Goal: Task Accomplishment & Management: Use online tool/utility

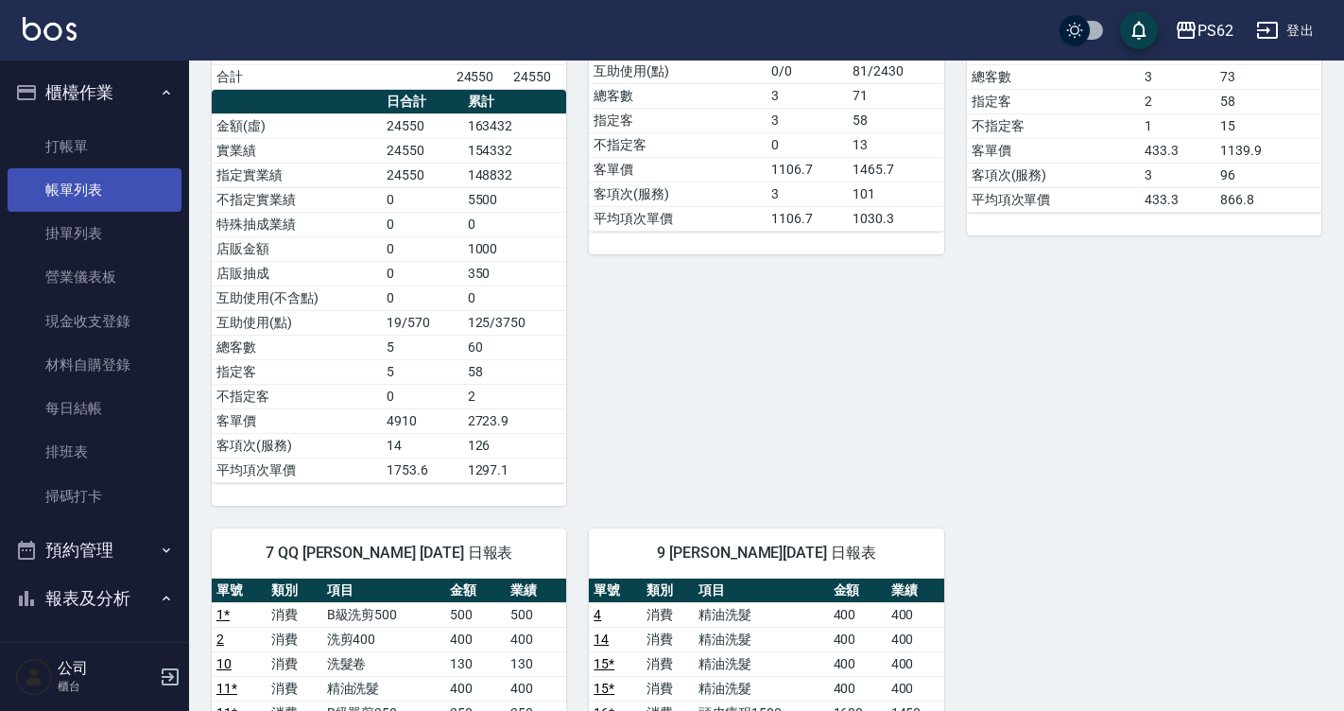
scroll to position [473, 0]
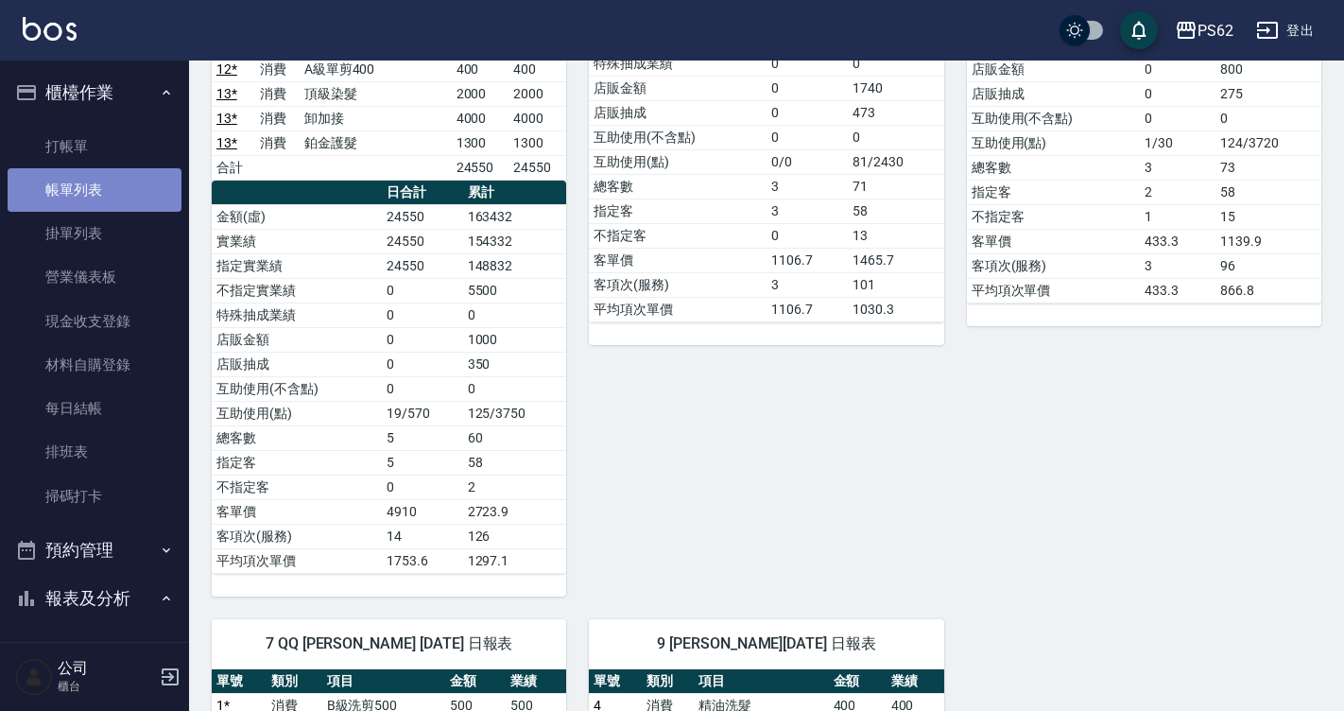
click at [98, 185] on link "帳單列表" at bounding box center [95, 189] width 174 height 43
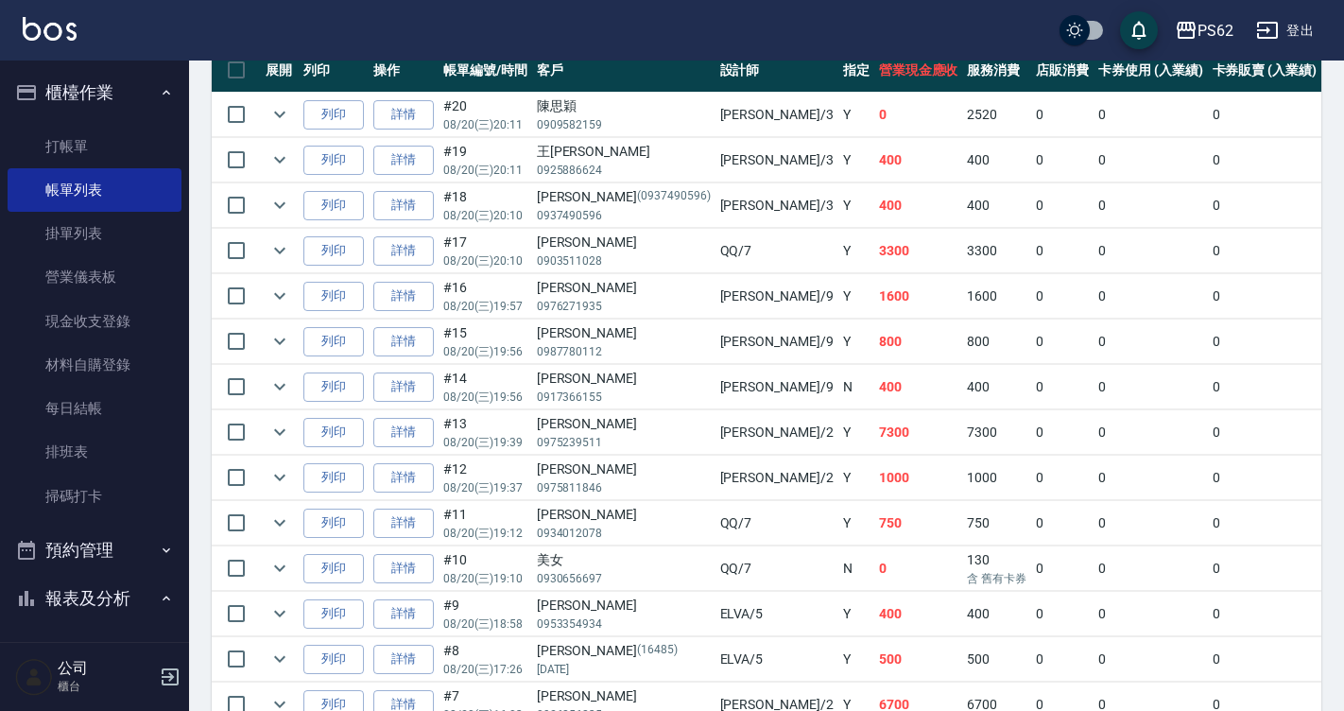
scroll to position [567, 0]
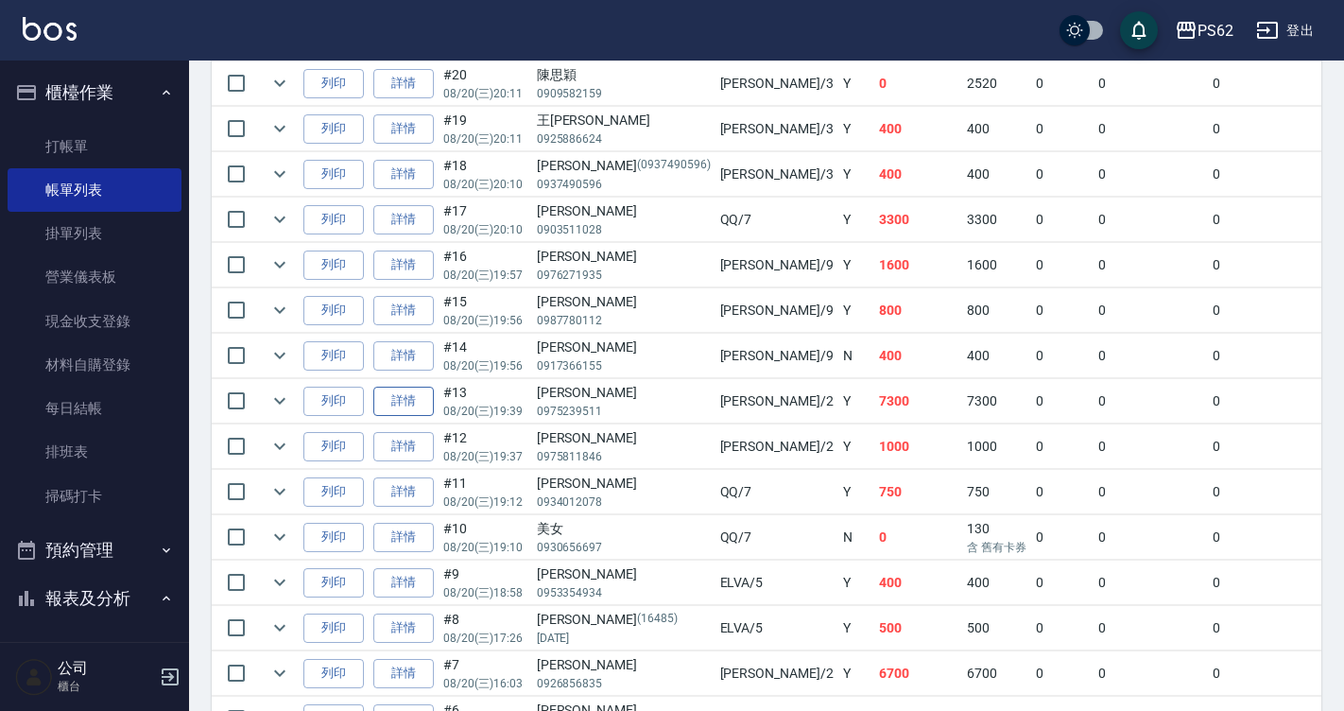
click at [396, 394] on link "詳情" at bounding box center [403, 401] width 60 height 29
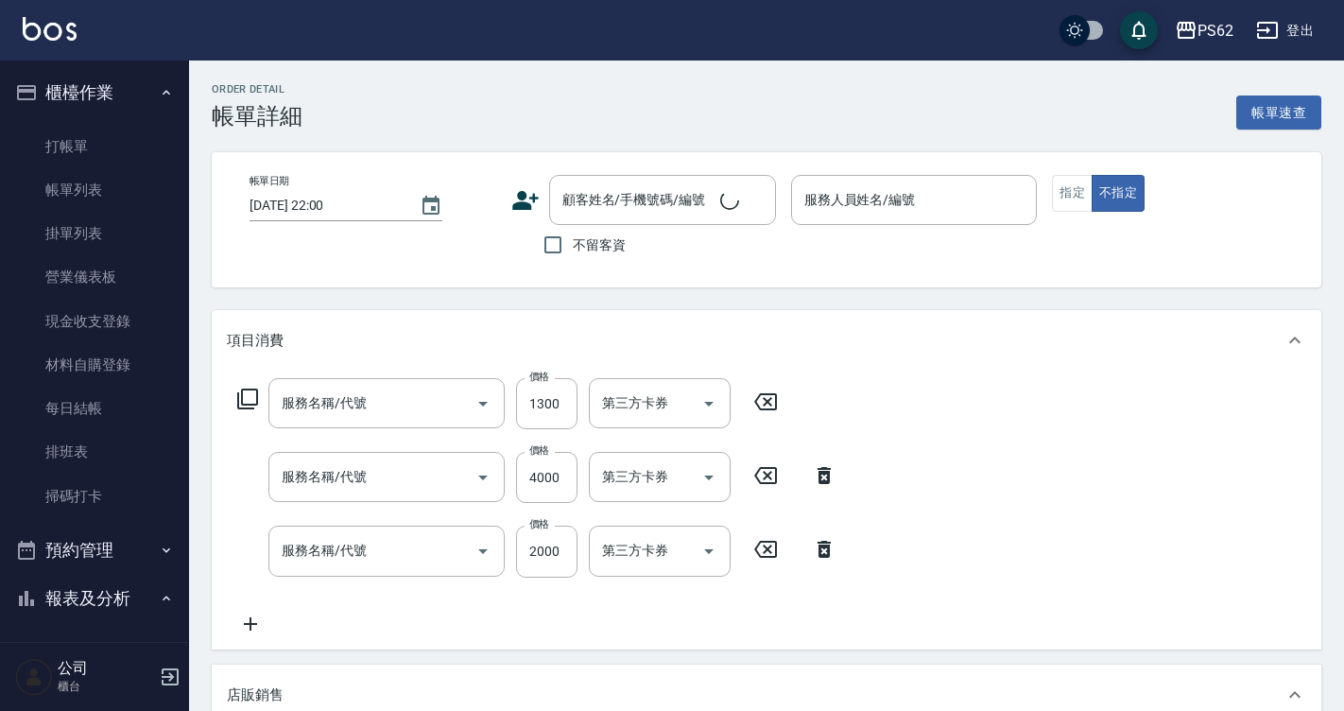
type input "[DATE] 19:39"
type input "[PERSON_NAME]-2"
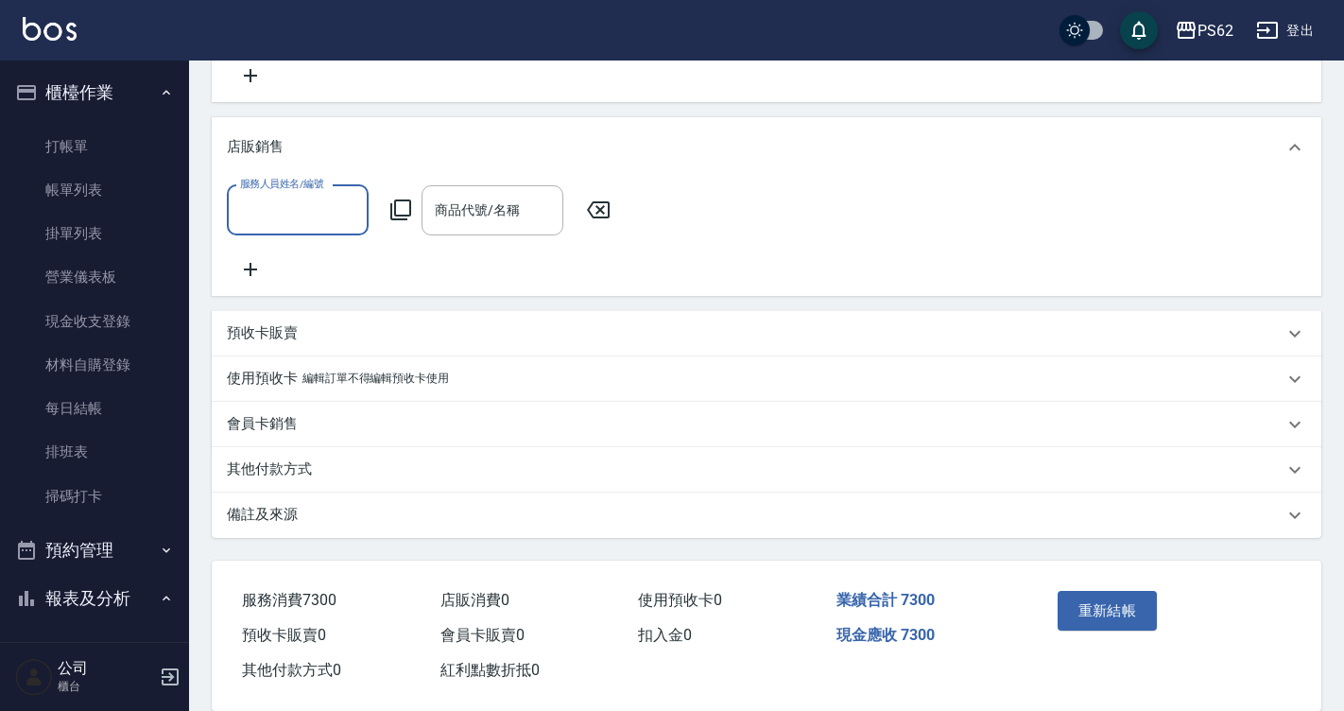
type input "鉑金護髮(0425)"
type input "卸加接(699)"
type input "頂級染髮(316)"
type input "[PERSON_NAME]/0975239511/"
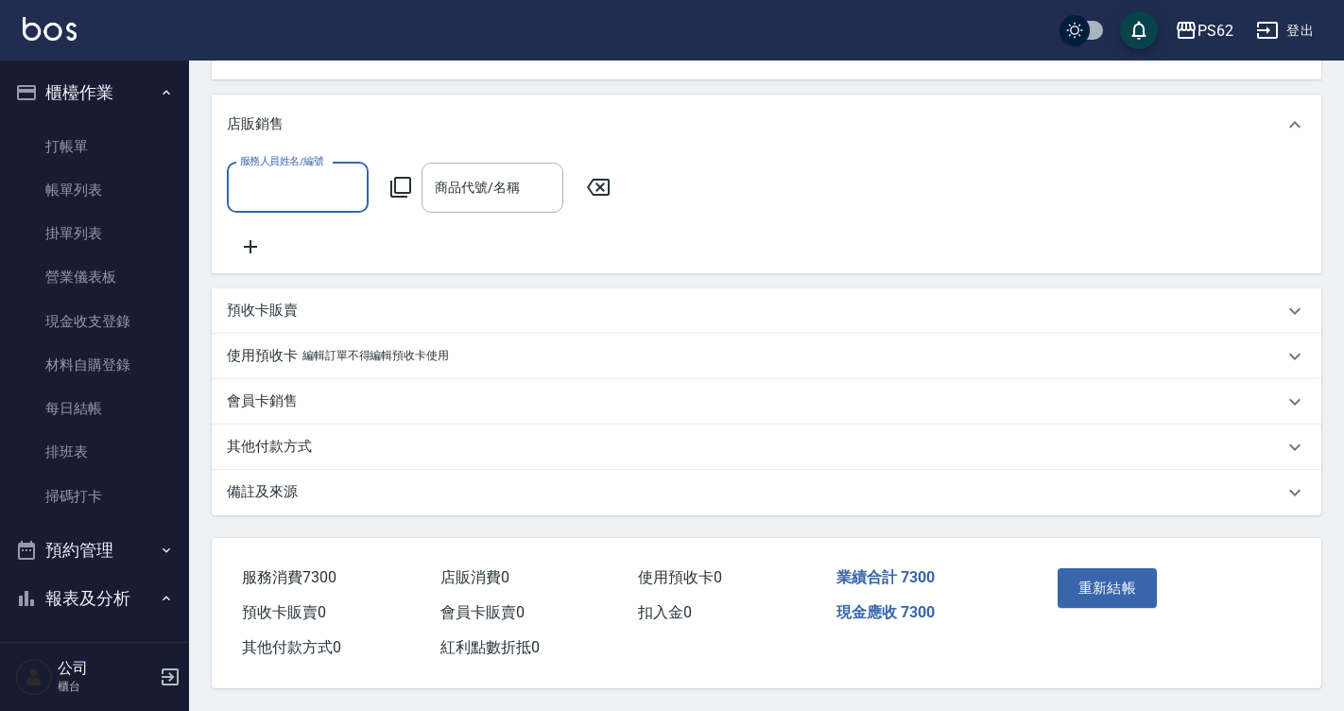
click at [264, 450] on p "其他付款方式" at bounding box center [269, 447] width 85 height 20
click at [266, 450] on p "其他付款方式" at bounding box center [269, 447] width 85 height 20
click at [287, 461] on div "其他付款方式" at bounding box center [767, 446] width 1110 height 45
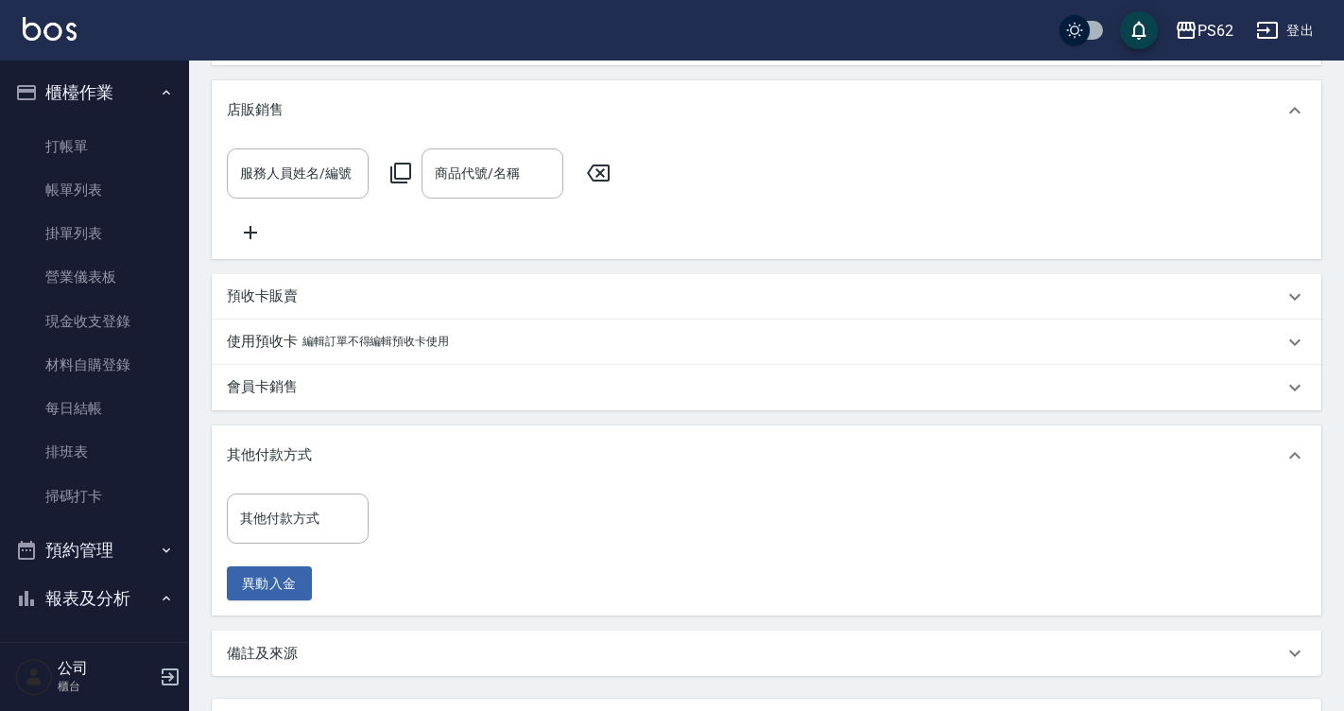
click at [259, 559] on div "其他付款方式 其他付款方式 異動入金" at bounding box center [303, 547] width 153 height 108
click at [269, 523] on div "其他付款方式 其他付款方式" at bounding box center [298, 518] width 142 height 50
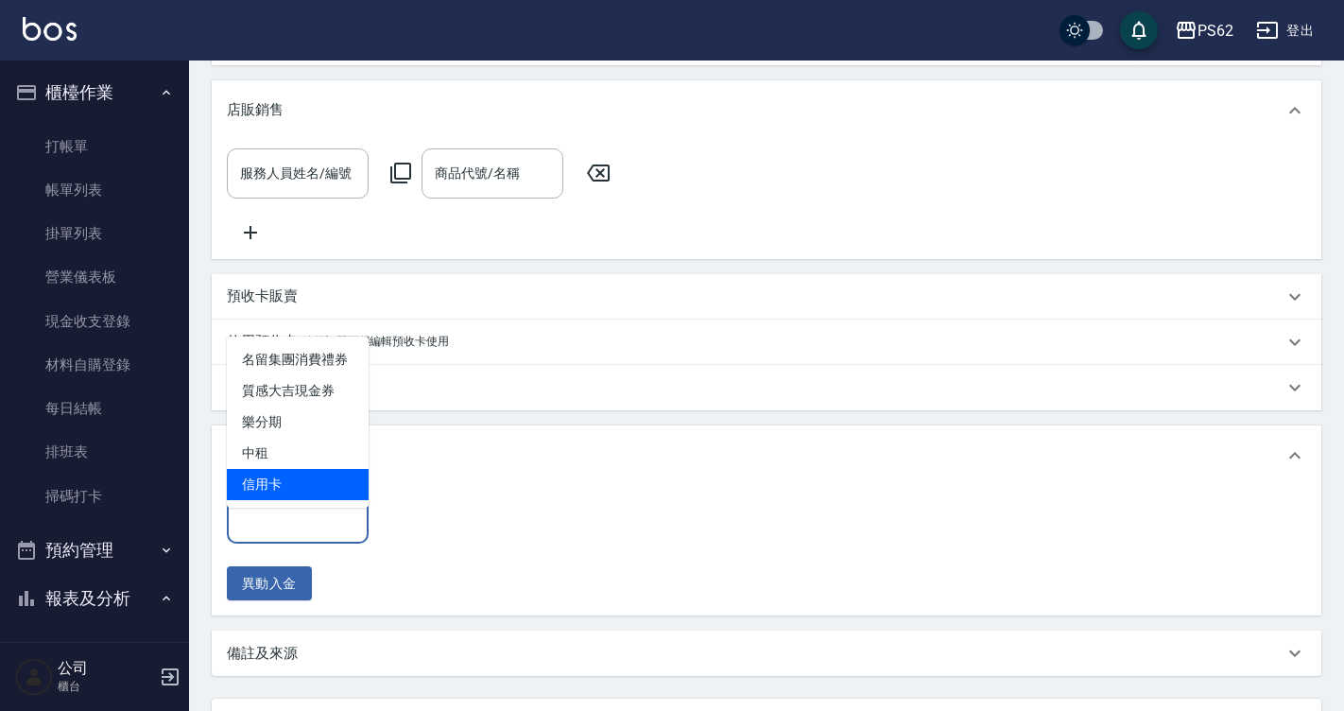
drag, startPoint x: 296, startPoint y: 496, endPoint x: 334, endPoint y: 510, distance: 40.4
click at [296, 495] on span "信用卡" at bounding box center [298, 484] width 142 height 31
type input "信用卡"
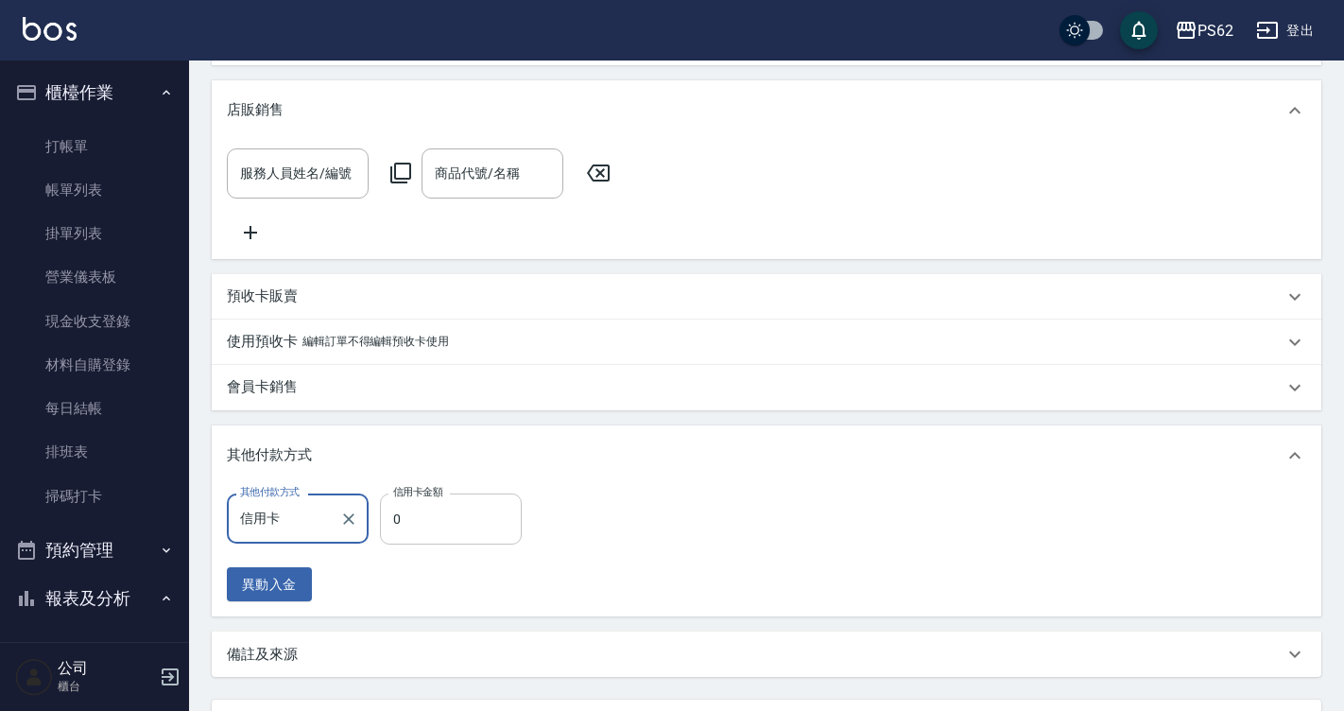
click at [451, 544] on input "0" at bounding box center [451, 518] width 142 height 51
type input "7300"
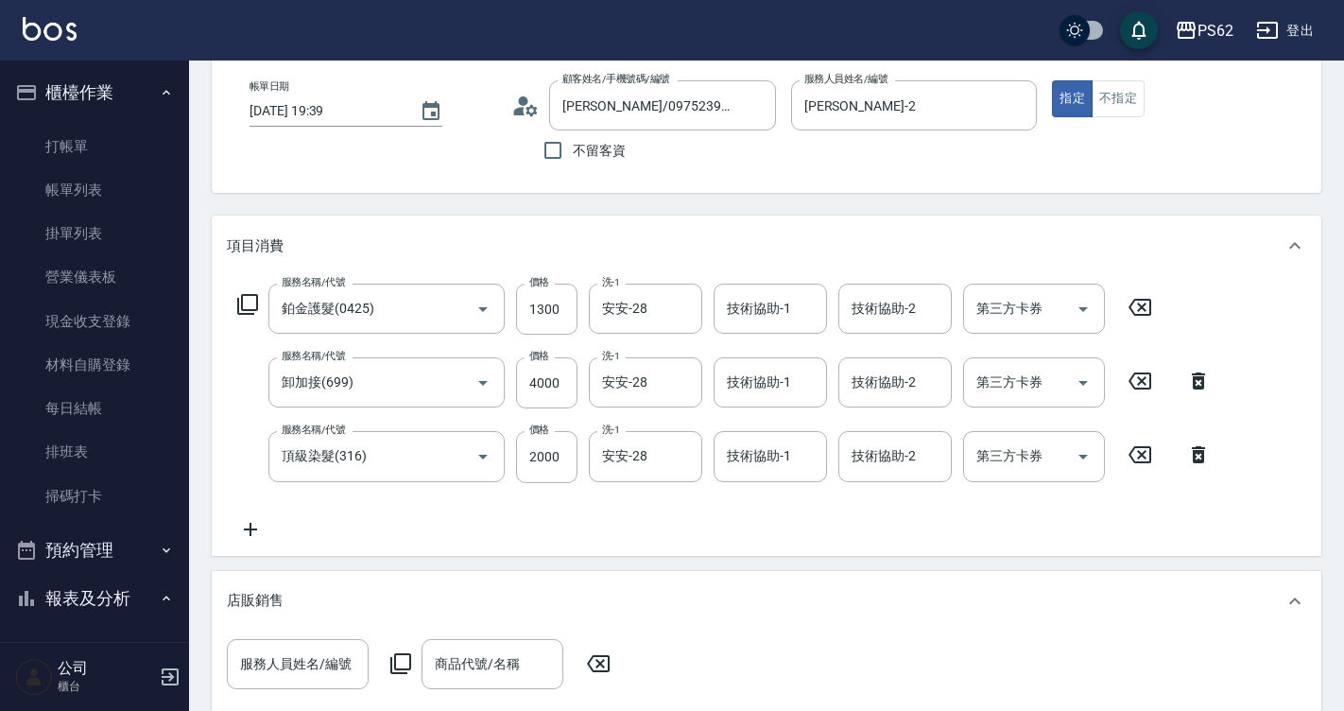
scroll to position [0, 0]
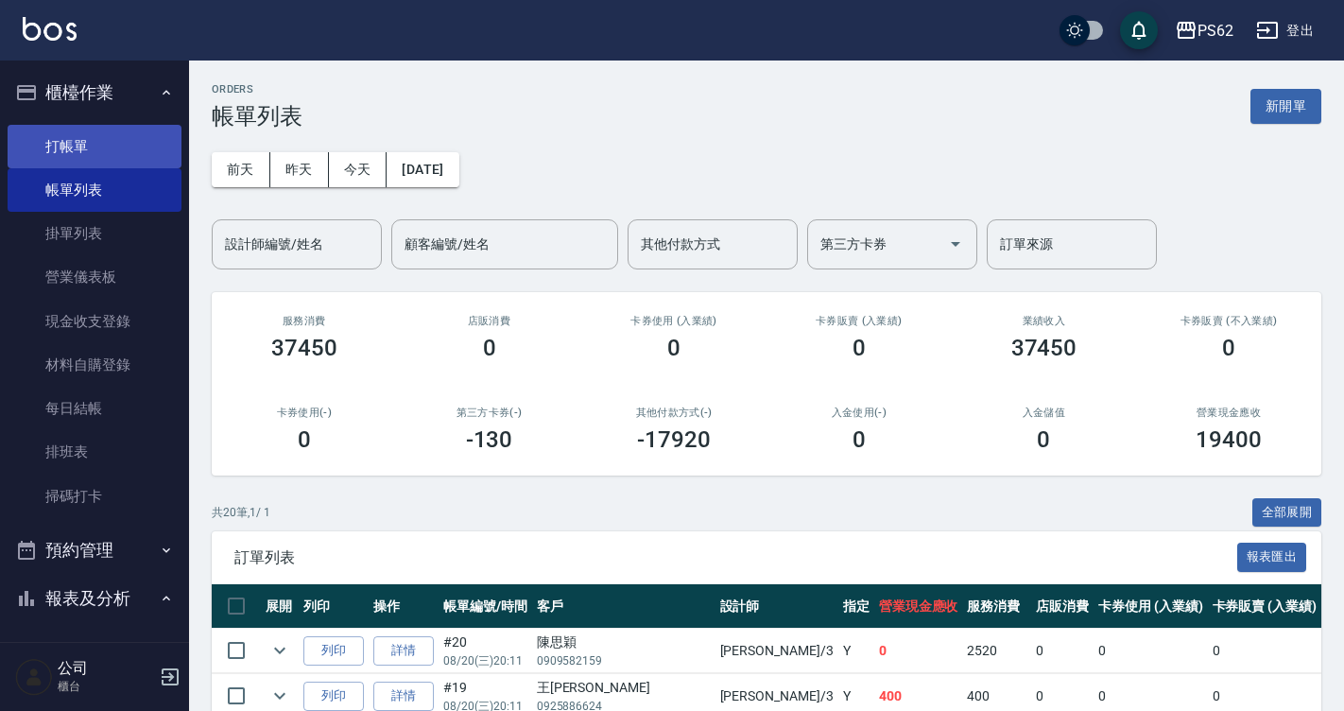
click at [120, 141] on link "打帳單" at bounding box center [95, 146] width 174 height 43
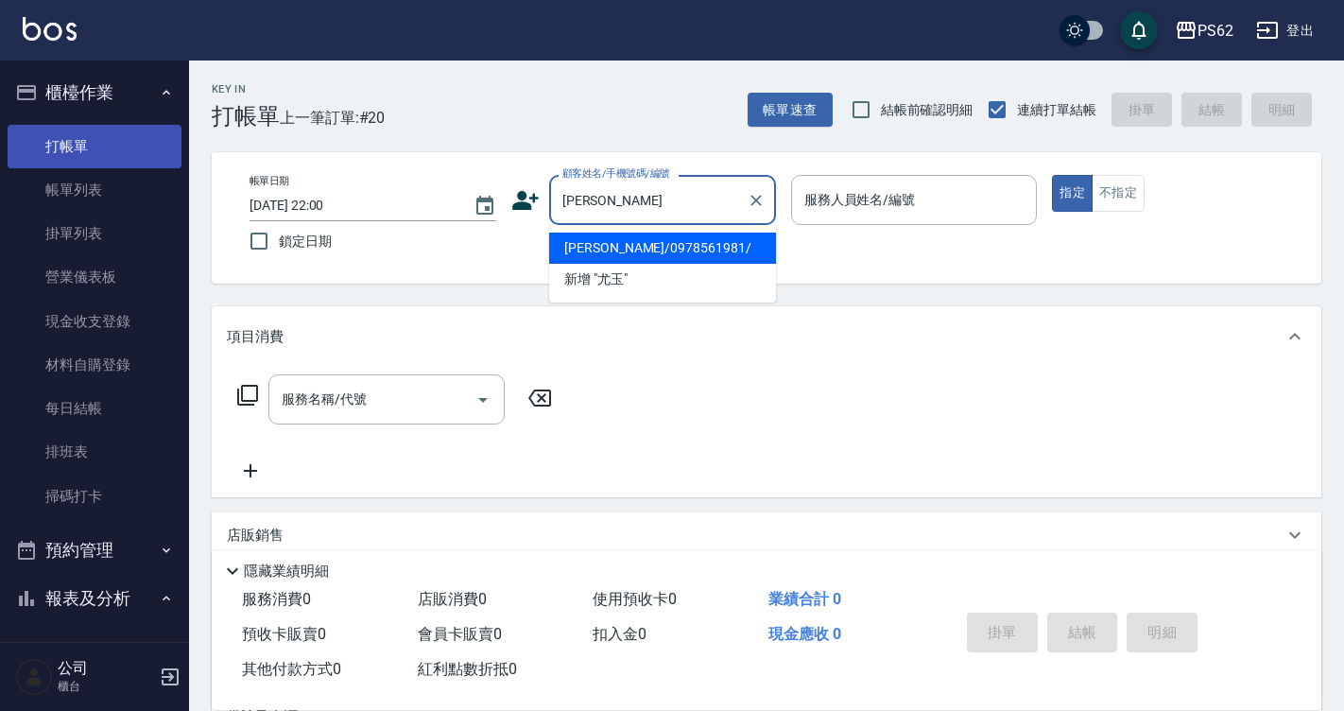
type input "[PERSON_NAME]/0978561981/"
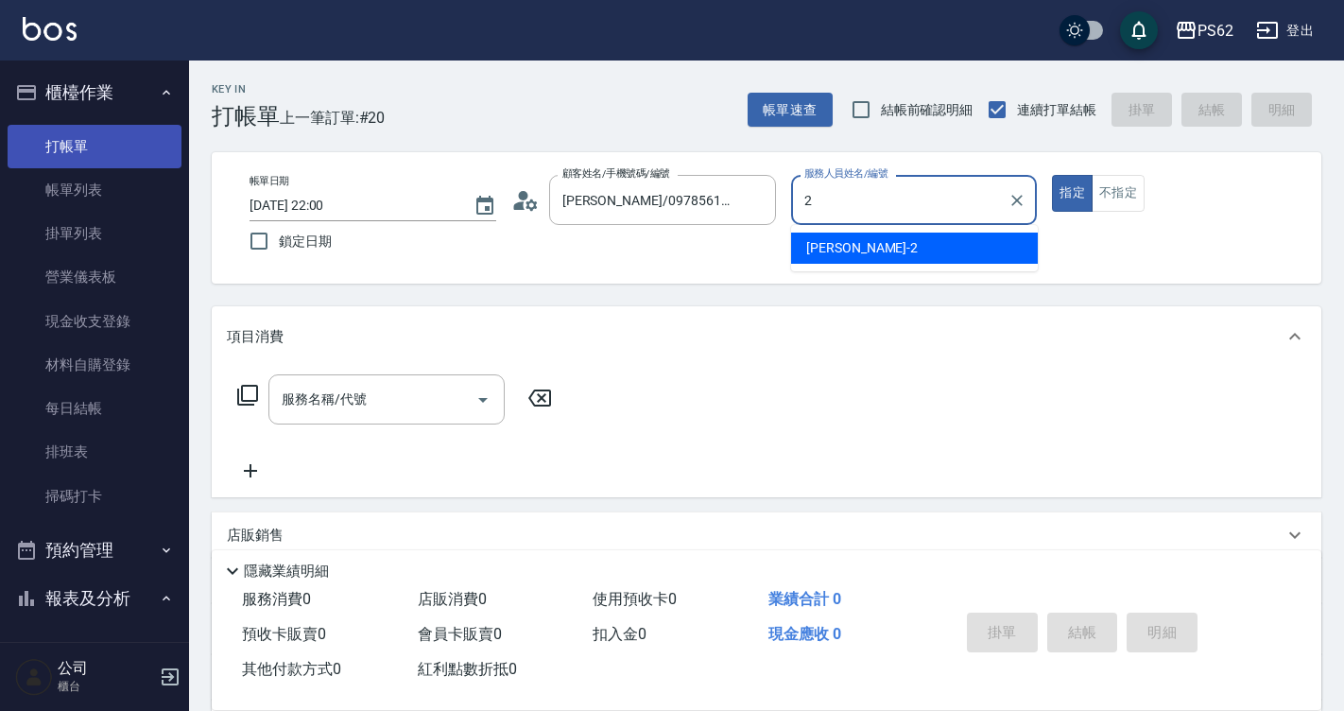
type input "[PERSON_NAME]-2"
type button "true"
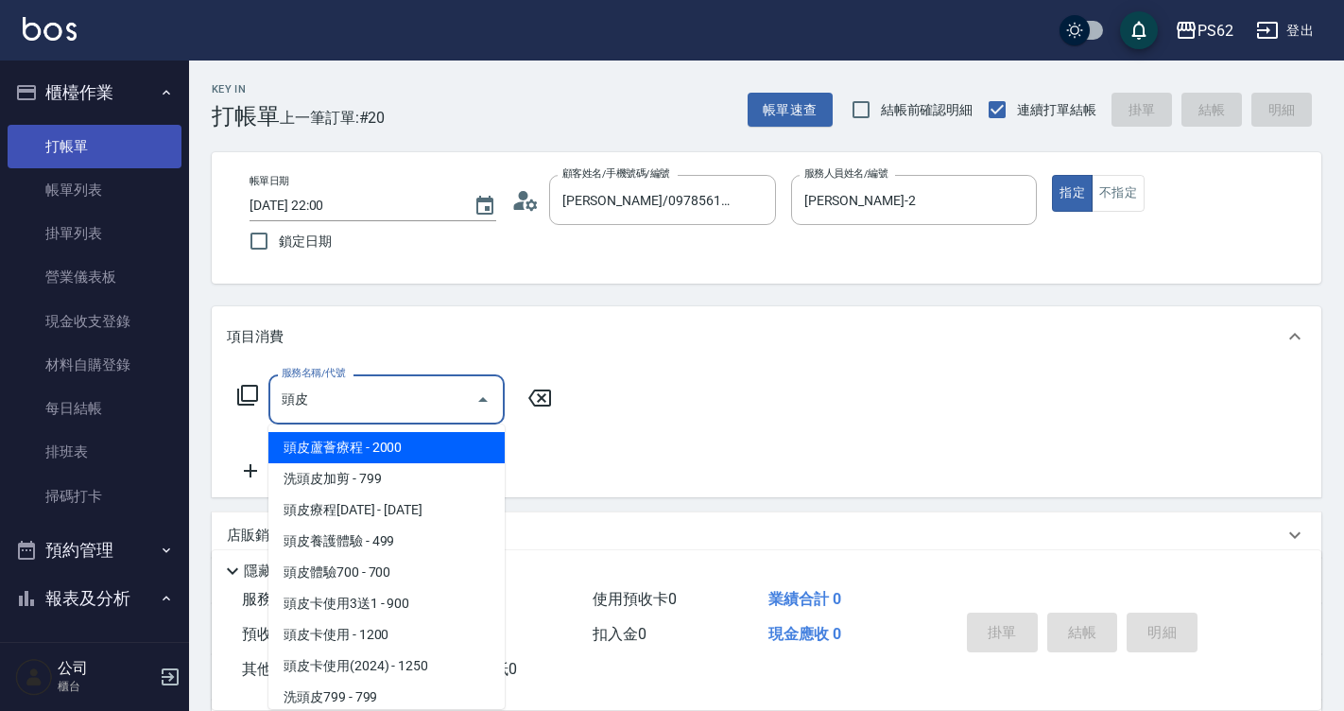
scroll to position [4, 0]
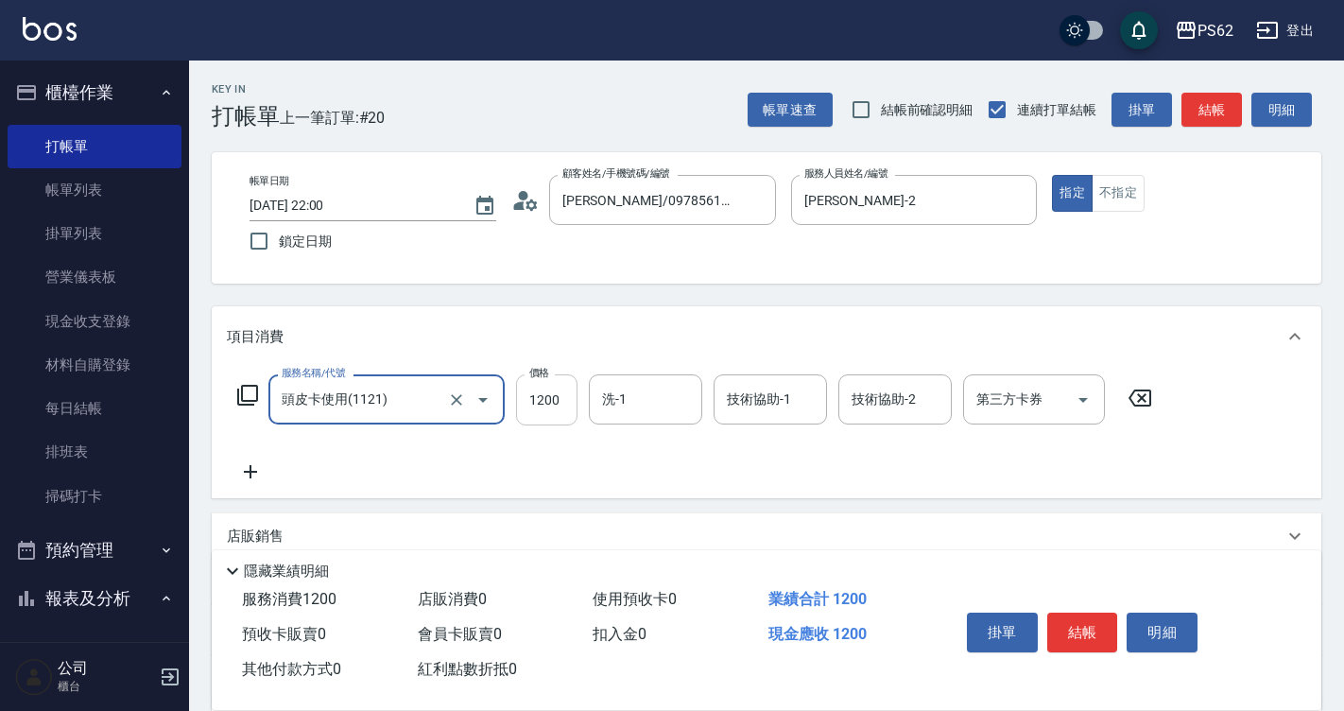
type input "頭皮卡使用(1121)"
click at [527, 394] on input "1200" at bounding box center [546, 399] width 61 height 51
type input "1250"
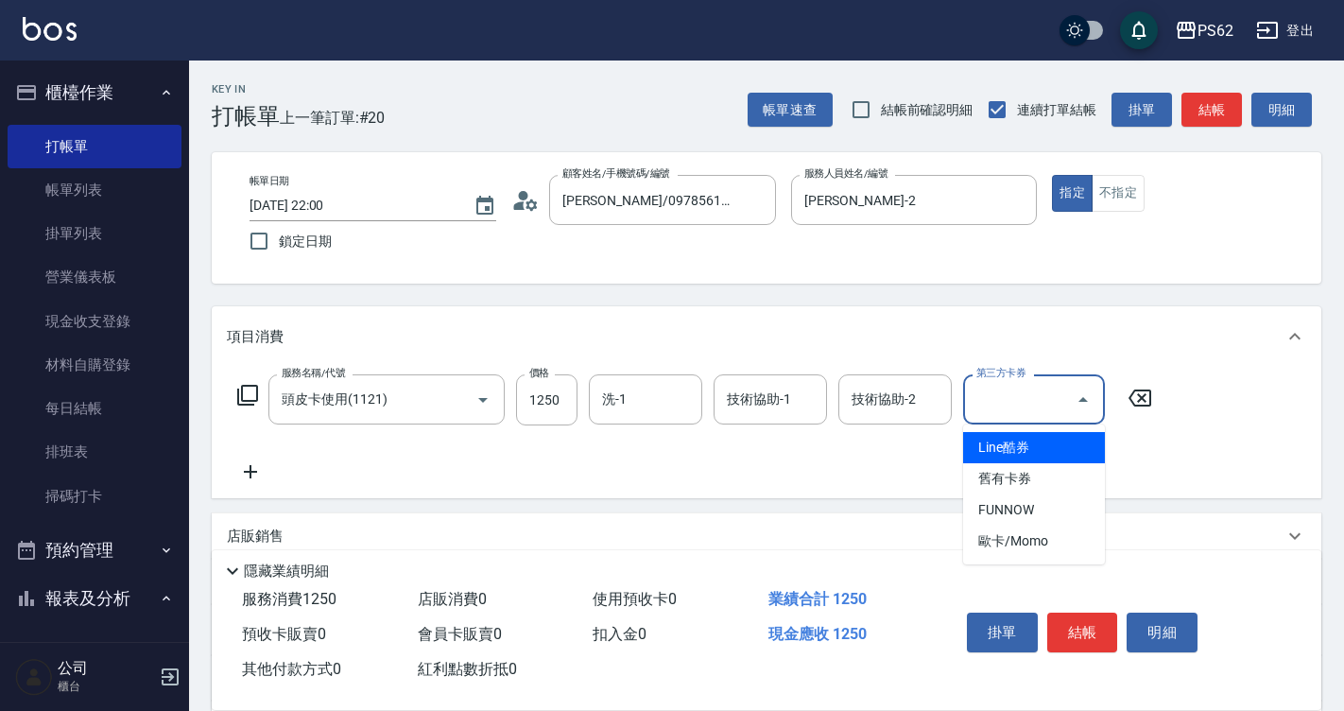
type input "舊有卡券"
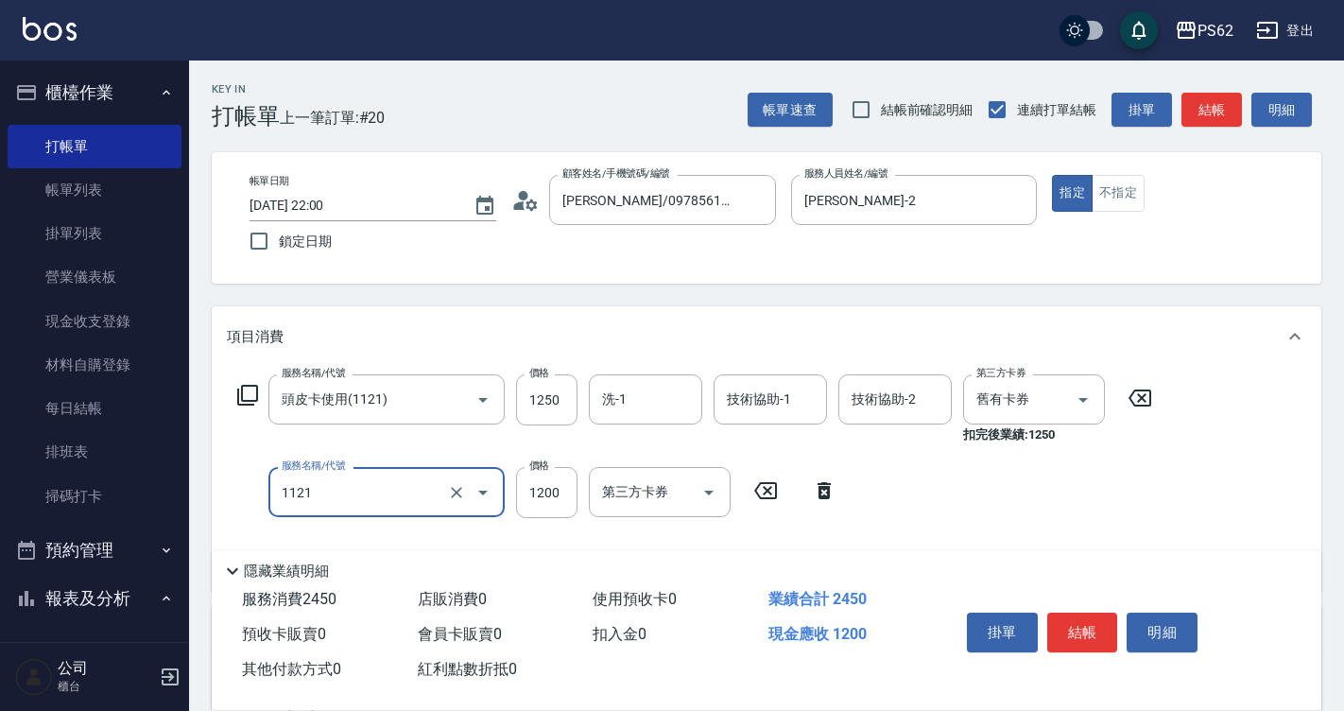
type input "頭皮卡使用(1121)"
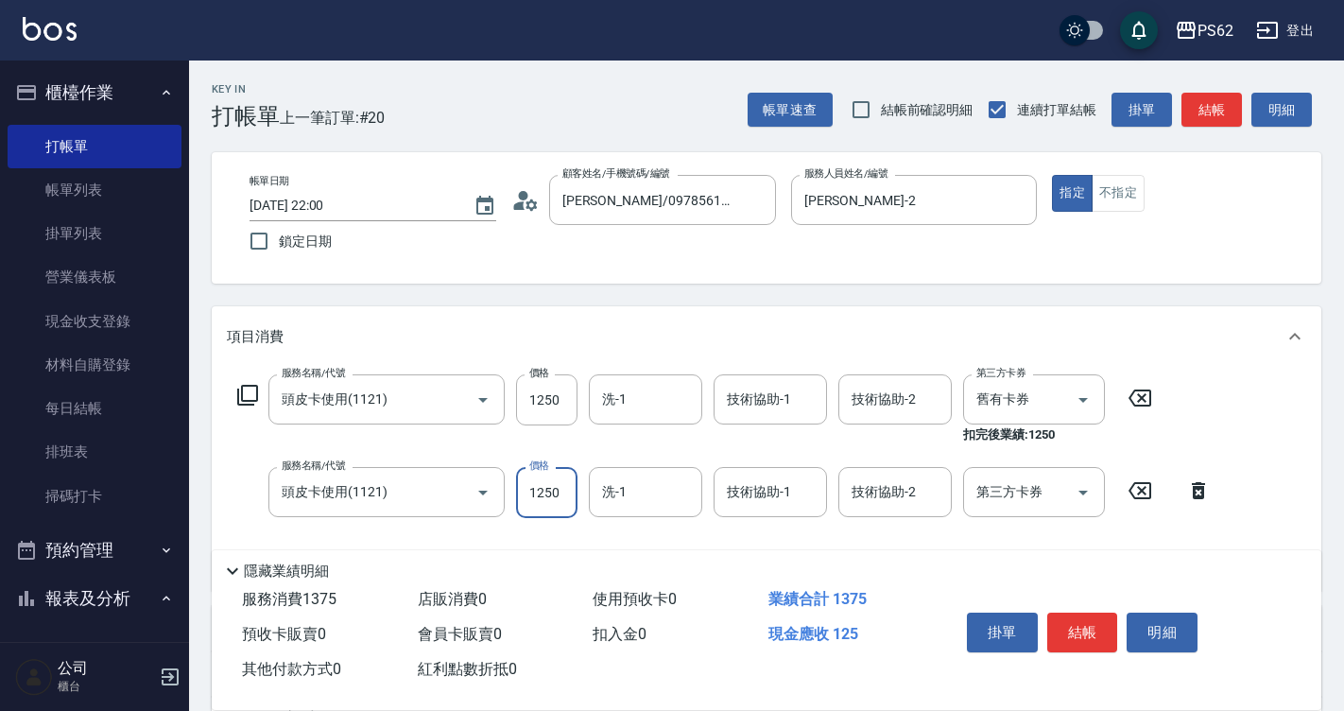
type input "1250"
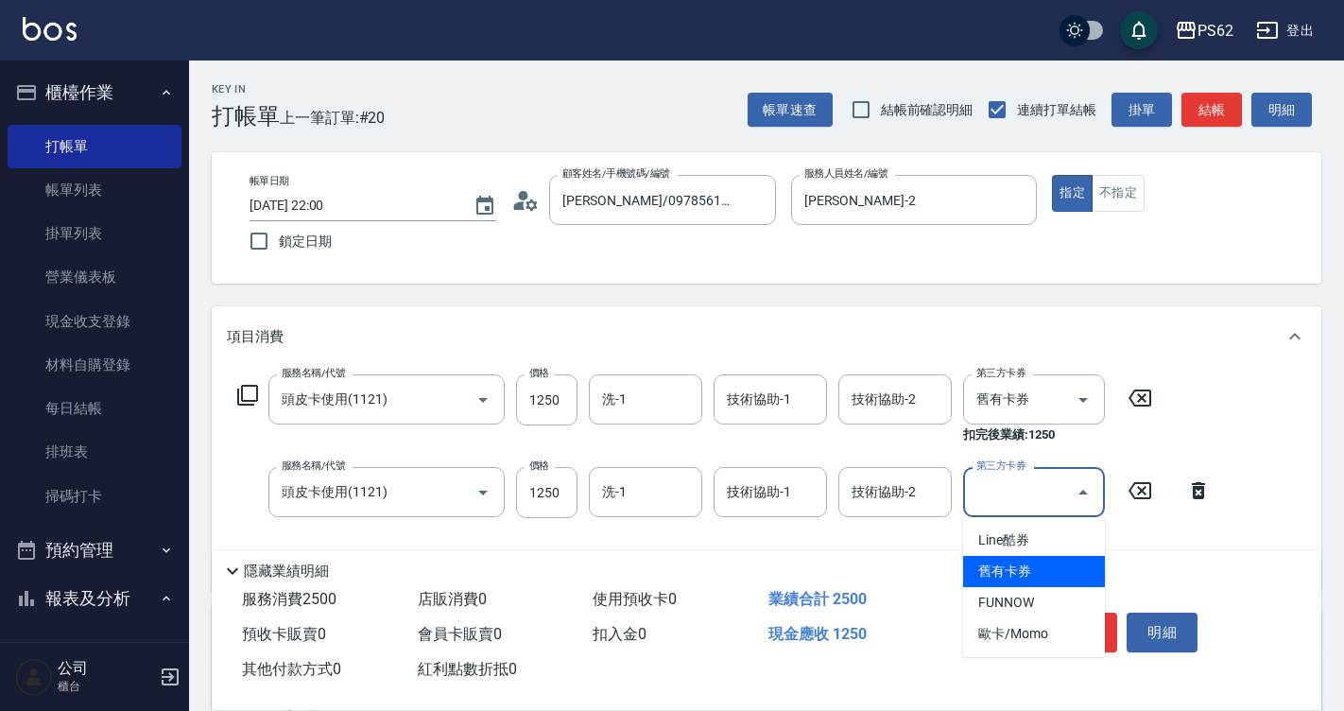
type input "舊有卡券"
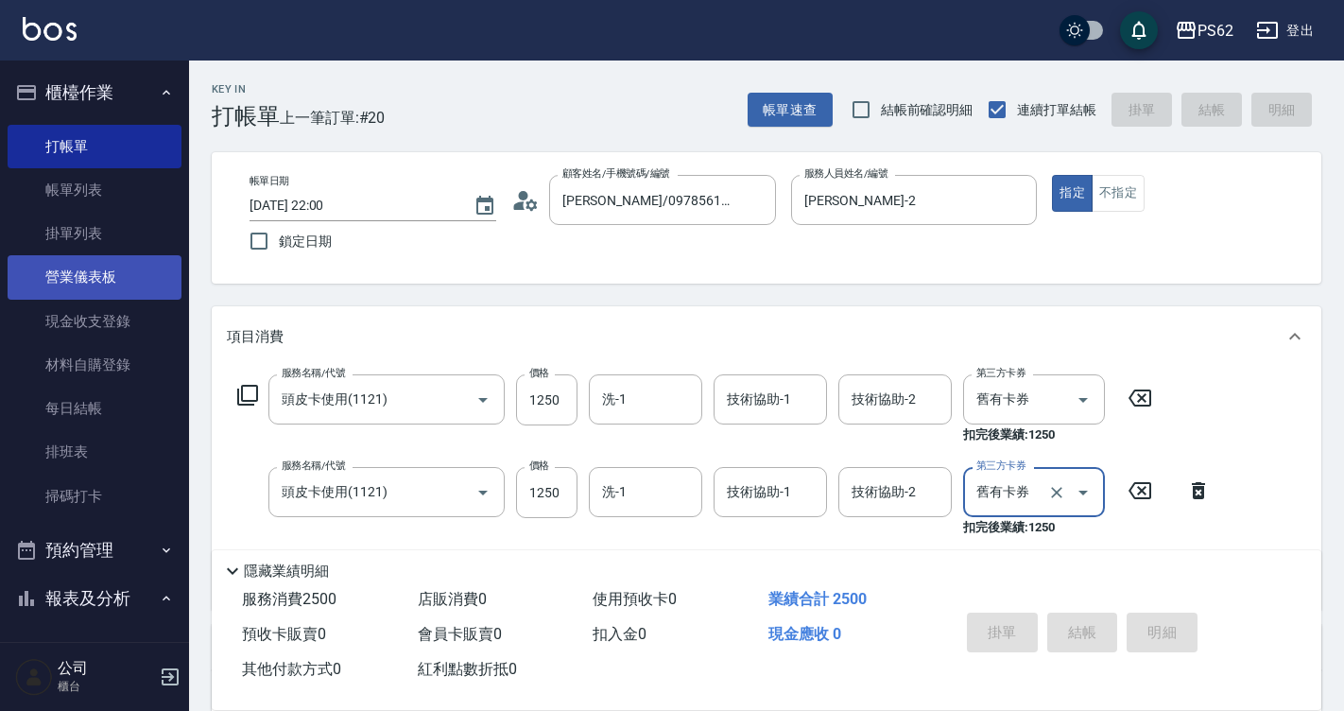
type input "[DATE] 22:01"
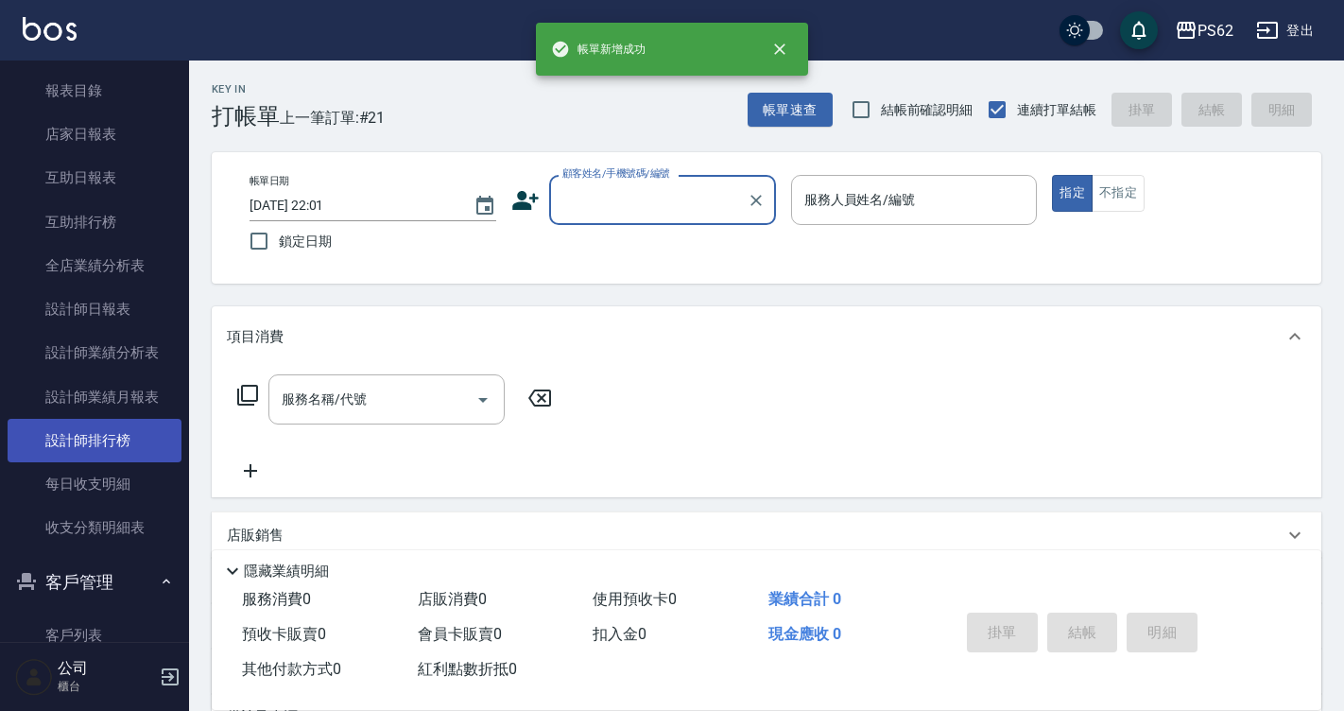
scroll to position [567, 0]
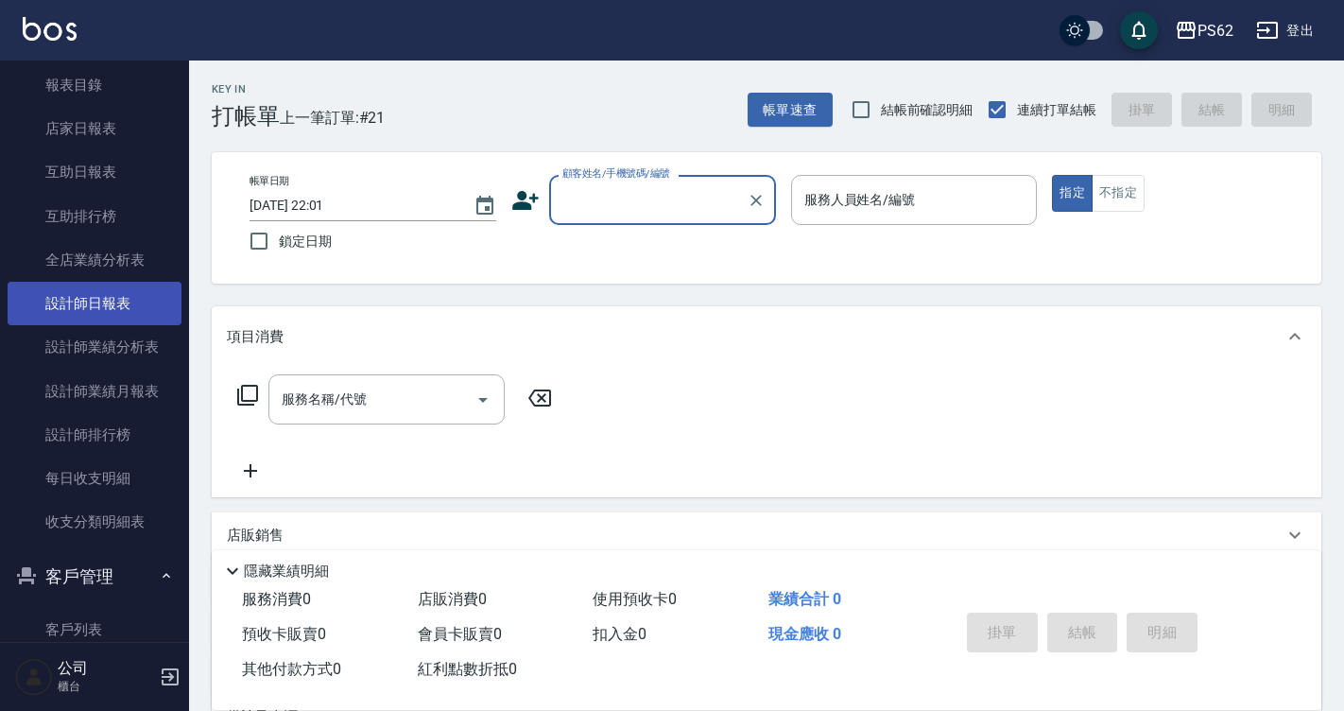
click at [106, 322] on link "設計師日報表" at bounding box center [95, 303] width 174 height 43
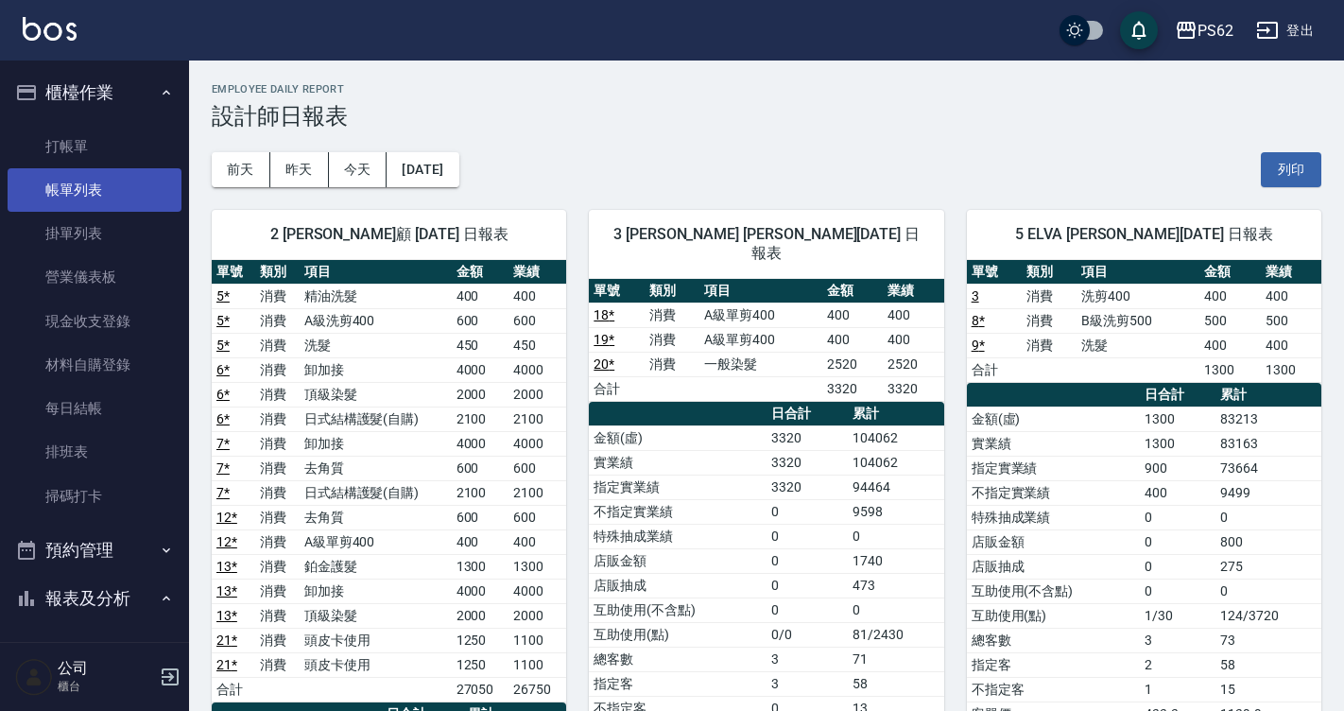
click at [95, 139] on link "打帳單" at bounding box center [95, 146] width 174 height 43
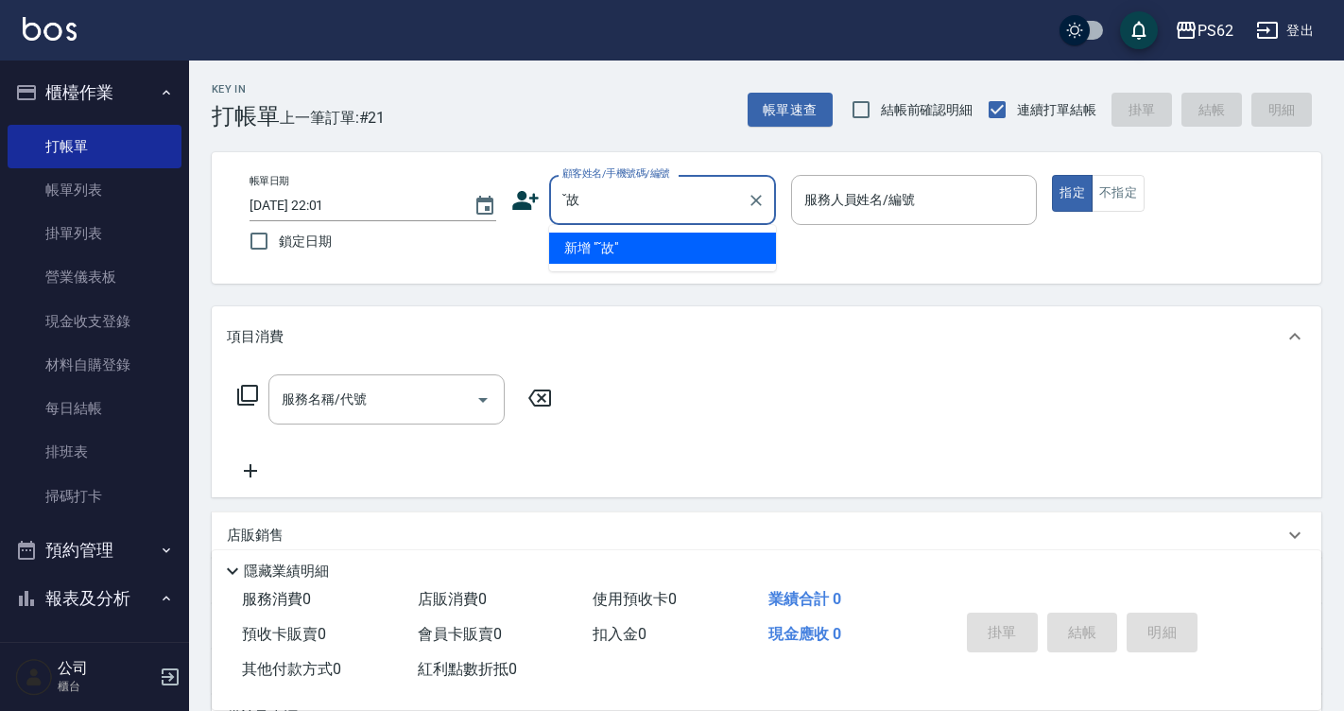
type input "ˇ"
type input "[PERSON_NAME]/0900137463/"
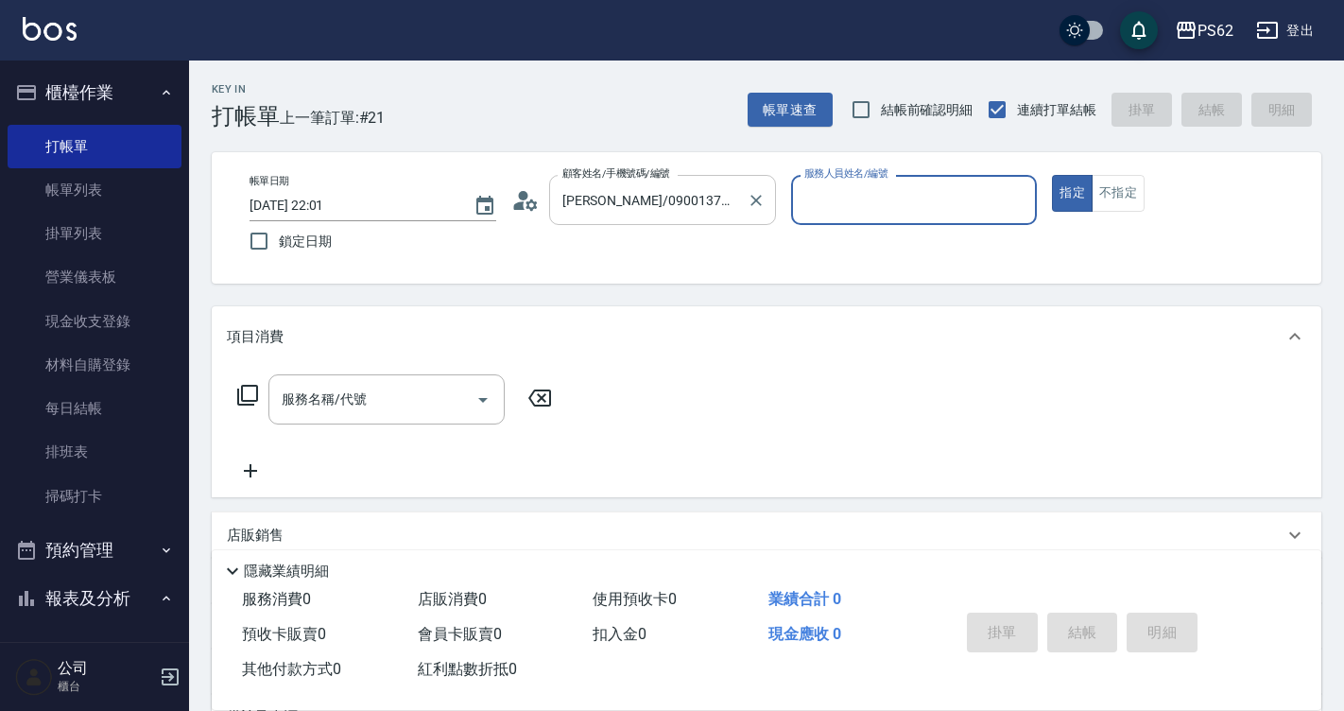
type input "[PERSON_NAME]-2"
click at [1052, 175] on button "指定" at bounding box center [1072, 193] width 41 height 37
type button "true"
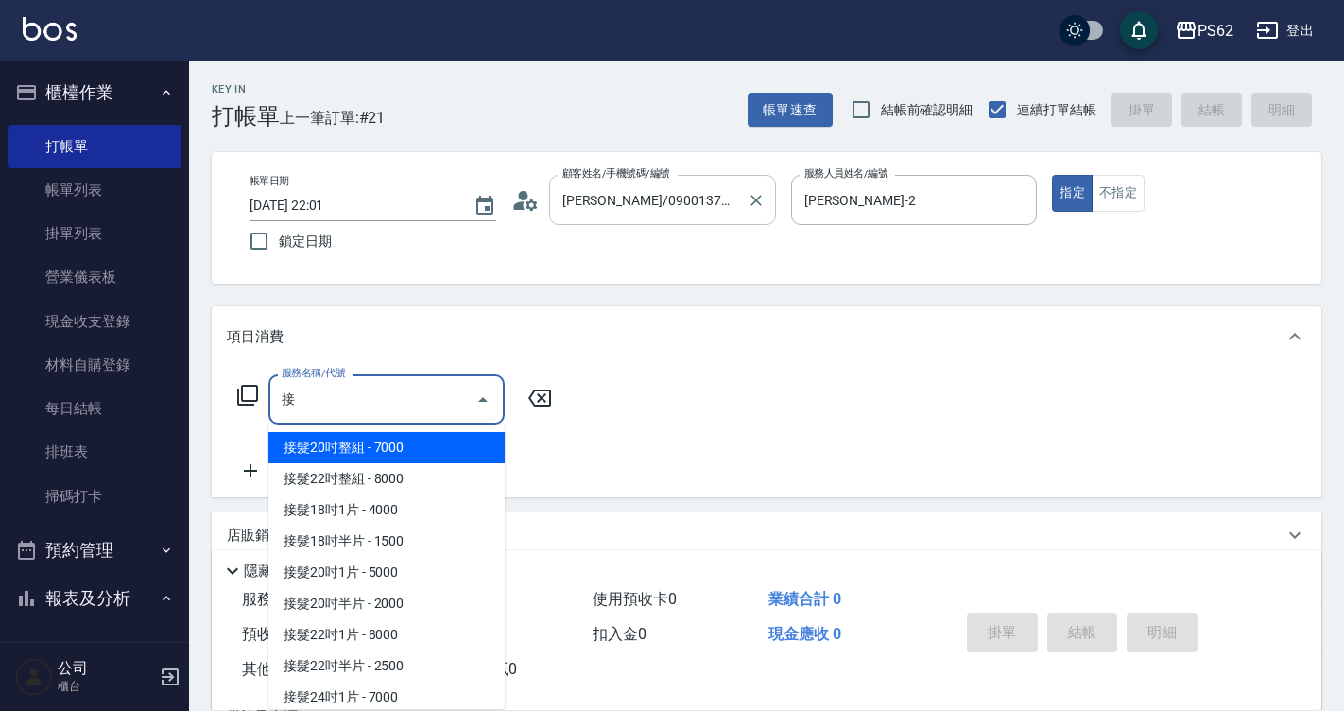
scroll to position [191, 0]
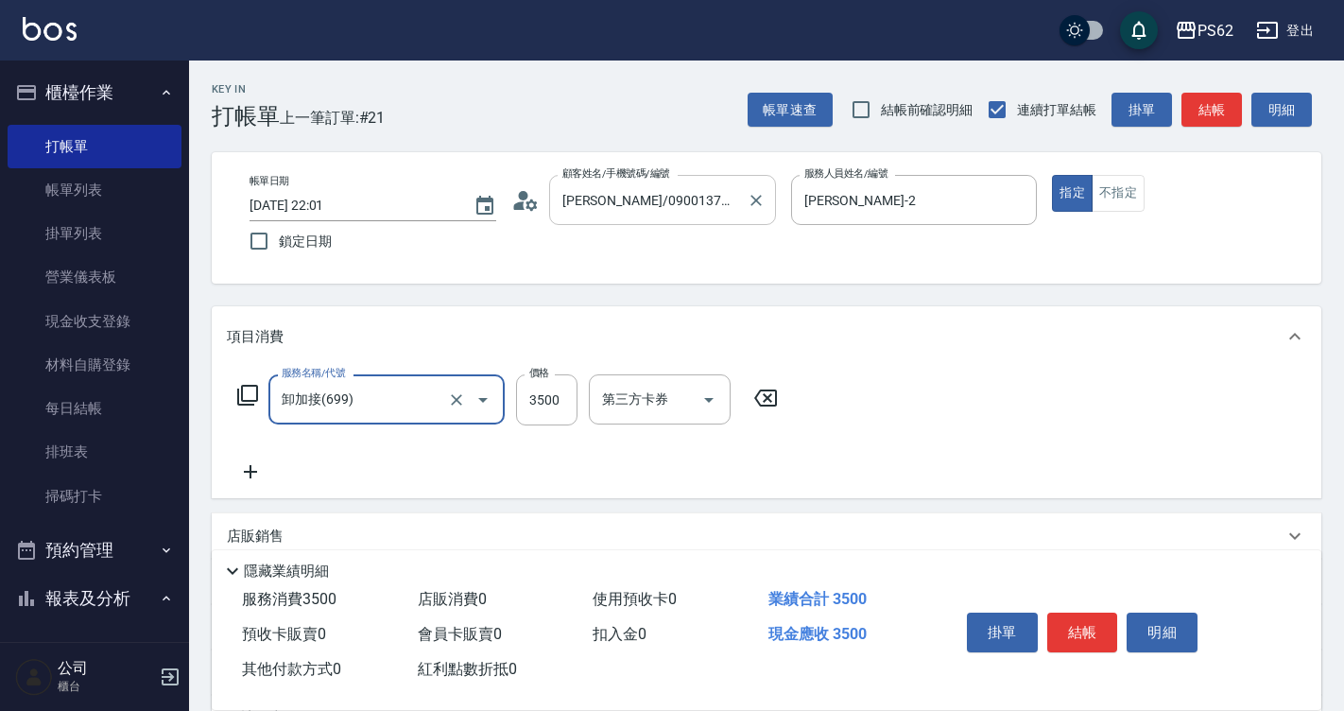
type input "卸加接(699)"
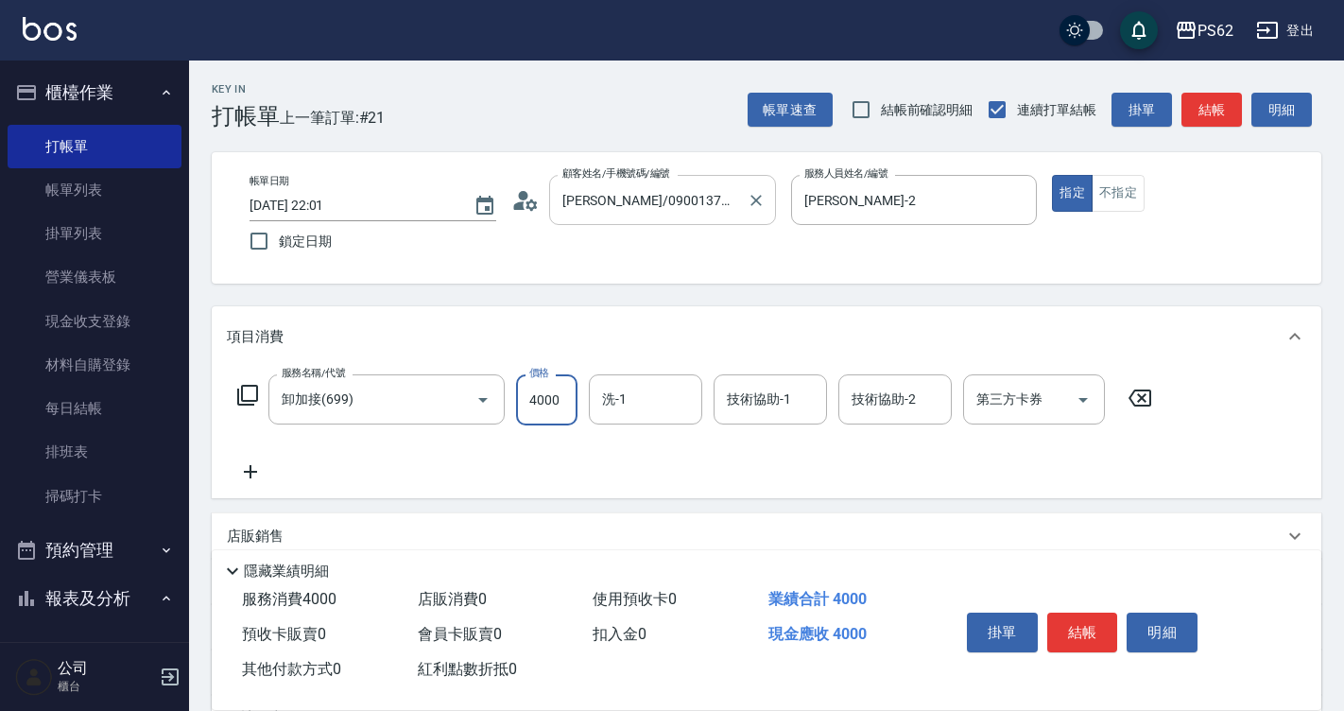
type input "4000"
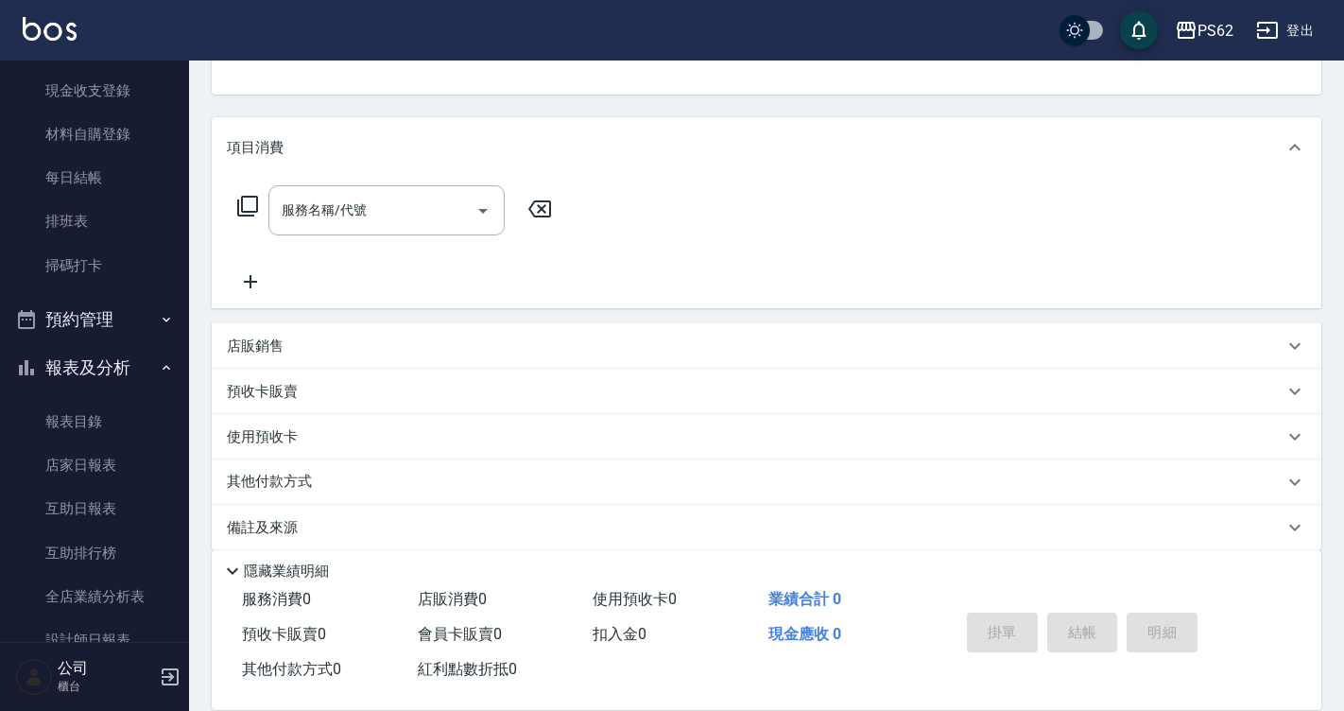
scroll to position [0, 0]
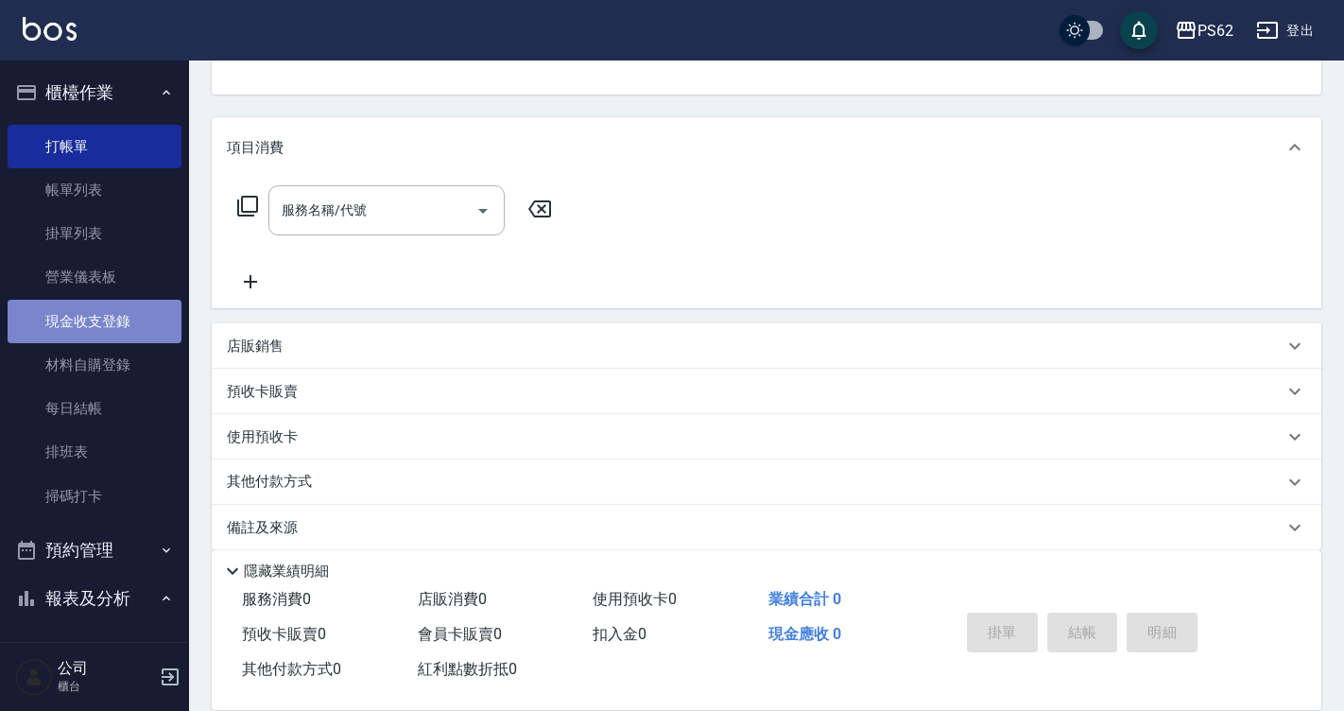
click at [138, 330] on link "現金收支登錄" at bounding box center [95, 321] width 174 height 43
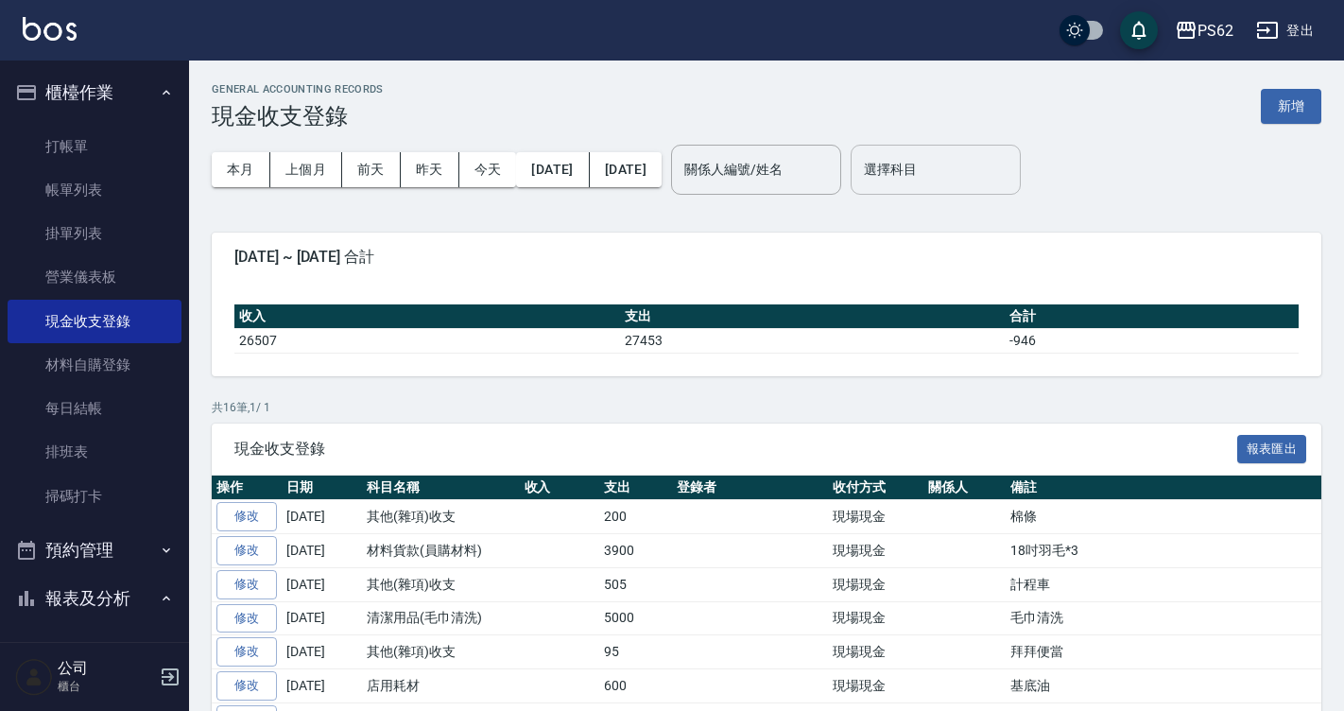
click at [1005, 170] on input "選擇科目" at bounding box center [935, 169] width 153 height 33
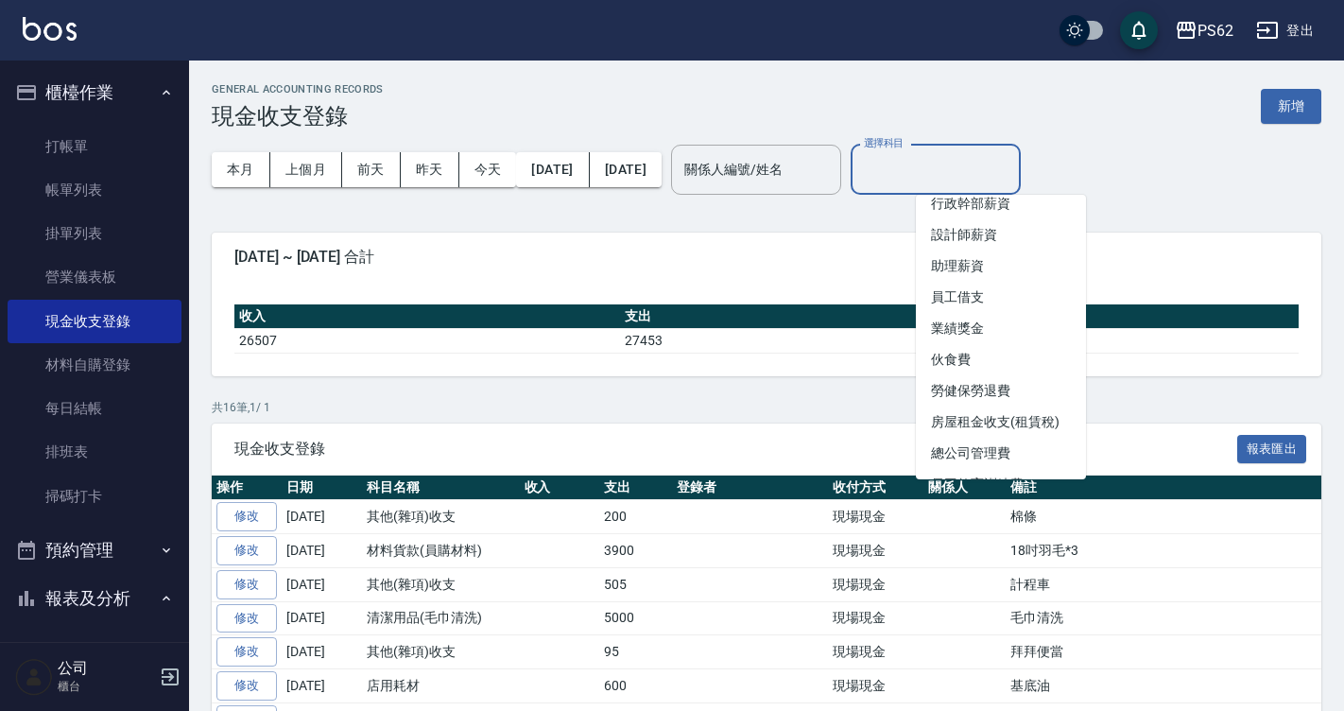
scroll to position [378, 0]
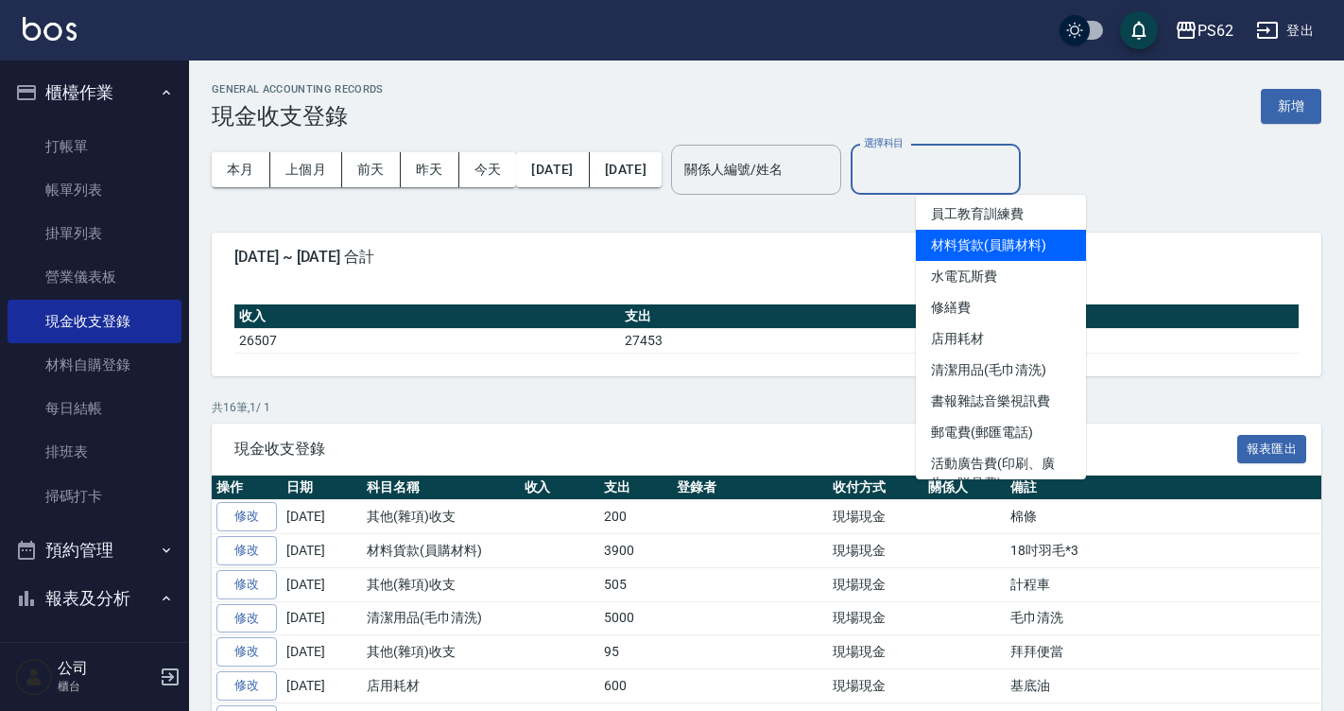
click at [1015, 260] on li "材料貨款(員購材料)" at bounding box center [1001, 245] width 170 height 31
type input "材料貨款(員購材料)"
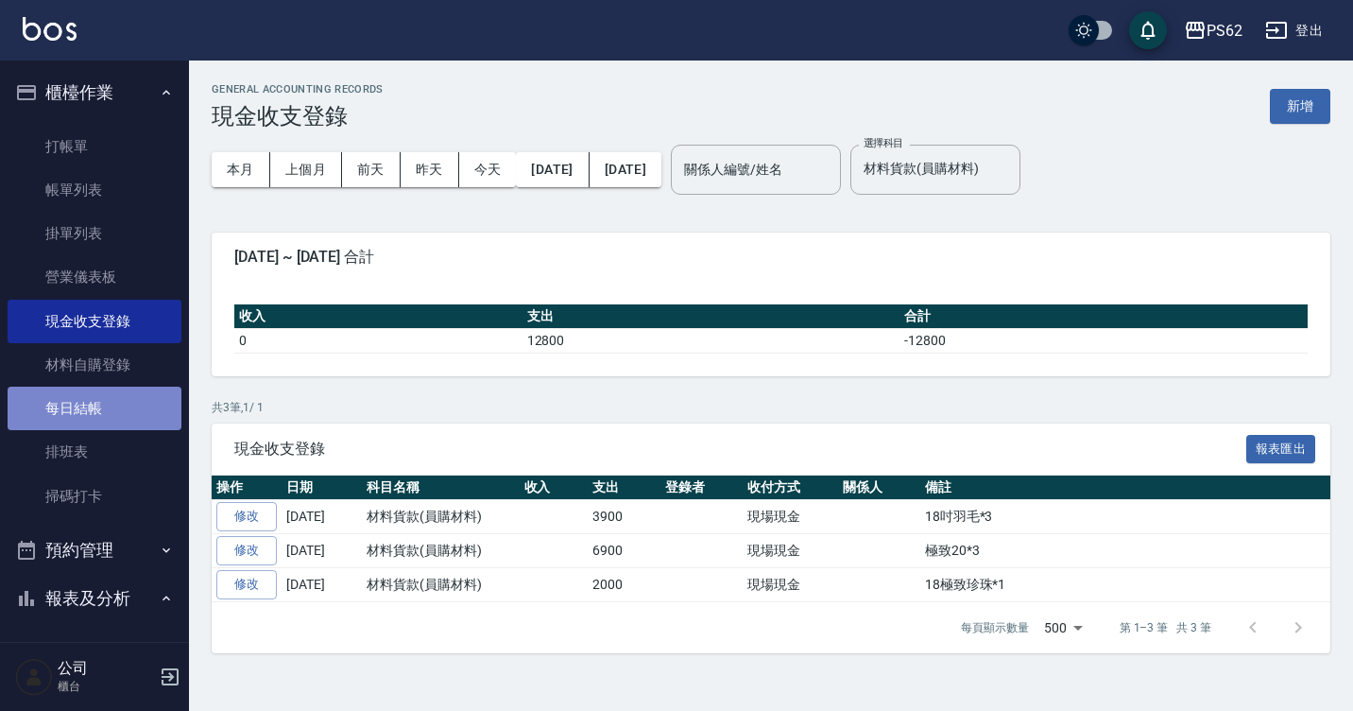
click at [129, 400] on link "每日結帳" at bounding box center [95, 408] width 174 height 43
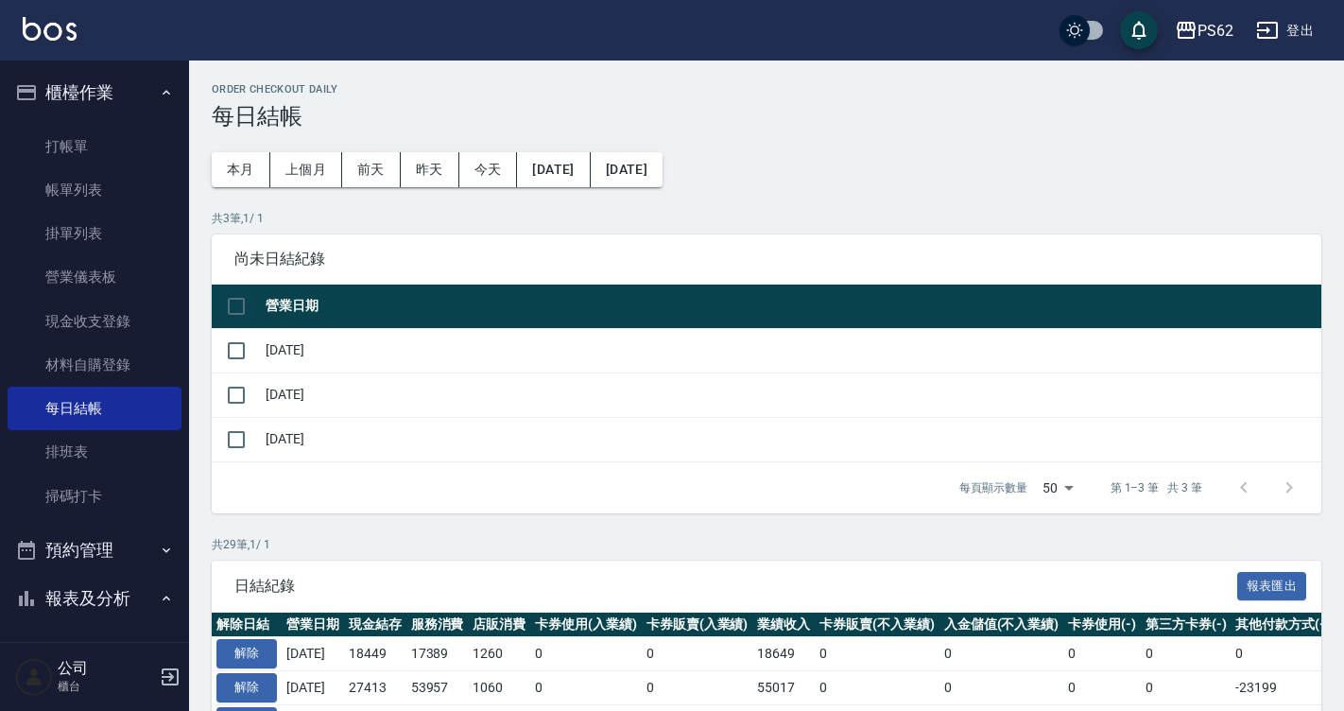
click at [228, 312] on input "checkbox" at bounding box center [236, 306] width 40 height 40
checkbox input "true"
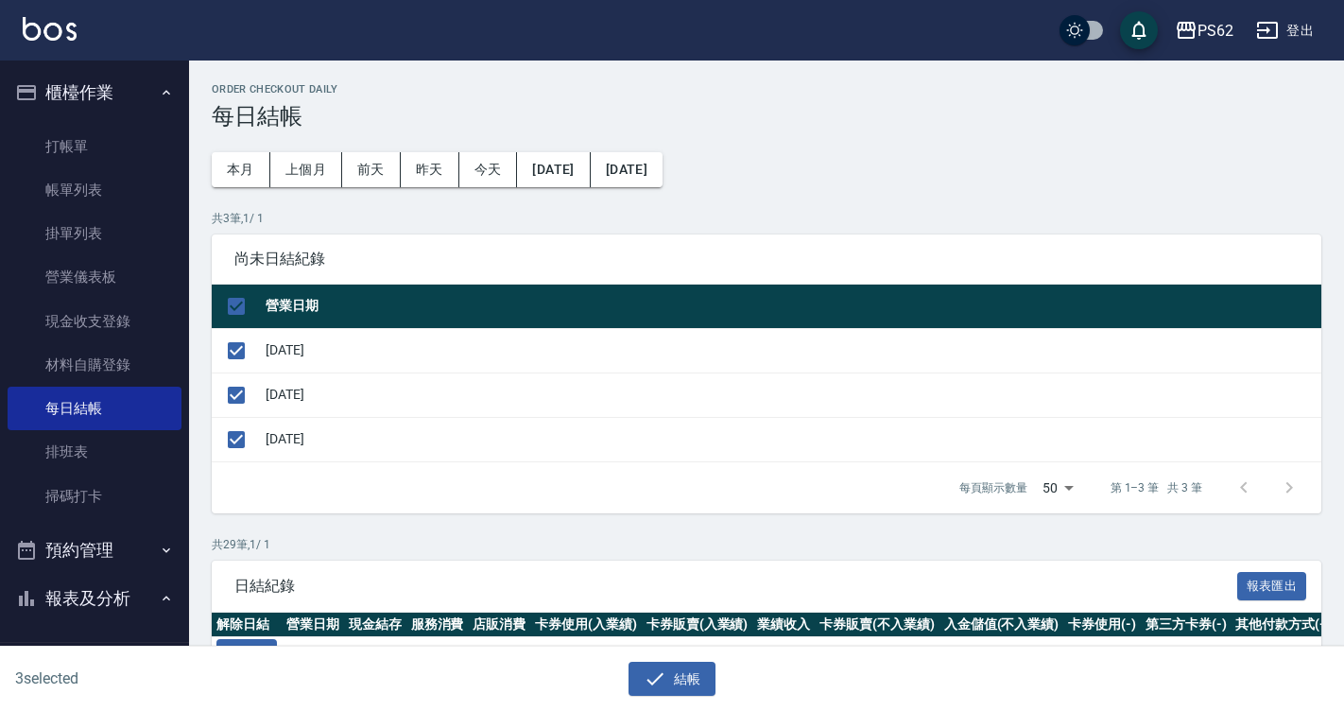
click at [699, 698] on div "3 selected 結帳" at bounding box center [672, 678] width 1344 height 65
click at [690, 682] on button "結帳" at bounding box center [673, 679] width 88 height 35
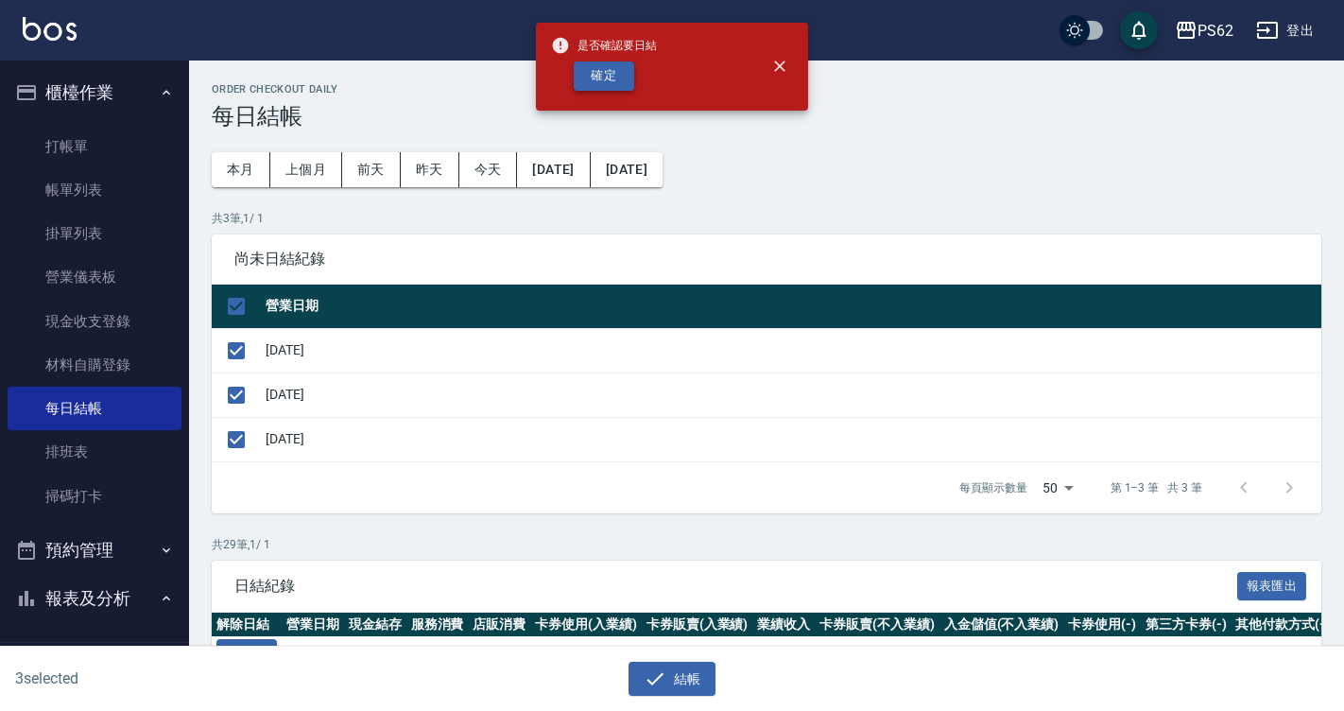
click at [616, 73] on button "確定" at bounding box center [604, 75] width 60 height 29
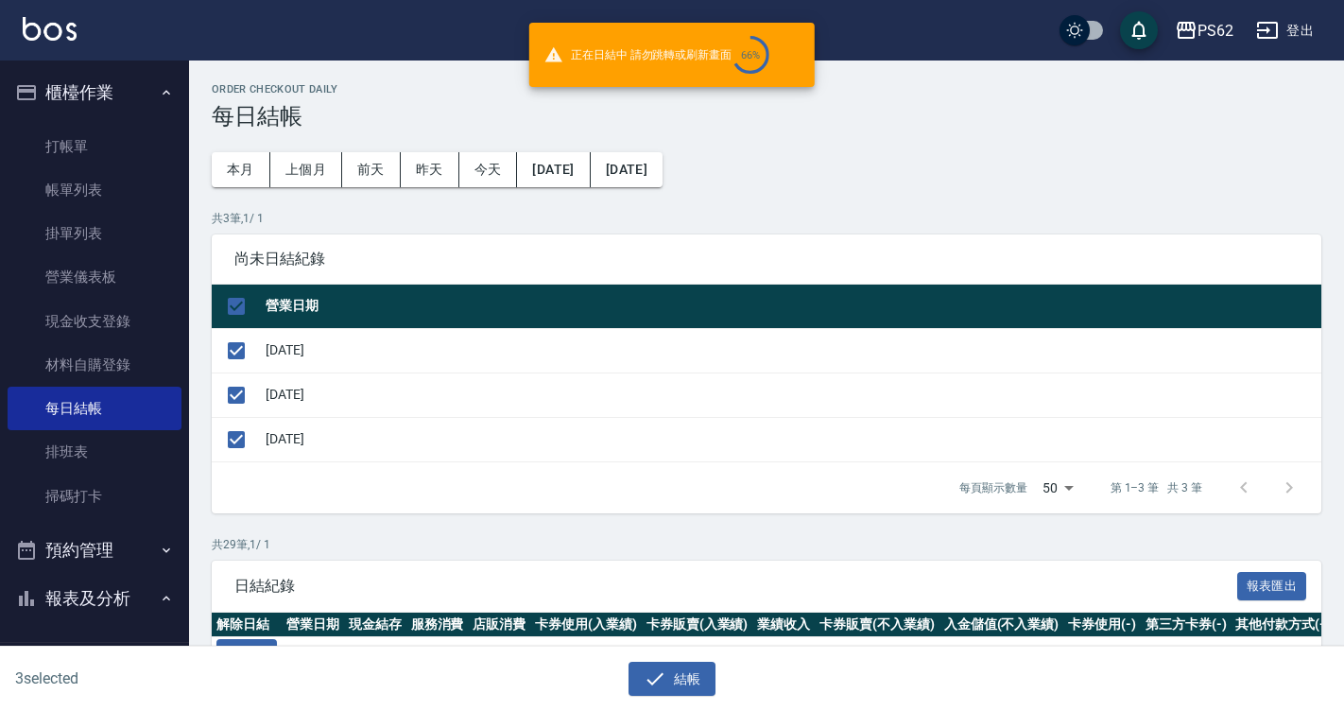
checkbox input "false"
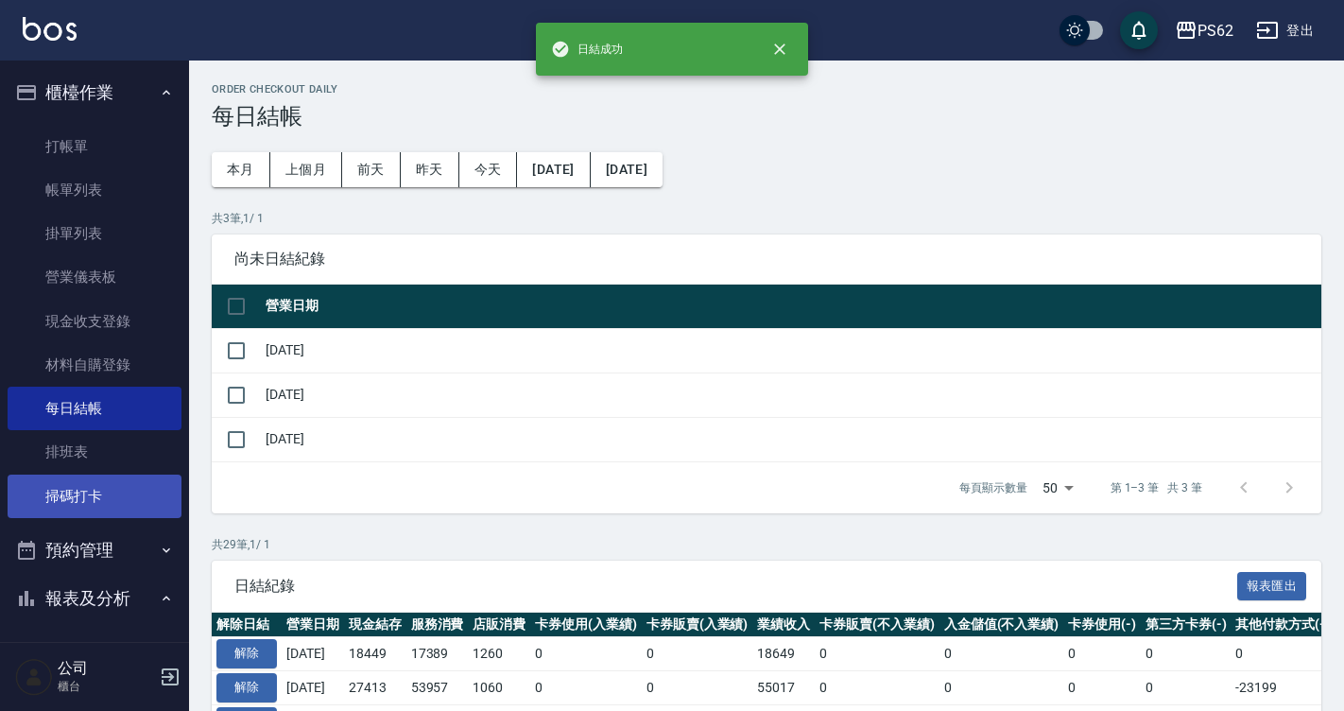
scroll to position [93, 0]
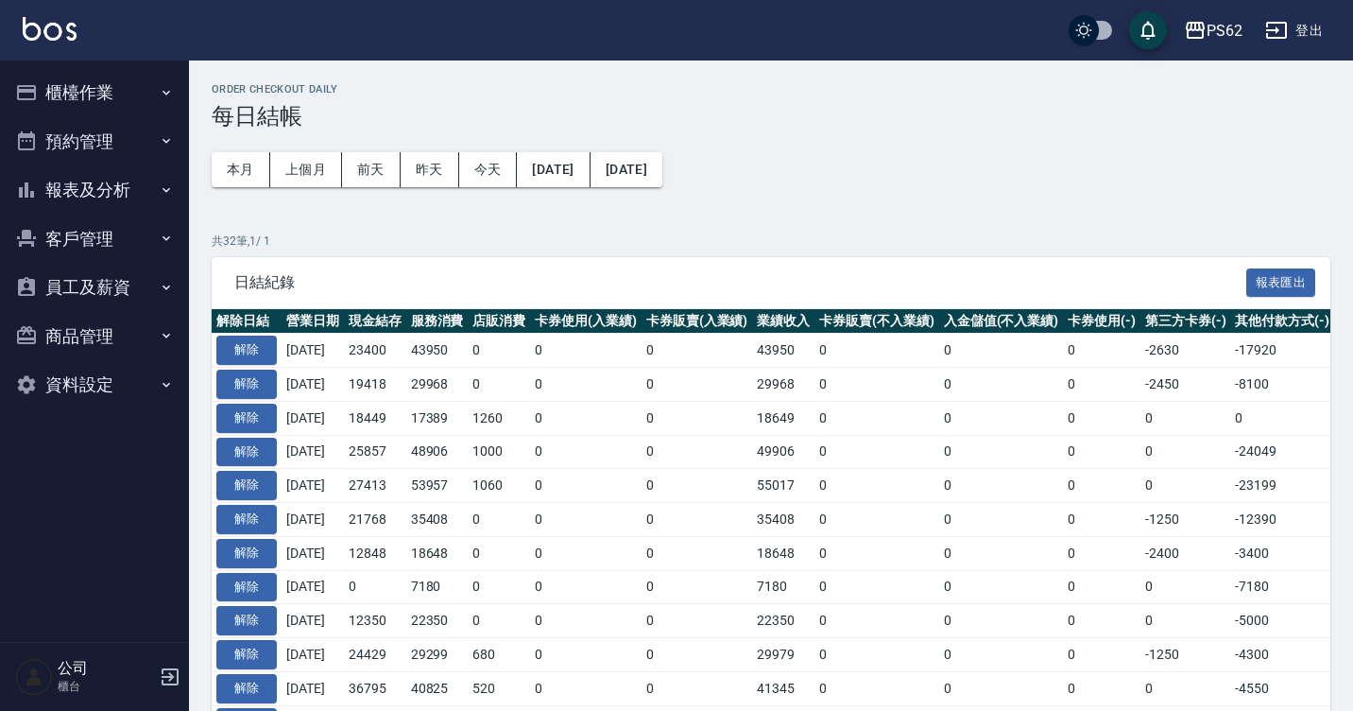
click at [113, 177] on button "報表及分析" at bounding box center [95, 189] width 174 height 49
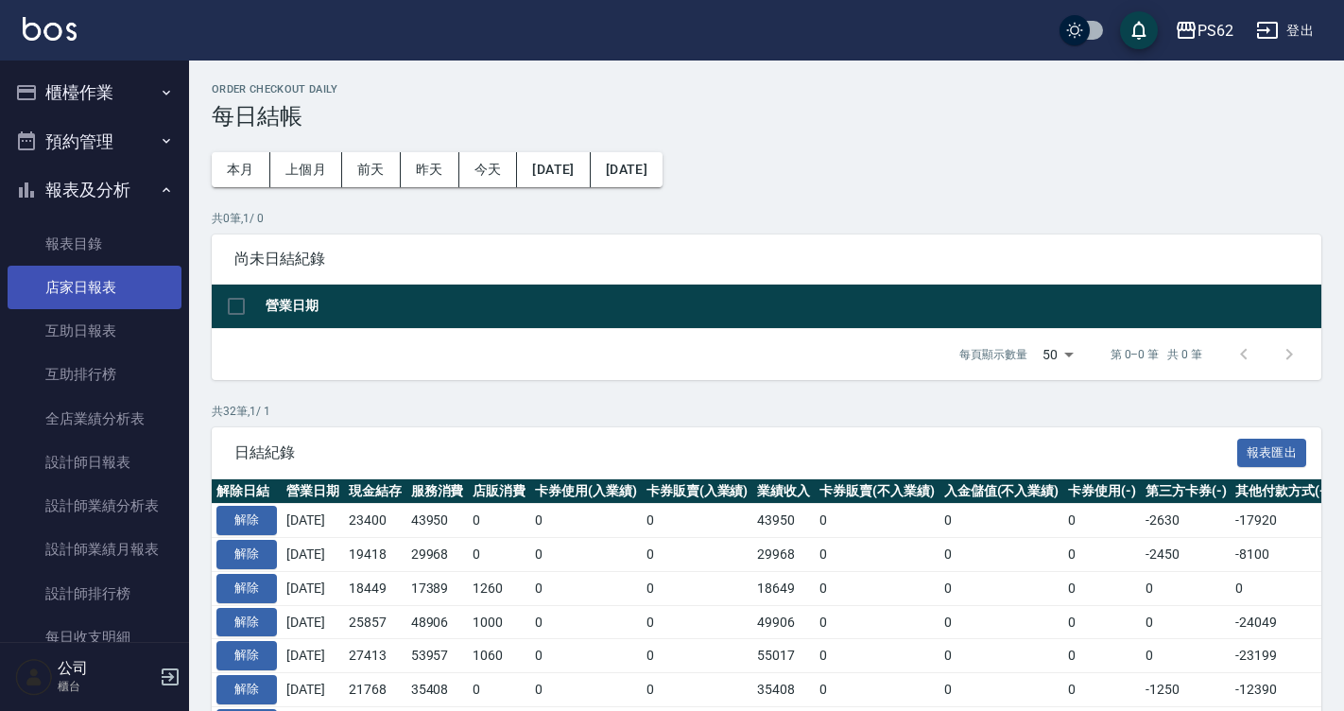
click at [124, 293] on link "店家日報表" at bounding box center [95, 287] width 174 height 43
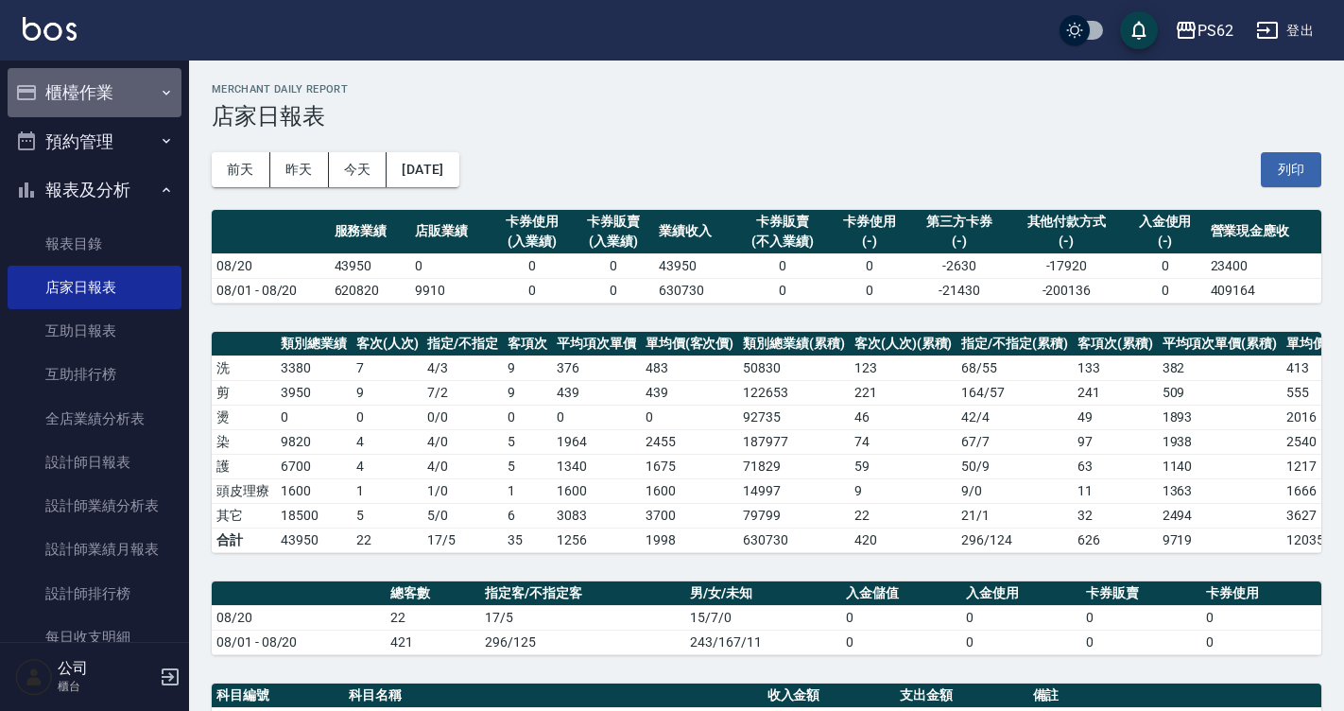
click at [133, 90] on button "櫃檯作業" at bounding box center [95, 92] width 174 height 49
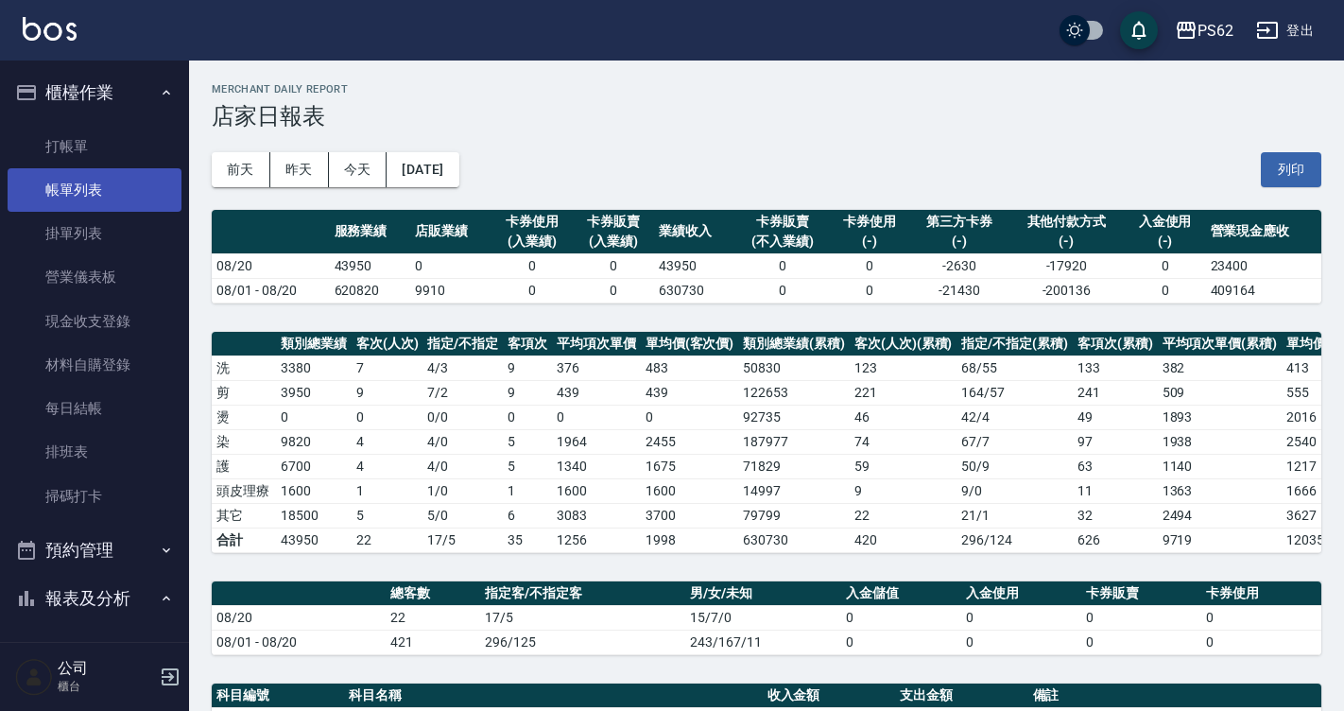
click at [135, 194] on link "帳單列表" at bounding box center [95, 189] width 174 height 43
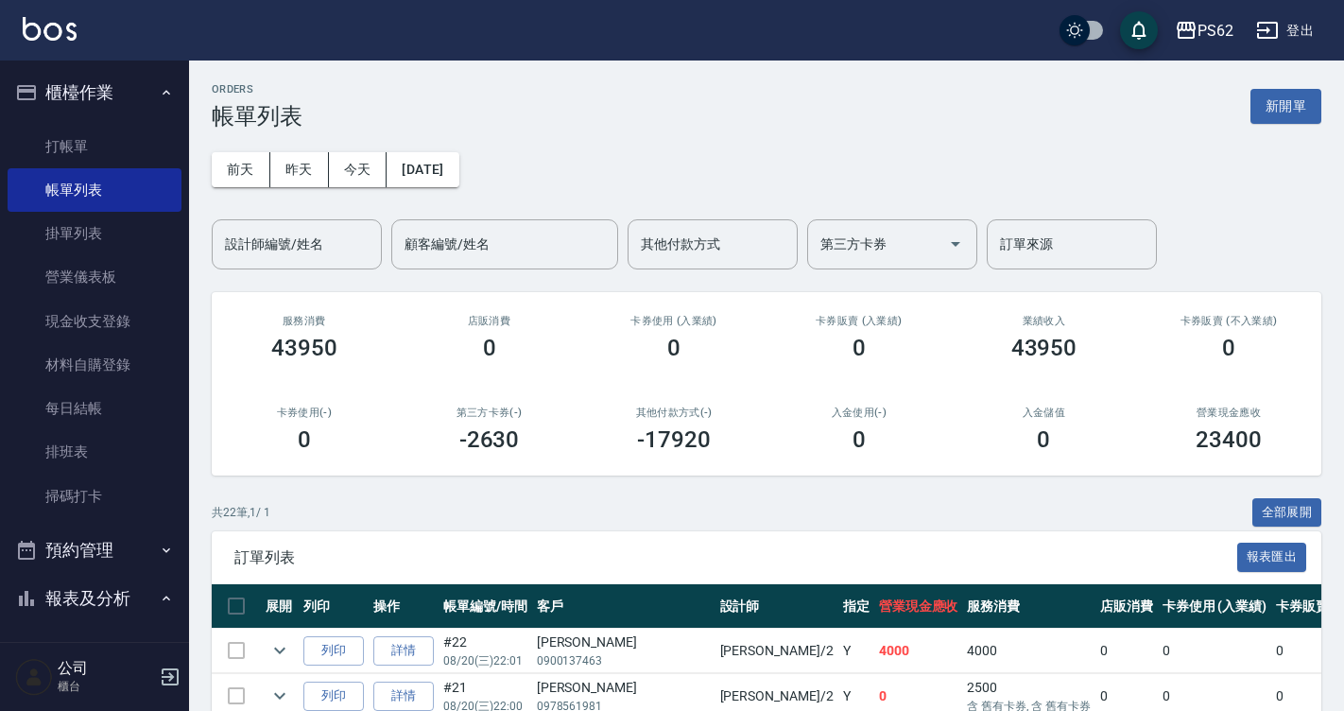
scroll to position [279, 0]
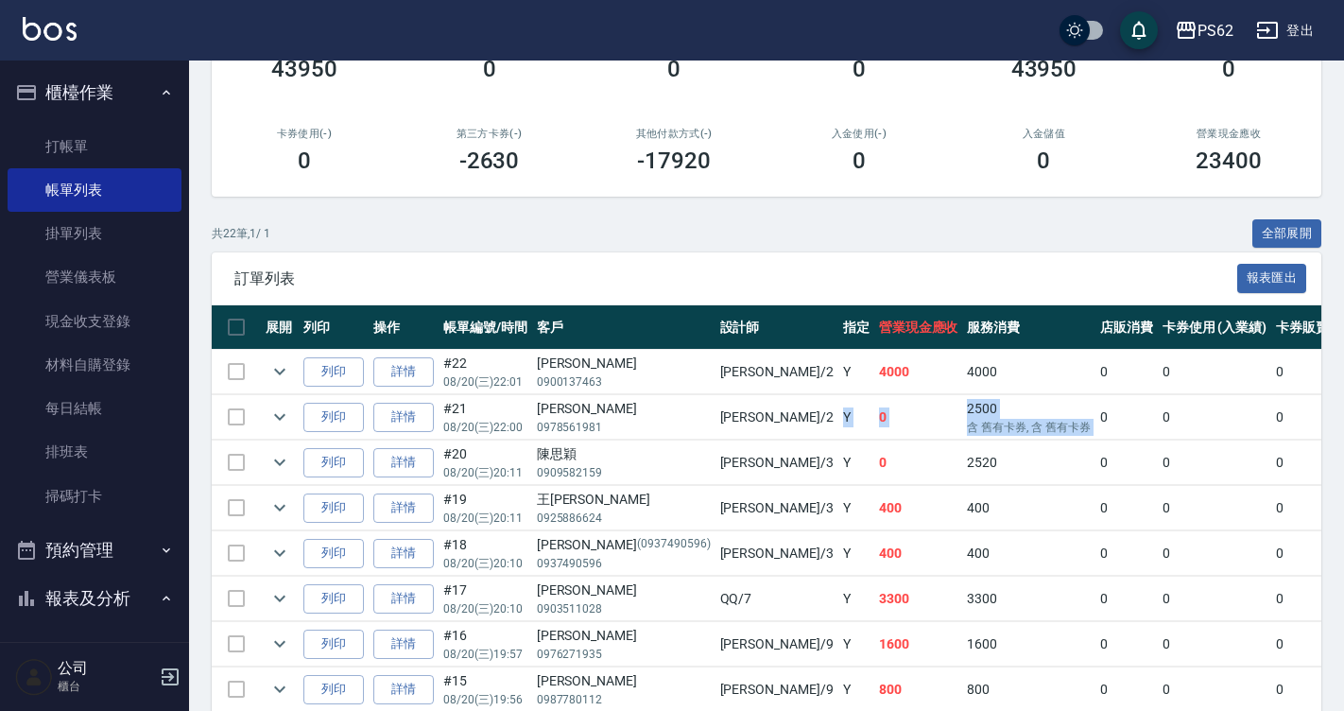
drag, startPoint x: 713, startPoint y: 417, endPoint x: 964, endPoint y: 435, distance: 252.0
click at [962, 437] on tr "列印 詳情 #21 08/20 (三) 22:00 尤玉婷 0978561981 Rita /2 Y 0 2500 含 舊有卡券, 含 舊有卡券 0 0 0 …" at bounding box center [1138, 417] width 1852 height 44
click at [1095, 435] on td "0" at bounding box center [1126, 417] width 62 height 44
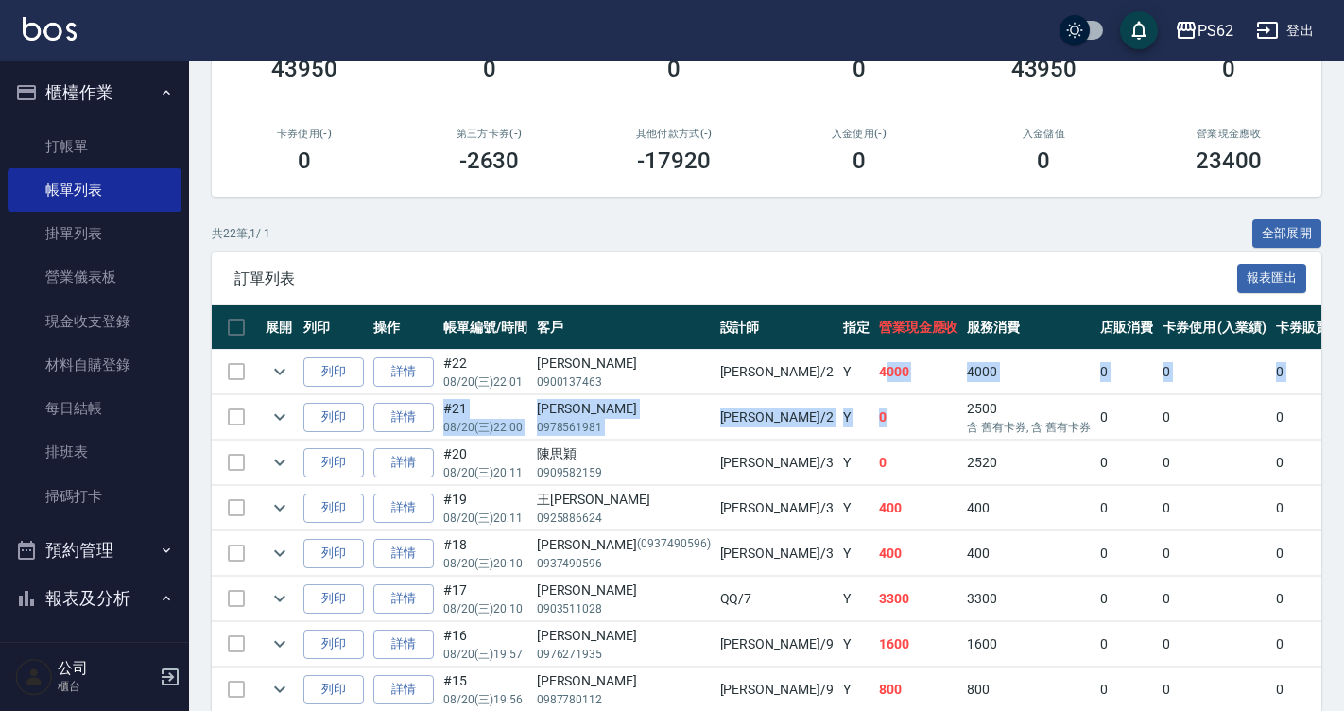
drag, startPoint x: 754, startPoint y: 380, endPoint x: 767, endPoint y: 424, distance: 46.1
click at [874, 426] on td "0" at bounding box center [918, 417] width 89 height 44
click at [874, 429] on td "0" at bounding box center [918, 417] width 89 height 44
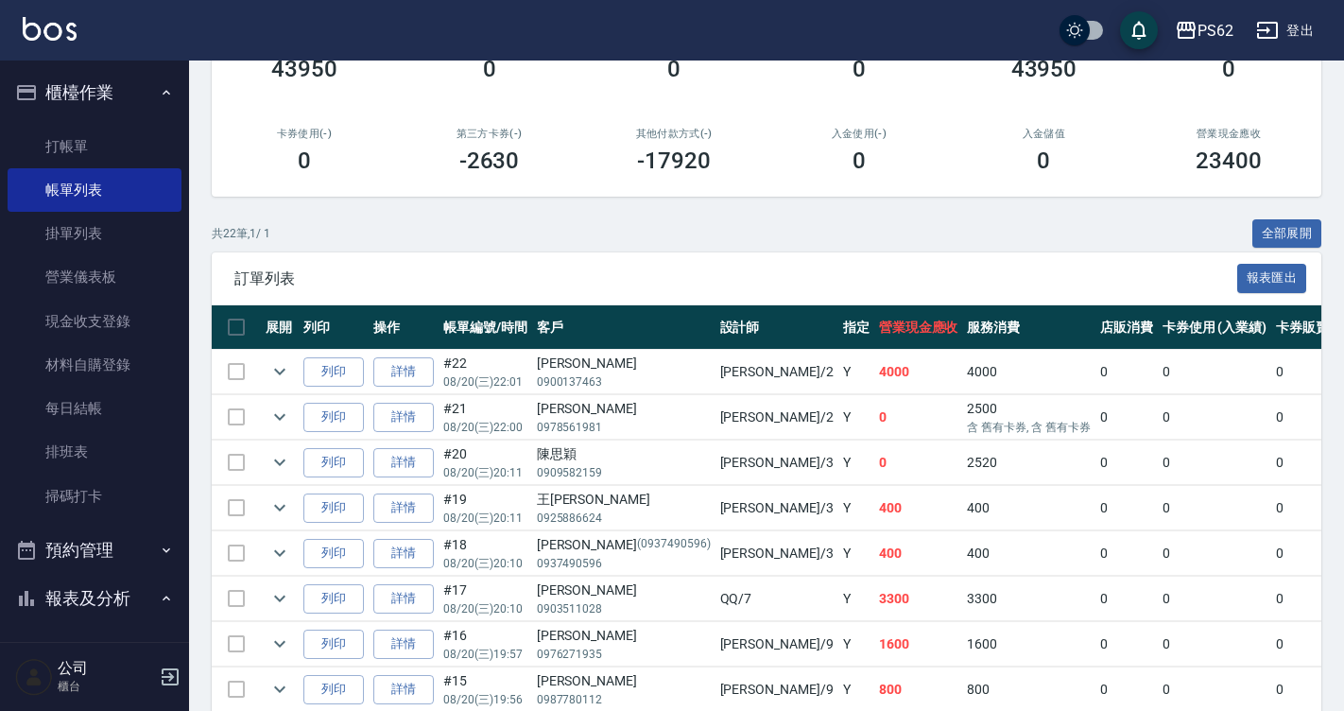
click at [874, 470] on td "0" at bounding box center [918, 462] width 89 height 44
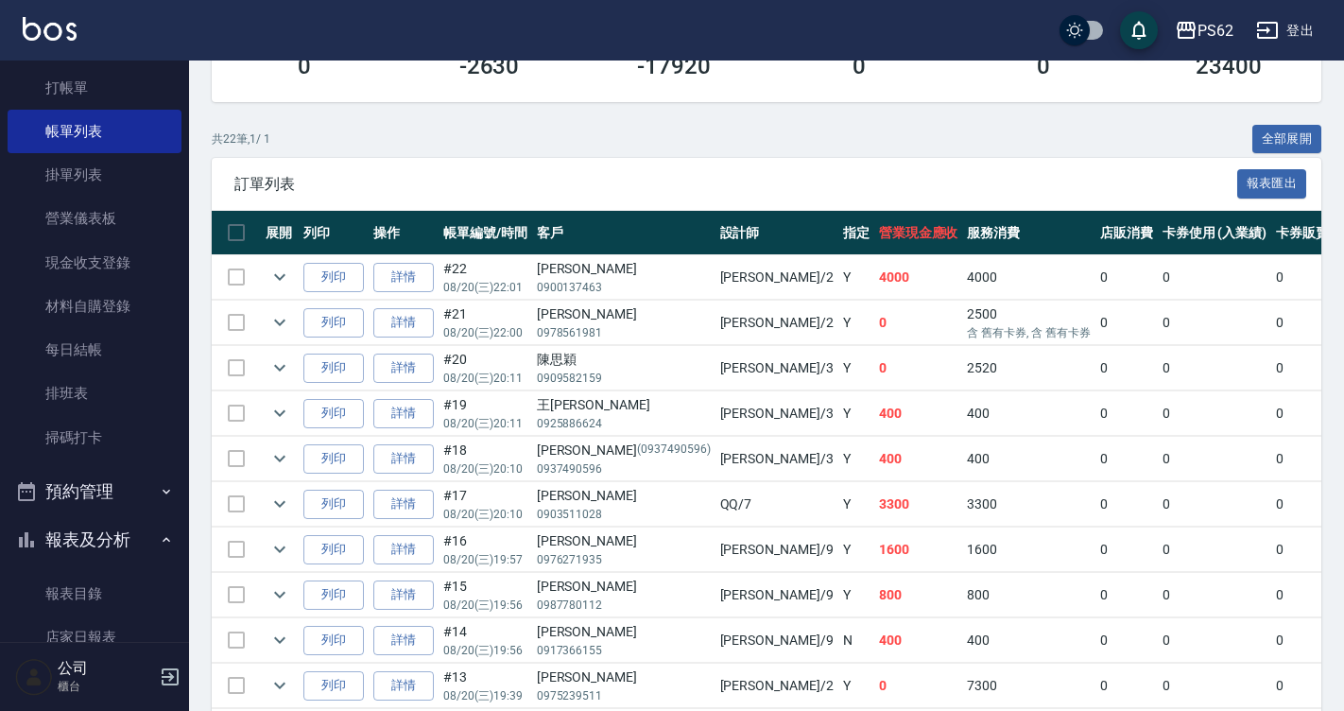
scroll to position [284, 0]
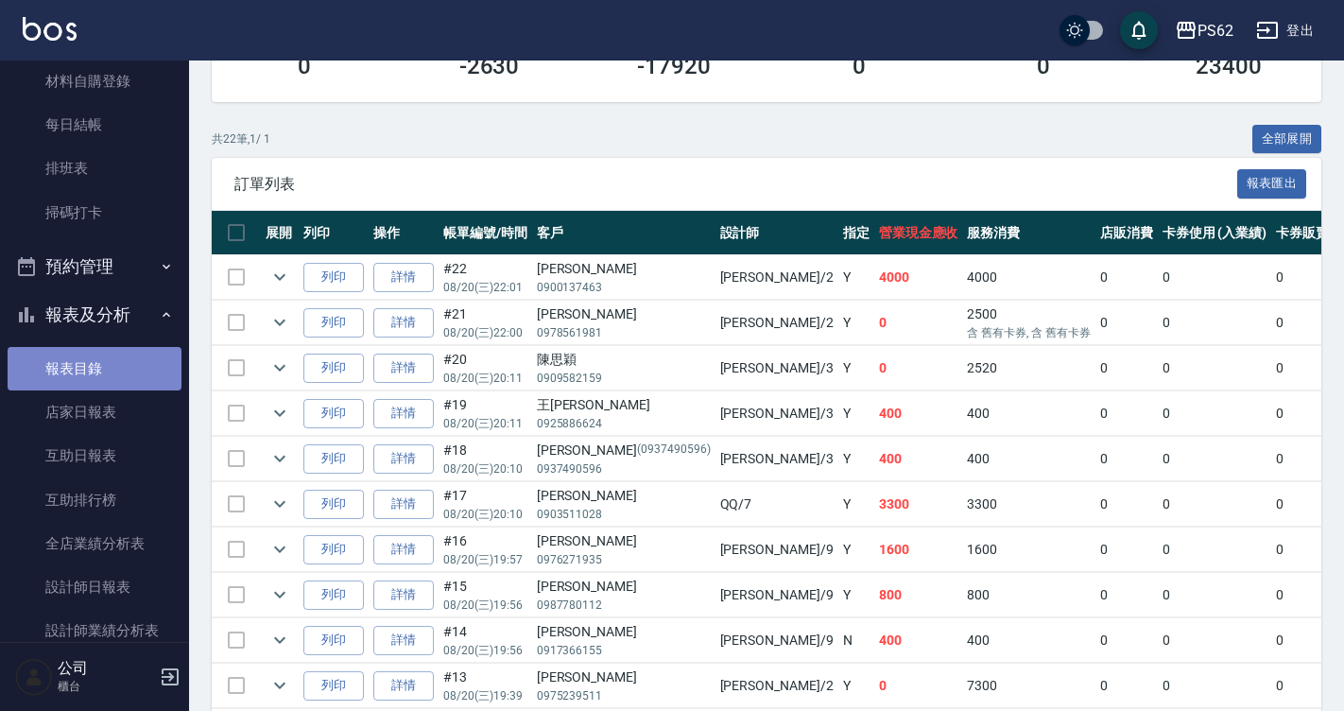
click at [99, 389] on link "報表目錄" at bounding box center [95, 368] width 174 height 43
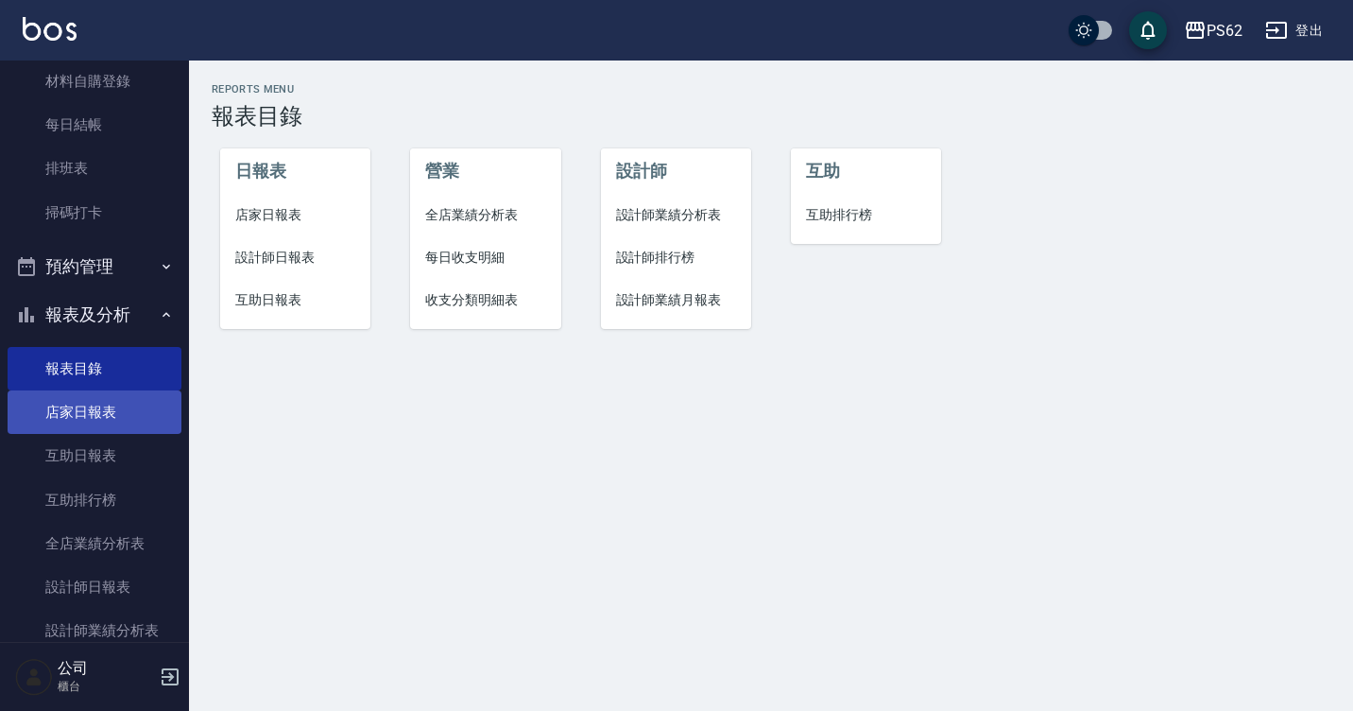
click at [106, 402] on link "店家日報表" at bounding box center [95, 411] width 174 height 43
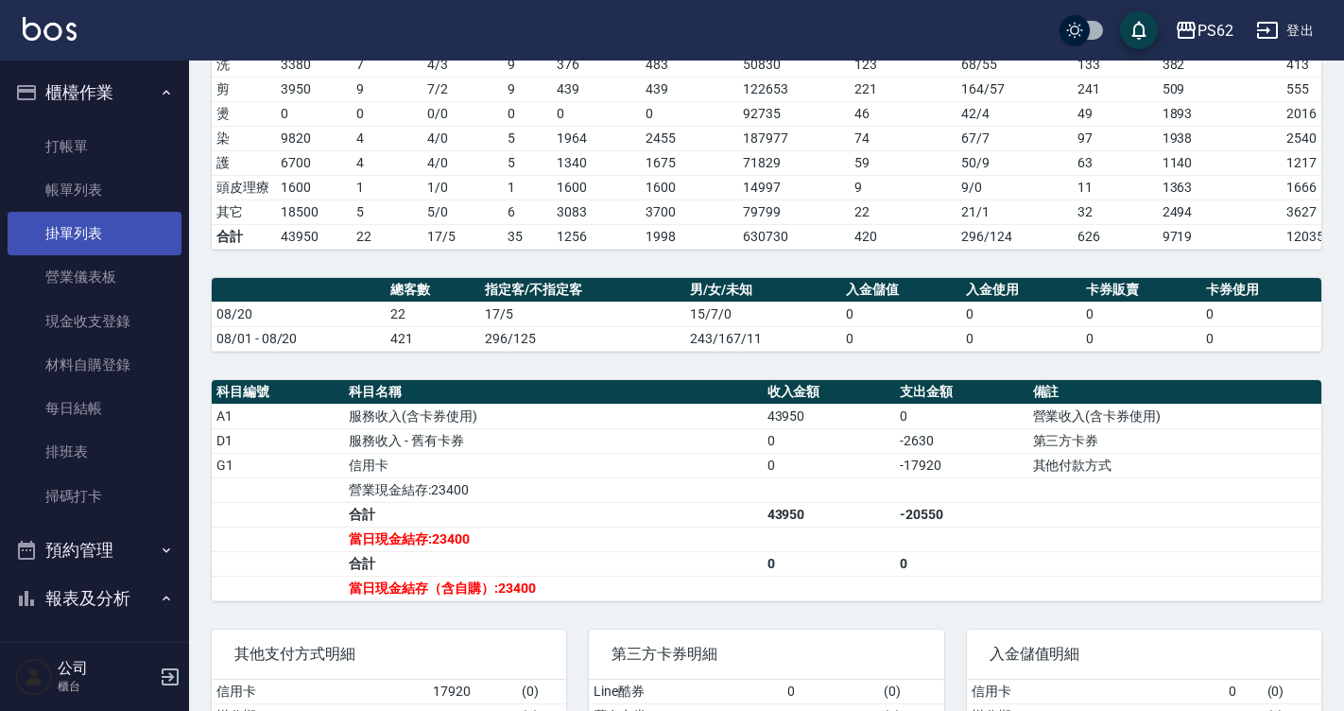
scroll to position [266, 0]
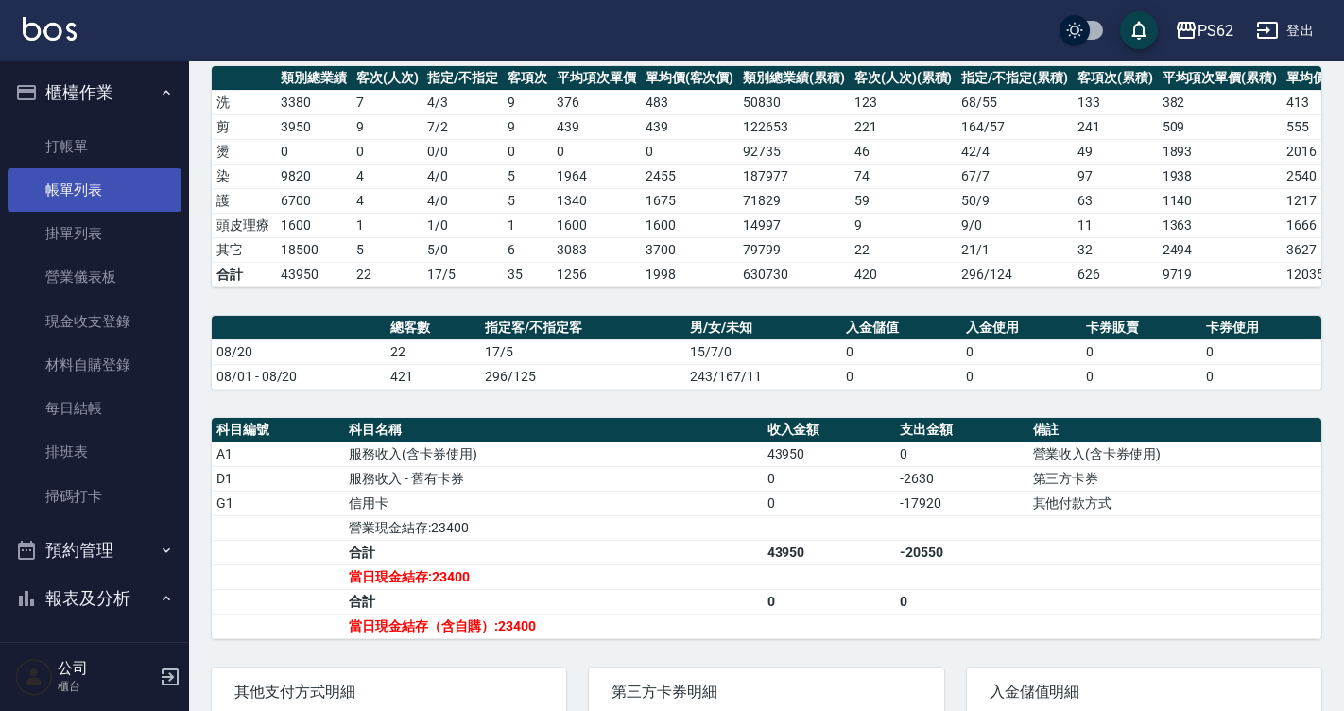
click at [112, 194] on link "帳單列表" at bounding box center [95, 189] width 174 height 43
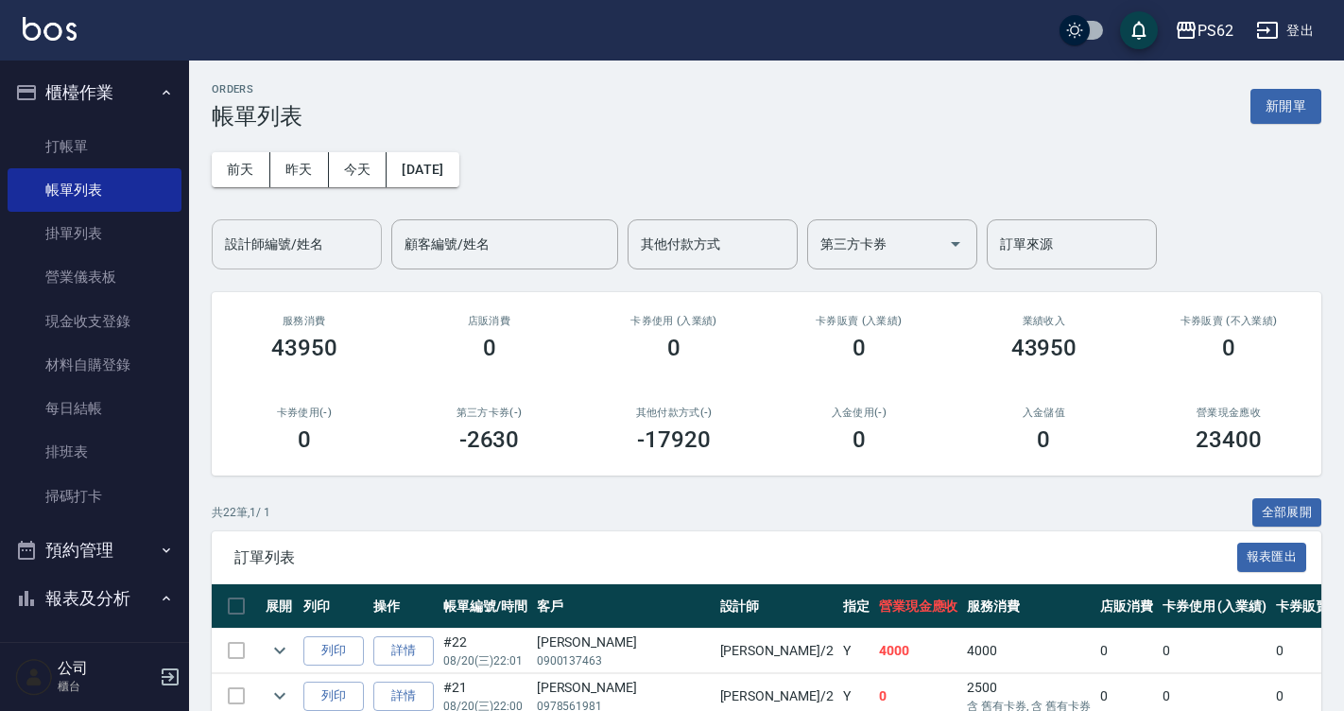
click at [306, 247] on input "設計師編號/姓名" at bounding box center [296, 244] width 153 height 33
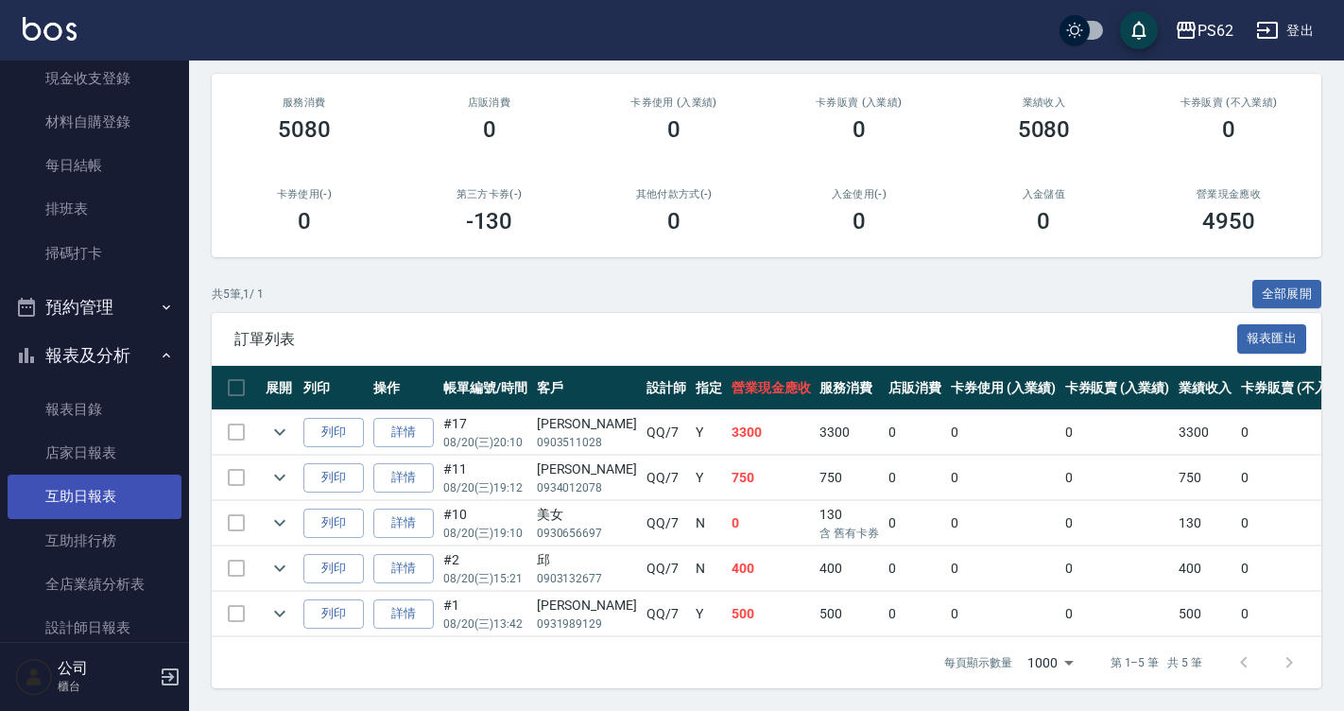
scroll to position [284, 0]
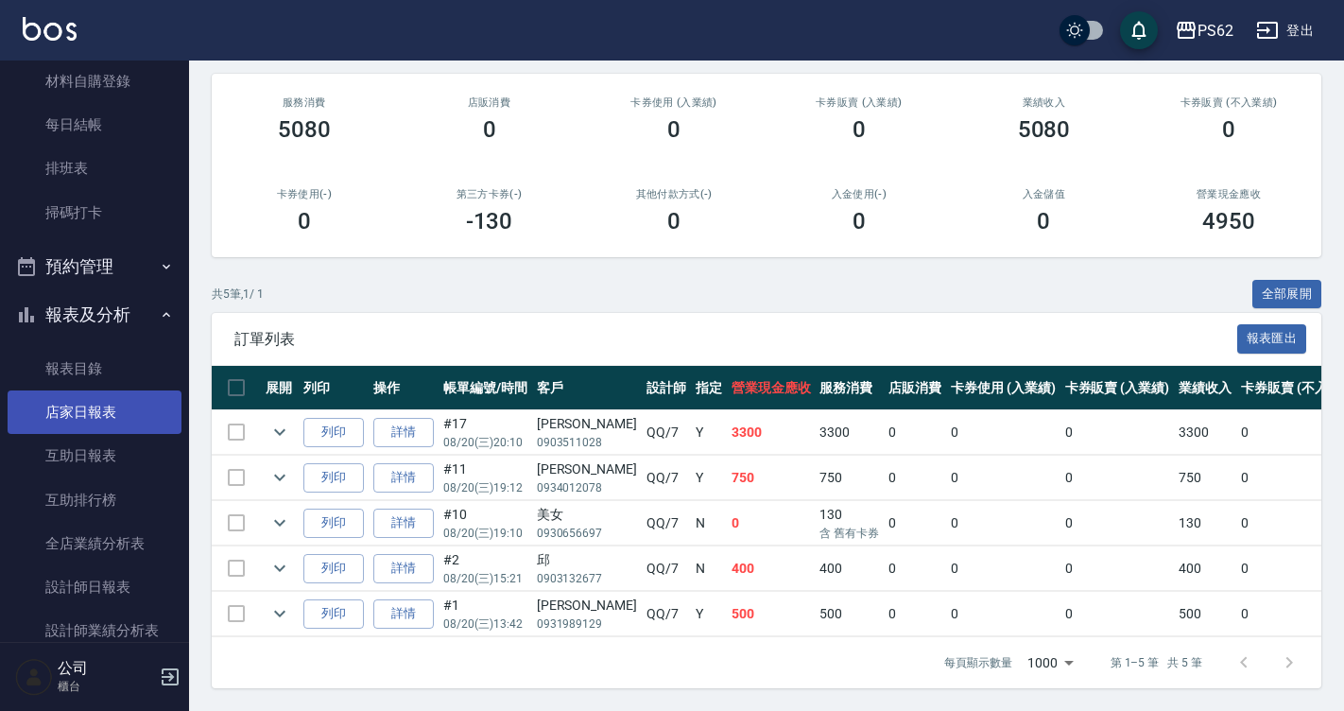
type input "QQ-7"
click at [128, 422] on link "店家日報表" at bounding box center [95, 411] width 174 height 43
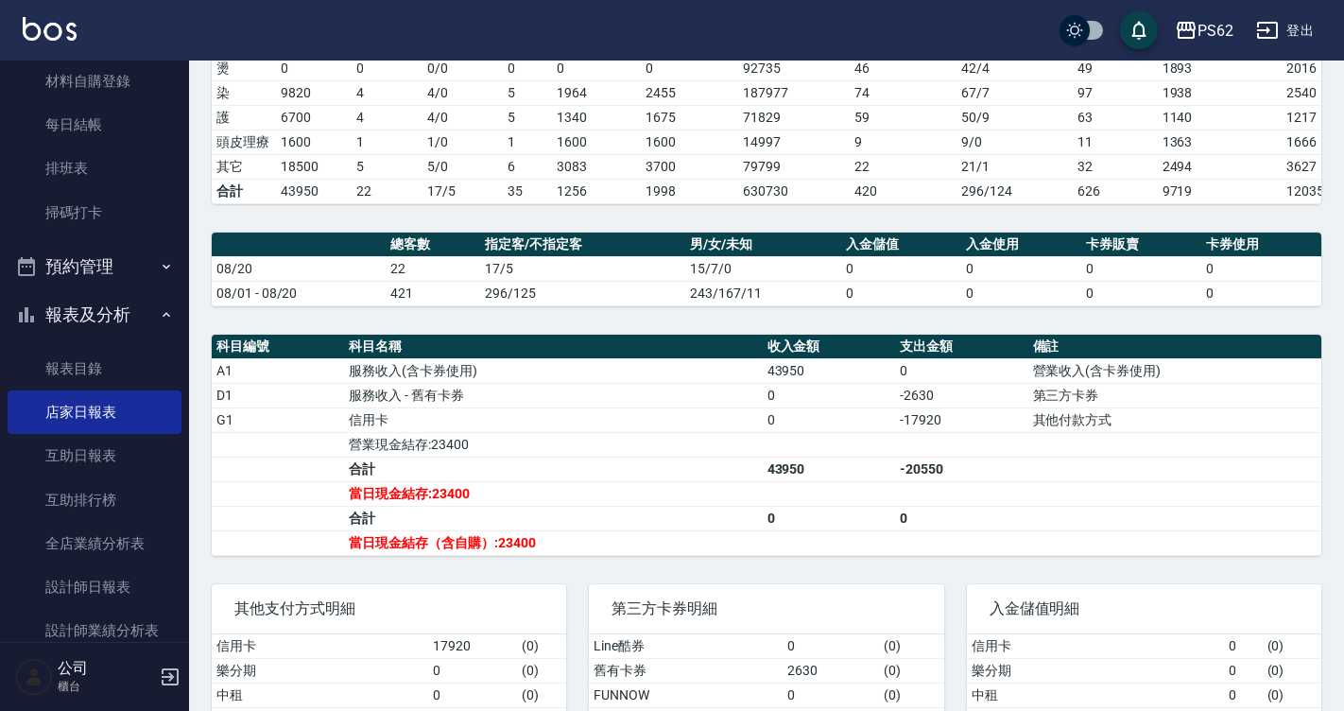
scroll to position [378, 0]
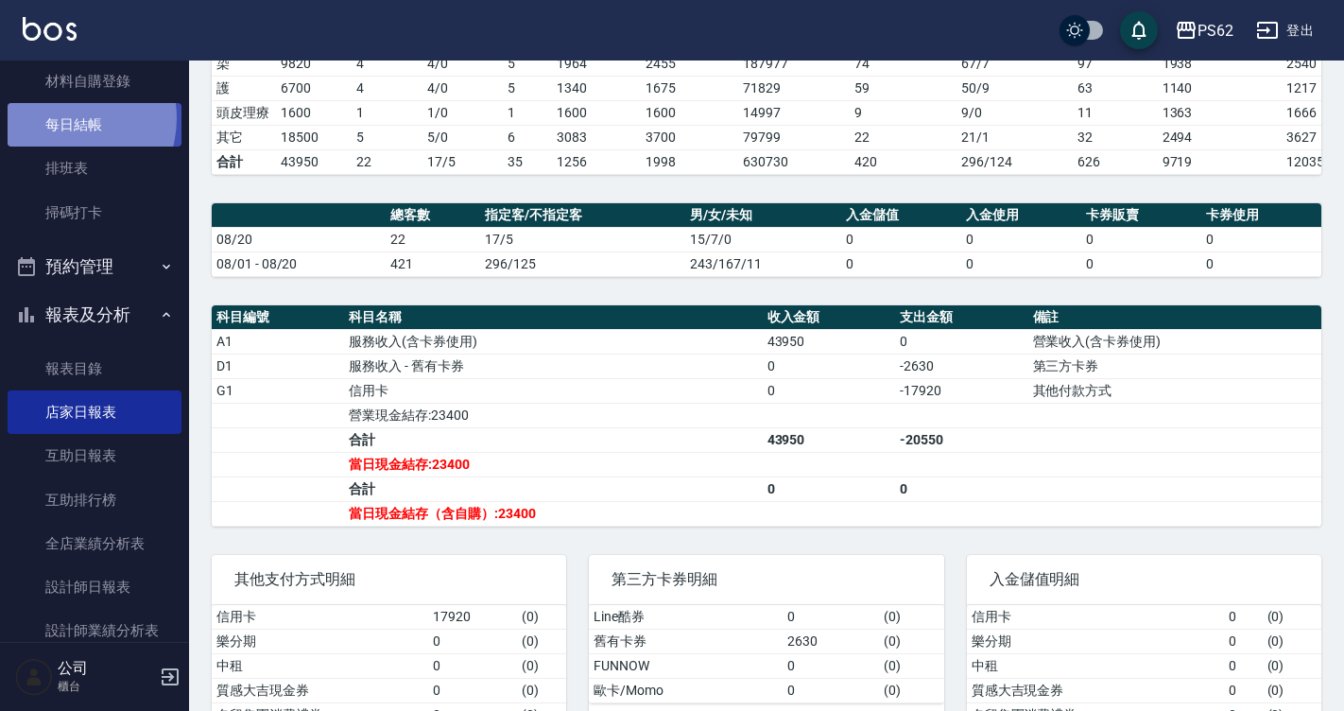
click at [62, 119] on link "每日結帳" at bounding box center [95, 124] width 174 height 43
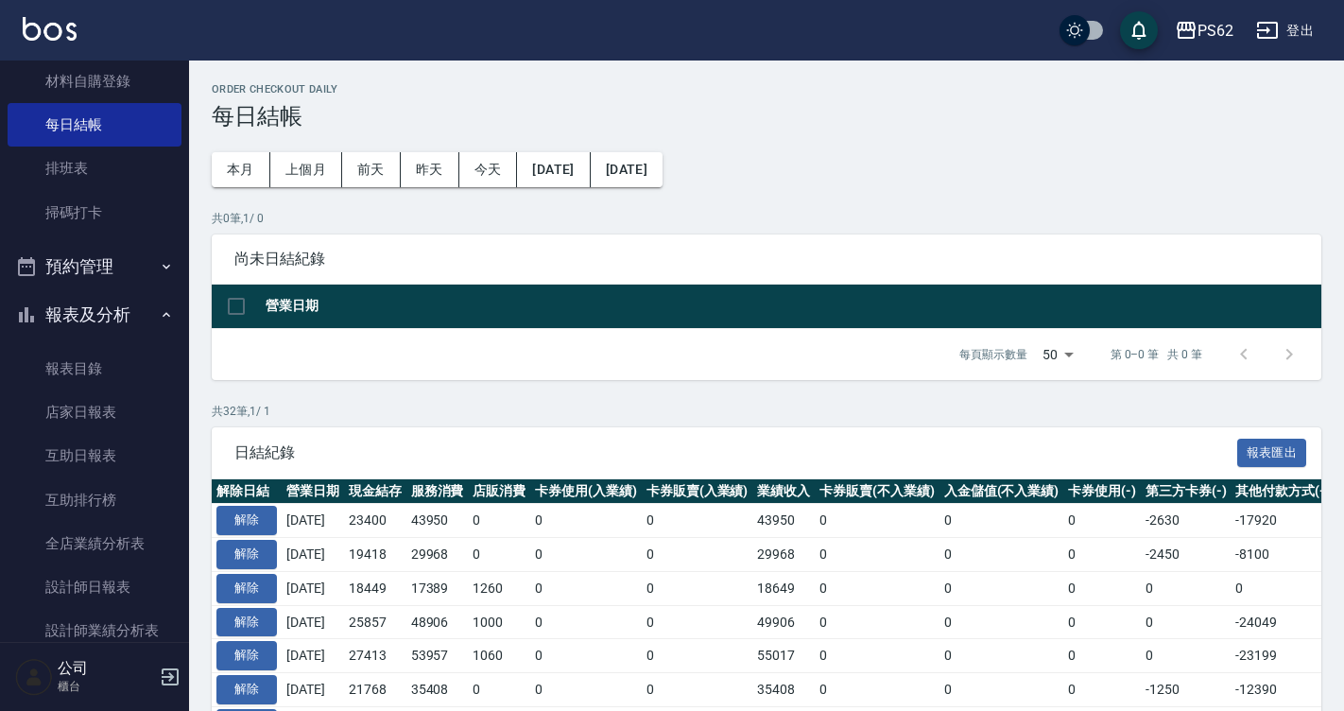
scroll to position [95, 0]
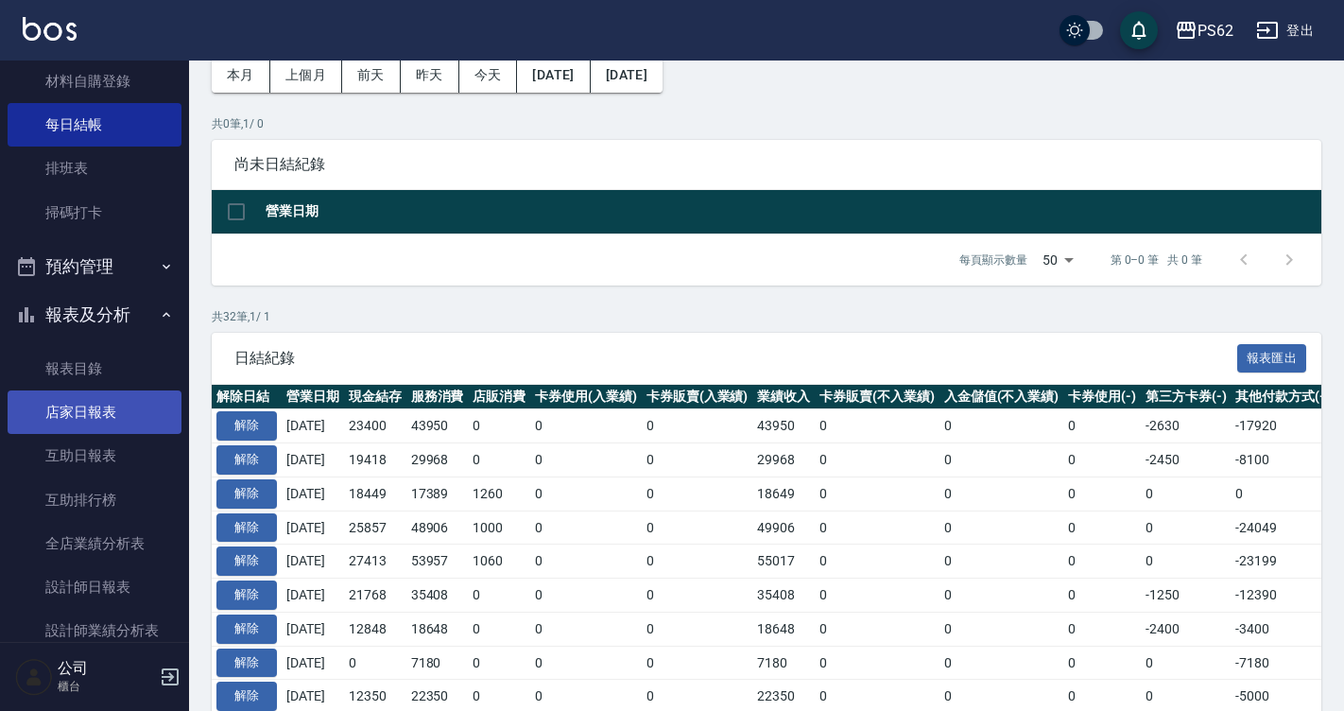
click at [119, 392] on link "店家日報表" at bounding box center [95, 411] width 174 height 43
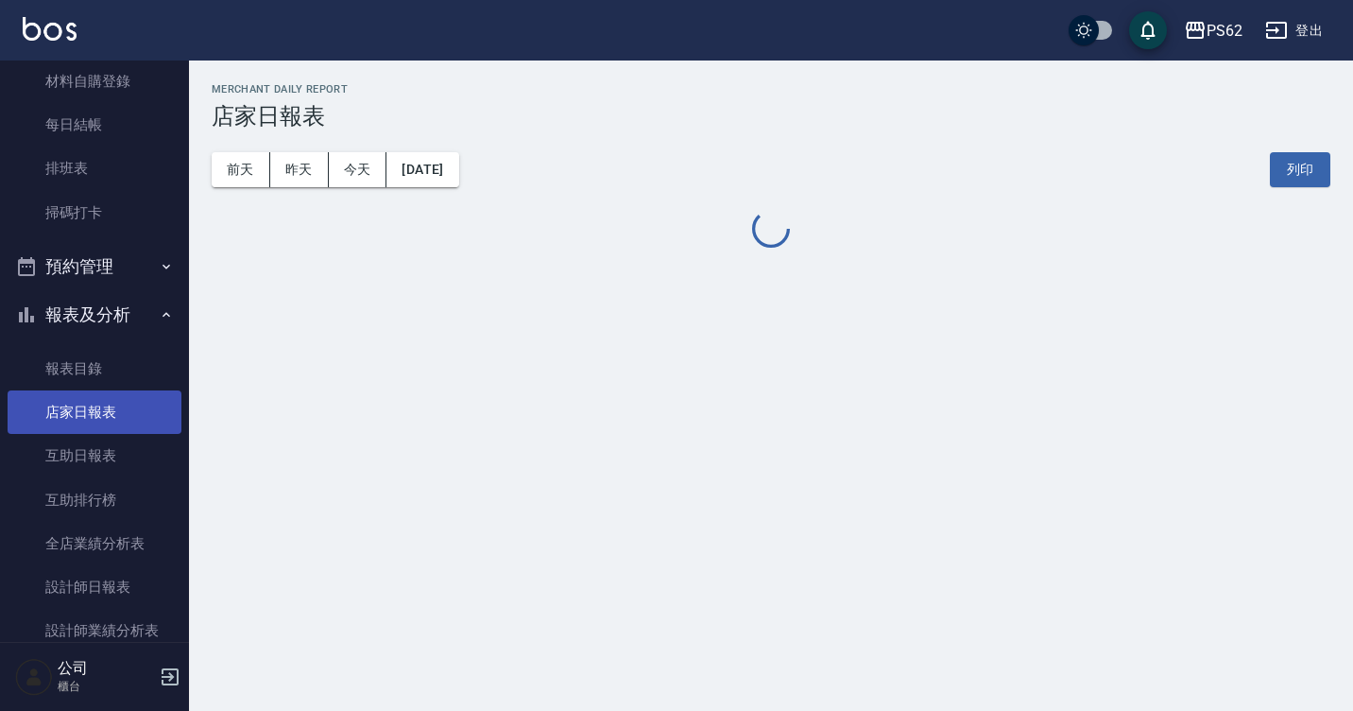
click at [119, 392] on link "店家日報表" at bounding box center [95, 411] width 174 height 43
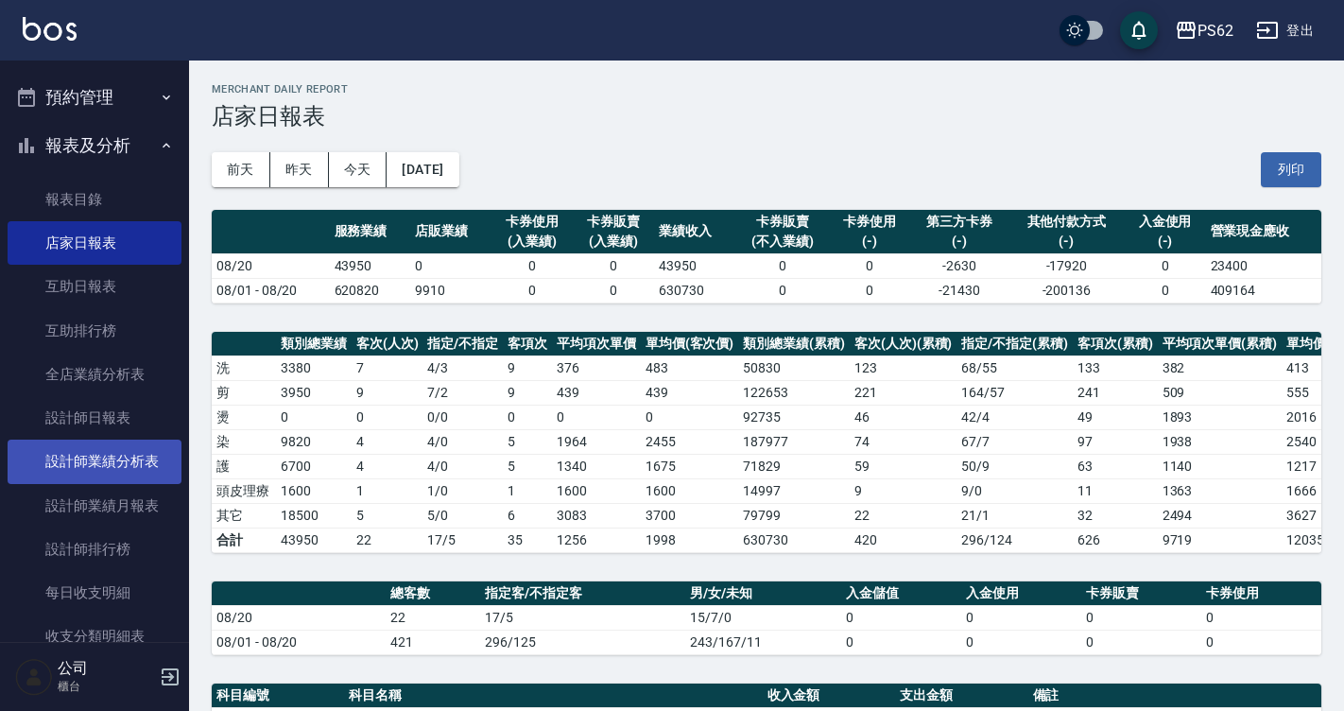
scroll to position [473, 0]
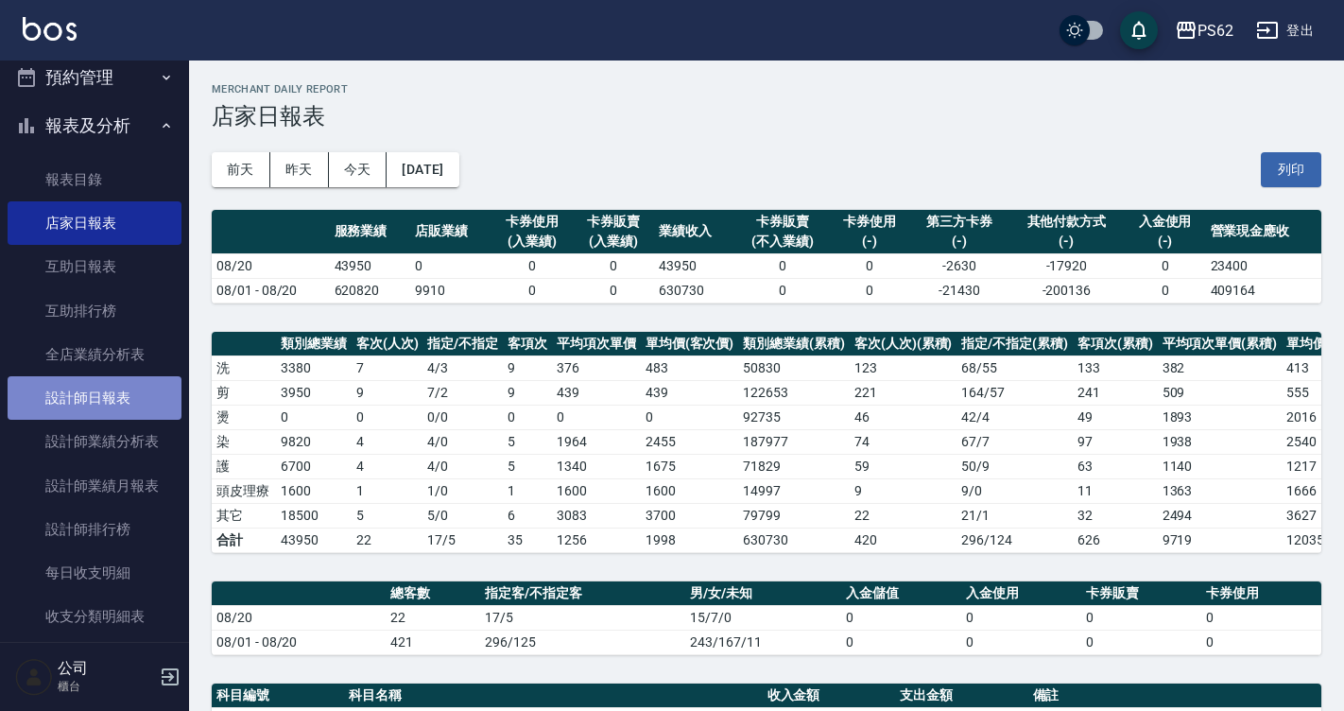
click at [151, 411] on link "設計師日報表" at bounding box center [95, 397] width 174 height 43
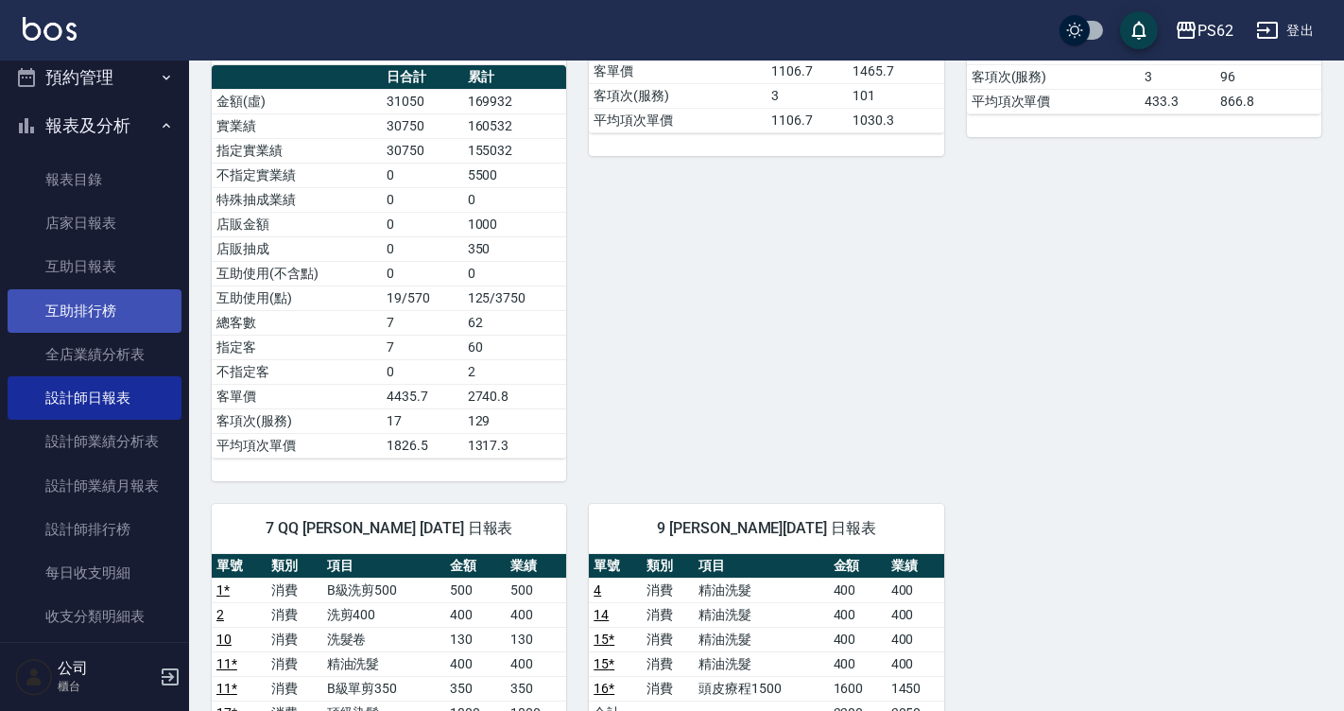
scroll to position [378, 0]
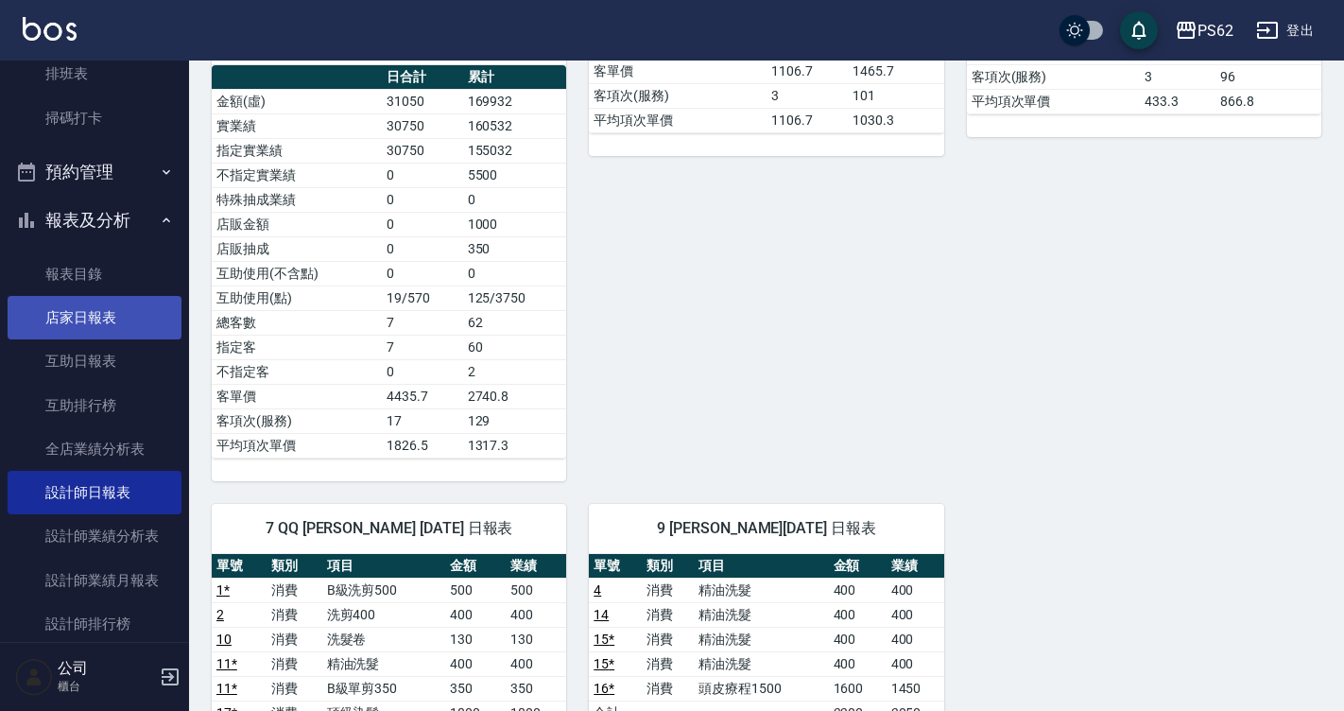
click at [129, 322] on link "店家日報表" at bounding box center [95, 317] width 174 height 43
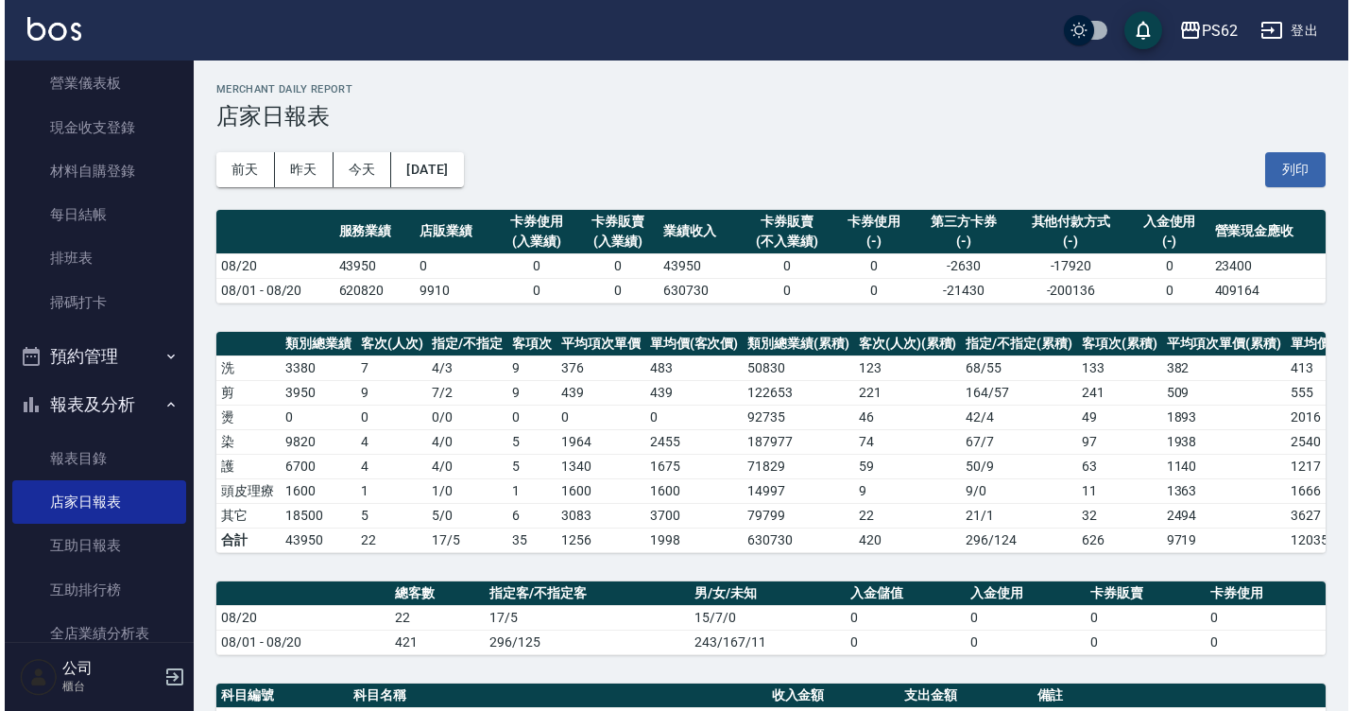
scroll to position [189, 0]
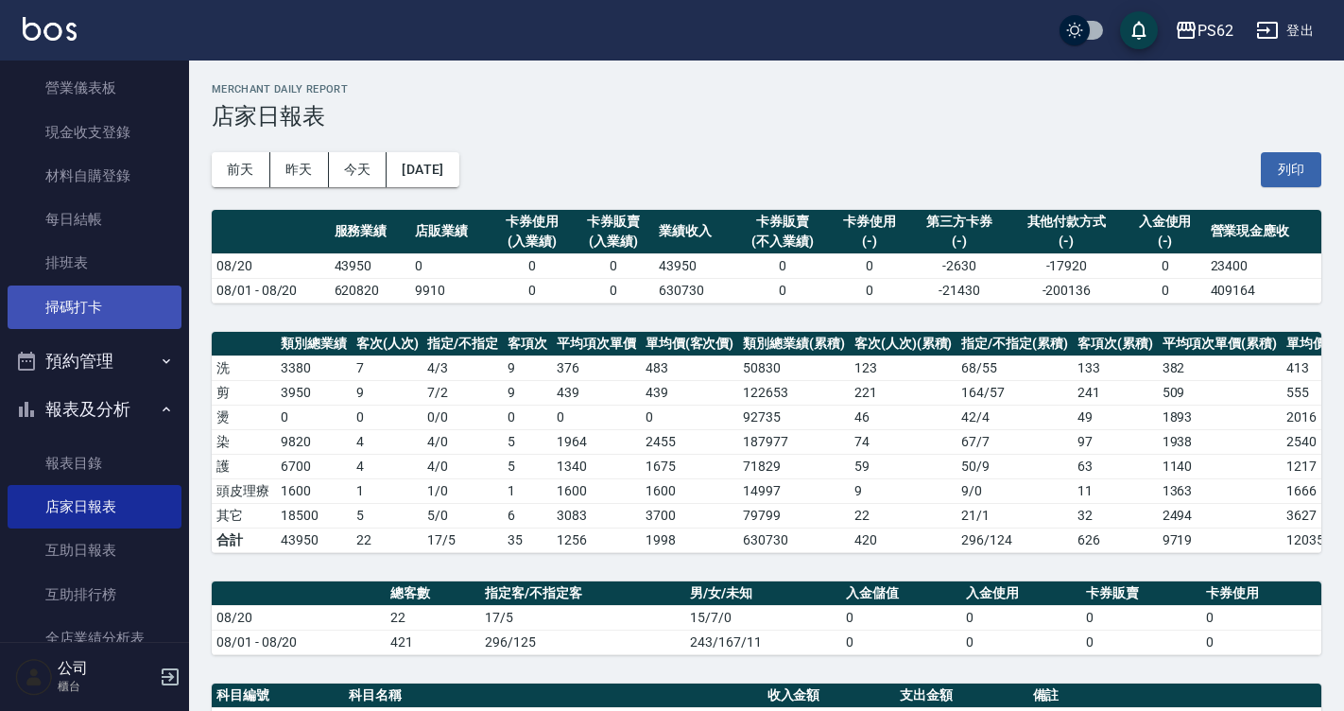
click at [120, 310] on link "掃碼打卡" at bounding box center [95, 306] width 174 height 43
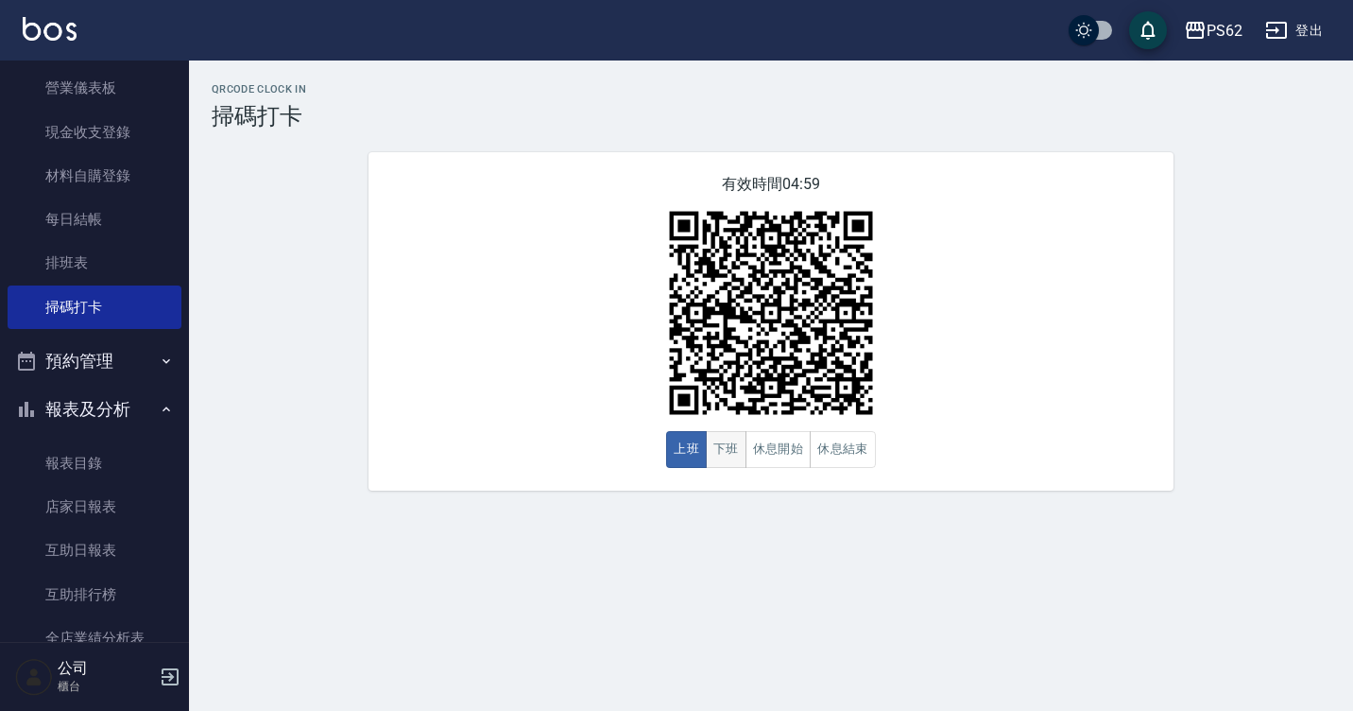
click at [740, 447] on button "下班" at bounding box center [726, 449] width 41 height 37
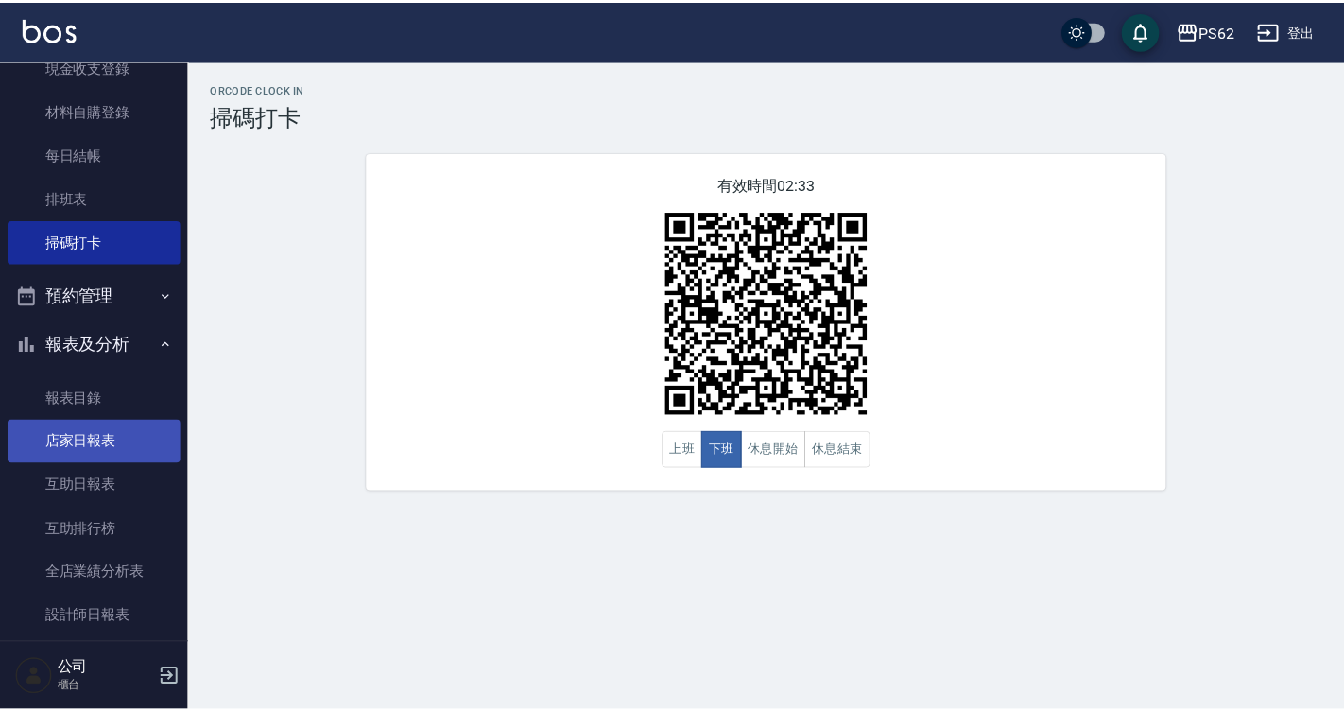
scroll to position [284, 0]
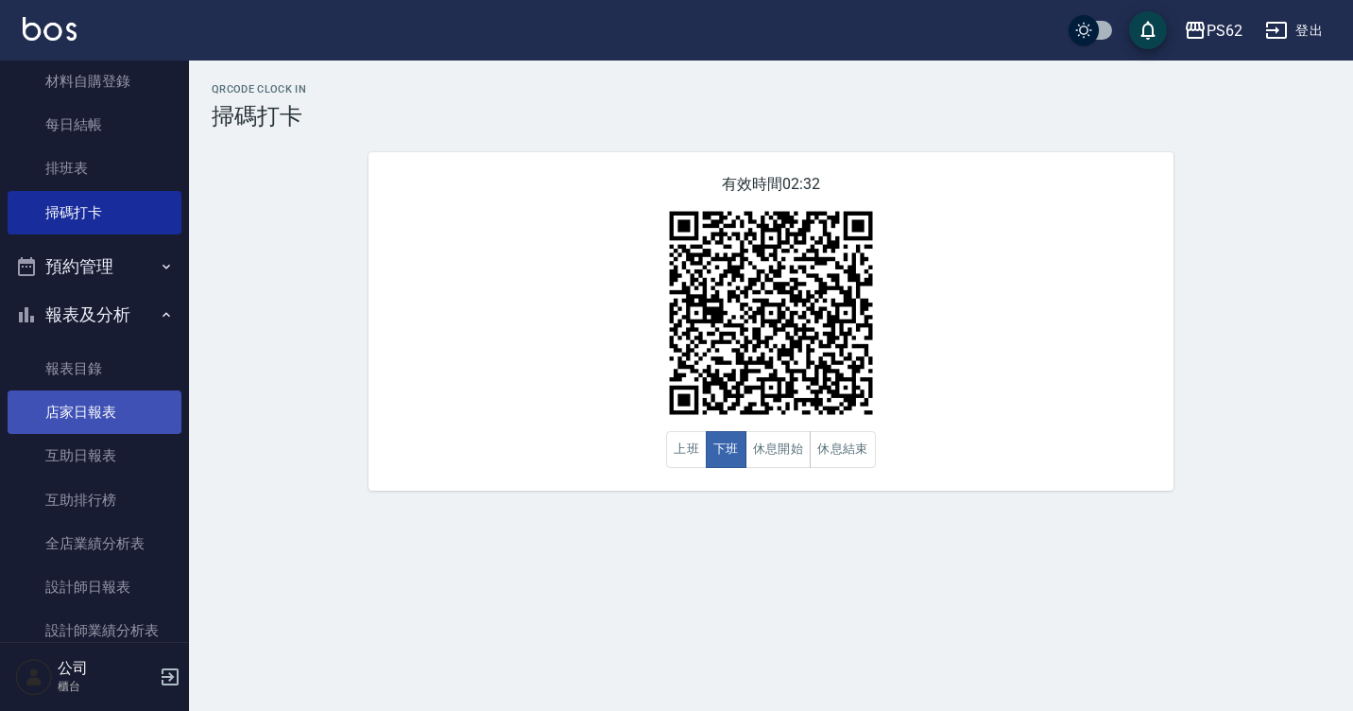
click at [109, 428] on link "店家日報表" at bounding box center [95, 411] width 174 height 43
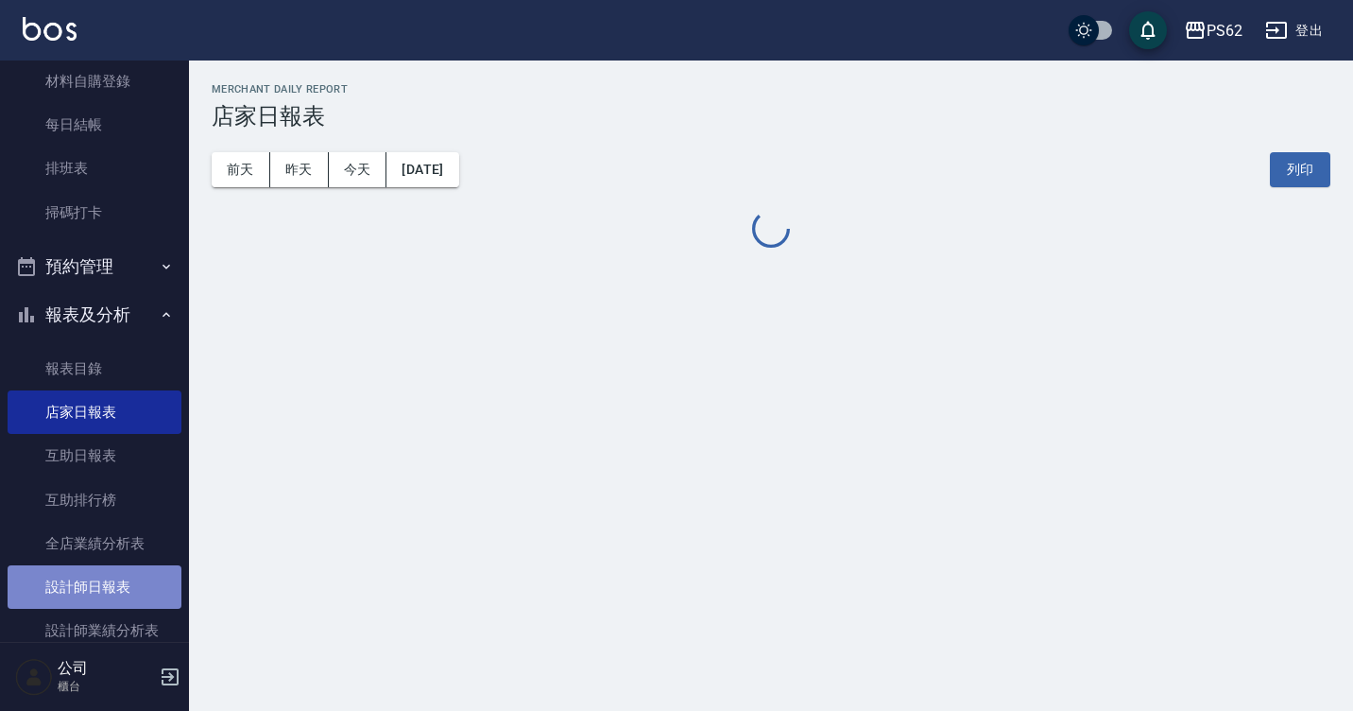
click at [137, 598] on link "設計師日報表" at bounding box center [95, 586] width 174 height 43
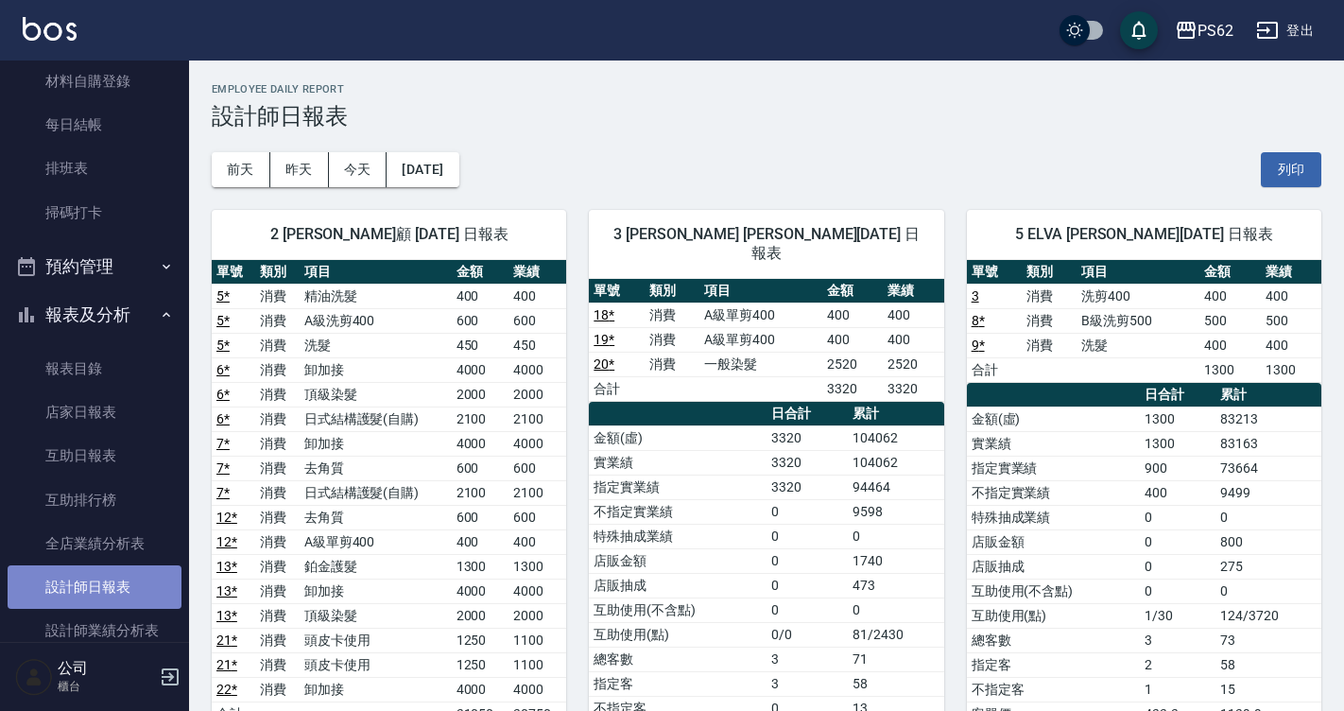
click at [137, 598] on link "設計師日報表" at bounding box center [95, 586] width 174 height 43
click at [1132, 334] on td "洗髮" at bounding box center [1138, 345] width 123 height 25
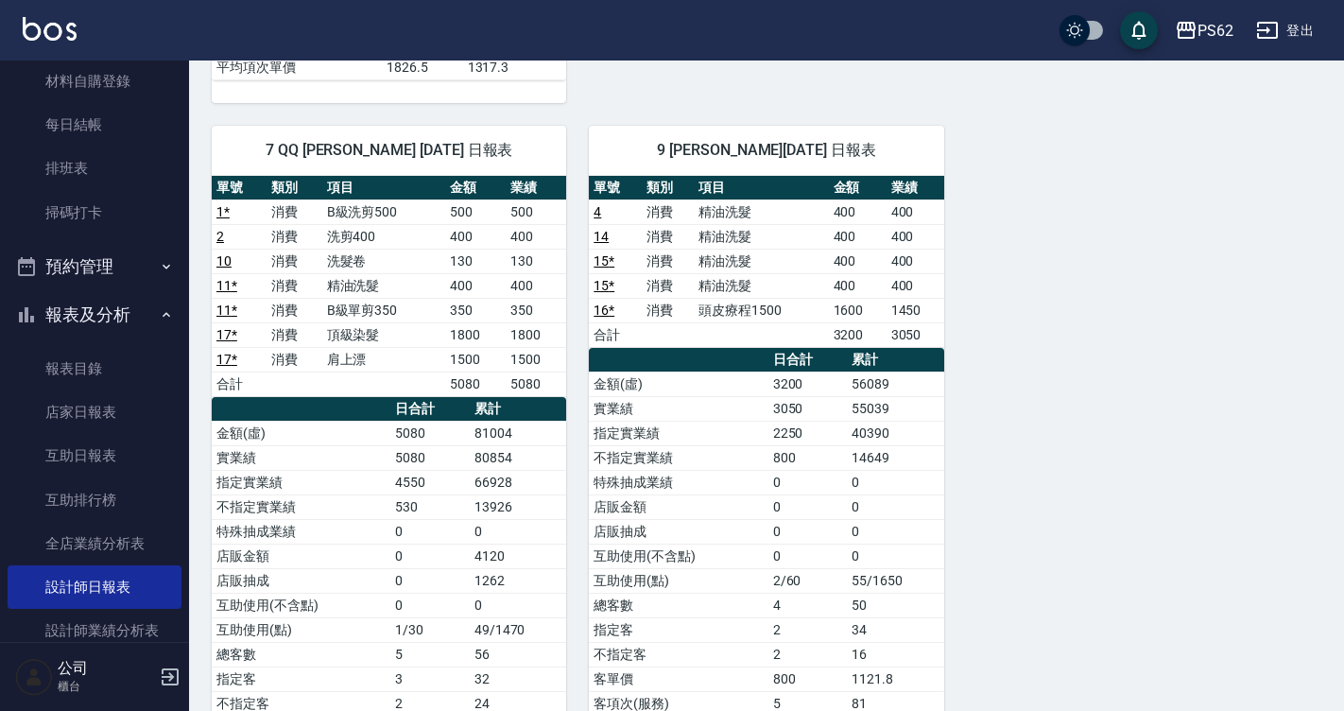
scroll to position [1134, 0]
